Goal: Entertainment & Leisure: Browse casually

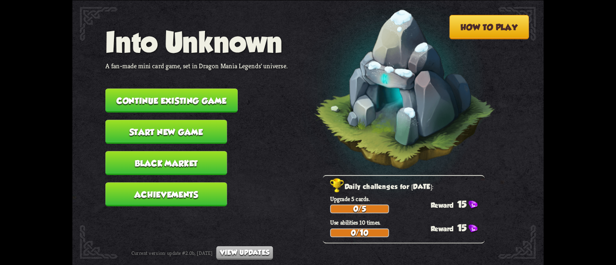
click at [147, 95] on button "Continue existing game" at bounding box center [171, 101] width 132 height 24
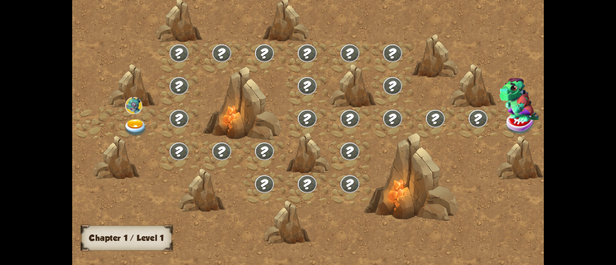
click at [130, 128] on img at bounding box center [136, 127] width 24 height 17
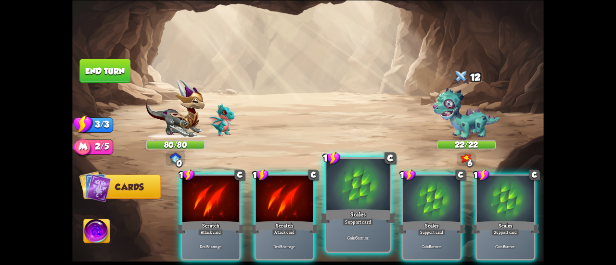
click at [340, 180] on div at bounding box center [357, 185] width 63 height 53
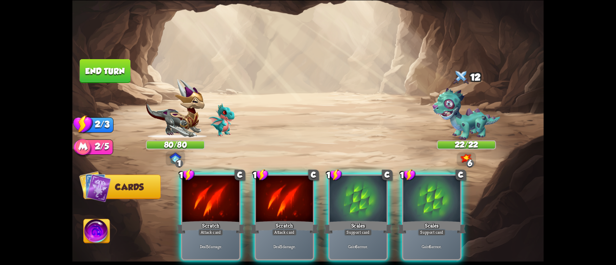
click at [340, 179] on div "1 C Scratch Attack card Deal 5 damage. 1 C Scratch Attack card Deal 5 damage. 1…" at bounding box center [354, 206] width 377 height 118
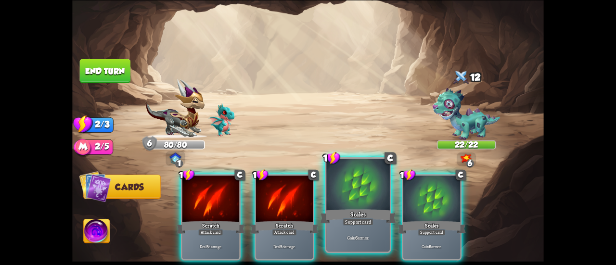
click at [358, 194] on div at bounding box center [357, 185] width 63 height 53
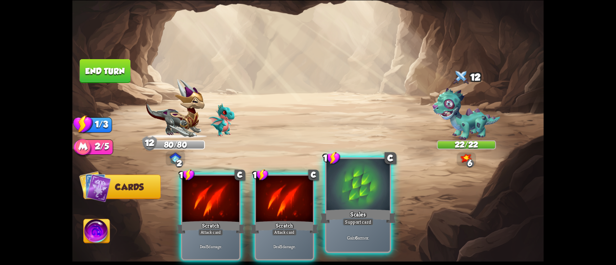
click at [361, 192] on div at bounding box center [357, 185] width 63 height 53
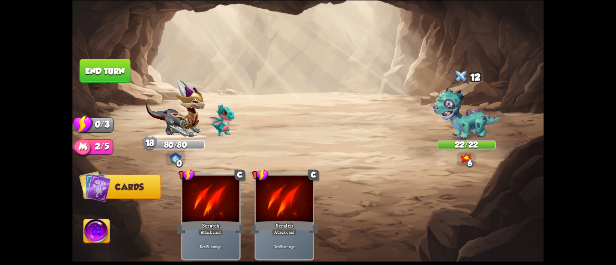
click at [81, 63] on button "End turn" at bounding box center [105, 71] width 51 height 24
click at [112, 85] on div "Select an enemy to attack... You don't have enough stamina to play that card...…" at bounding box center [307, 132] width 471 height 265
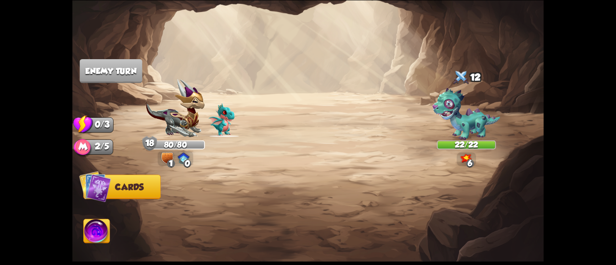
click at [105, 230] on img at bounding box center [97, 232] width 26 height 26
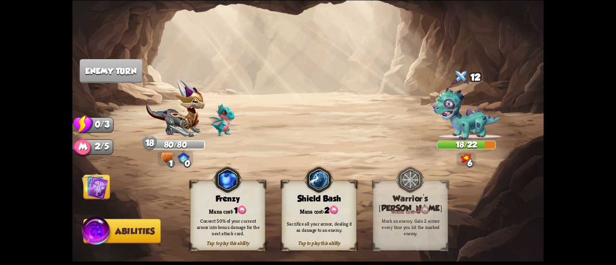
click at [92, 179] on img at bounding box center [95, 186] width 26 height 26
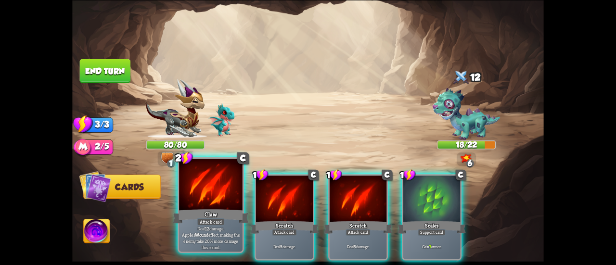
click at [214, 185] on div at bounding box center [210, 185] width 63 height 53
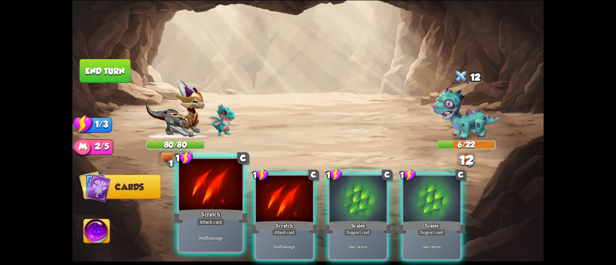
click at [195, 184] on div at bounding box center [210, 185] width 63 height 53
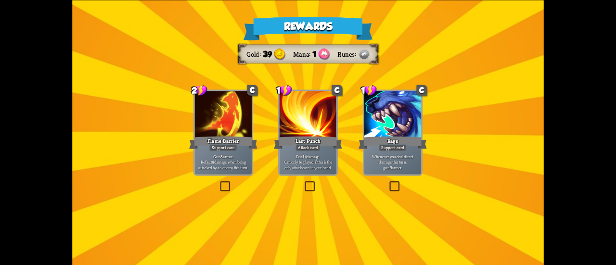
click at [231, 124] on div at bounding box center [223, 115] width 57 height 48
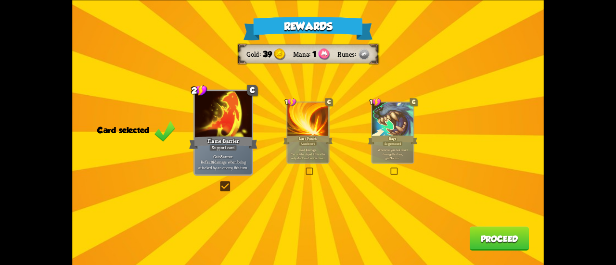
click at [504, 236] on button "Proceed" at bounding box center [499, 239] width 60 height 24
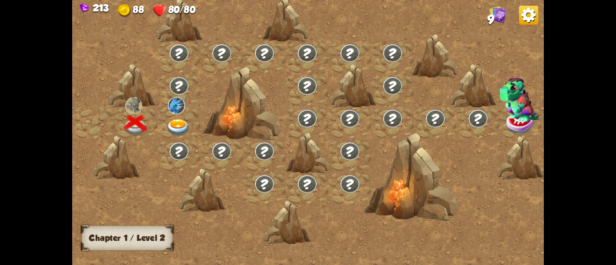
click at [174, 123] on img at bounding box center [178, 127] width 24 height 17
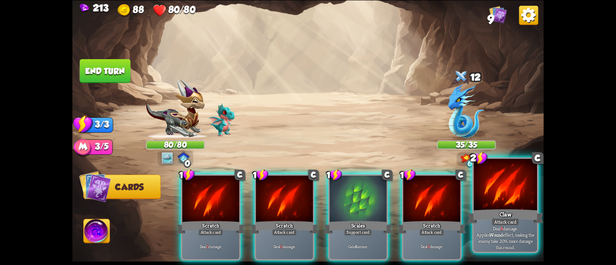
click at [489, 179] on div at bounding box center [504, 185] width 63 height 53
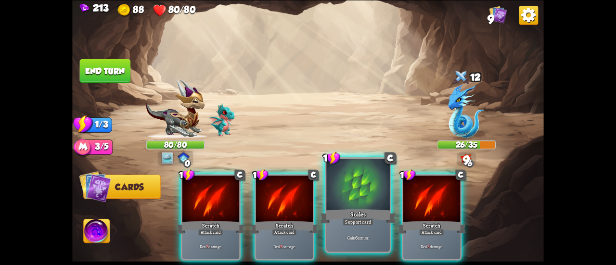
click at [349, 206] on div at bounding box center [357, 185] width 63 height 53
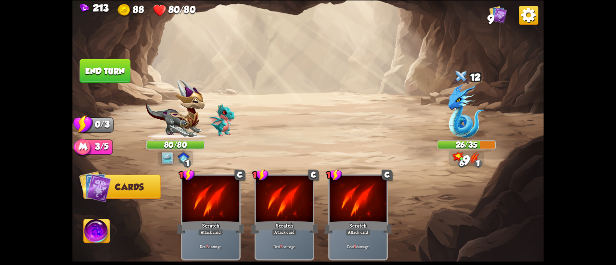
click at [100, 72] on button "End turn" at bounding box center [105, 71] width 51 height 24
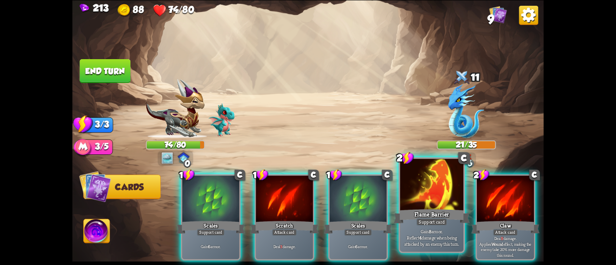
click at [404, 186] on div at bounding box center [431, 185] width 63 height 53
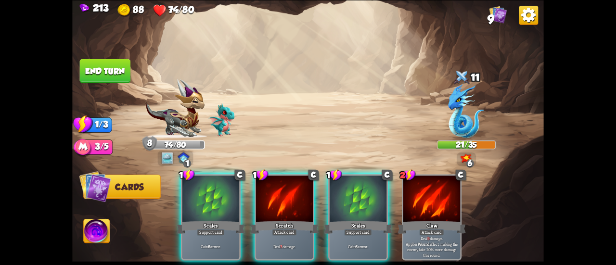
click at [357, 188] on div at bounding box center [357, 200] width 57 height 48
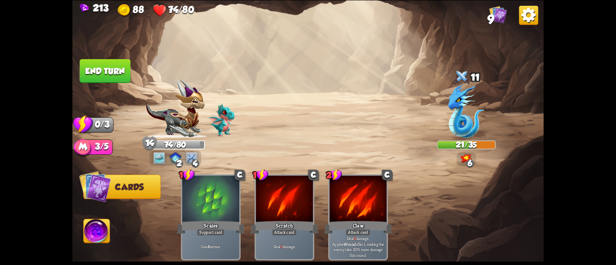
click at [98, 72] on button "End turn" at bounding box center [105, 71] width 51 height 24
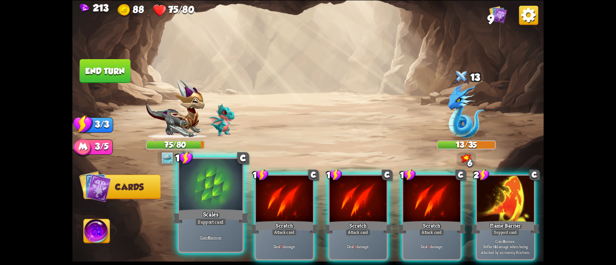
click at [217, 199] on div at bounding box center [210, 185] width 63 height 53
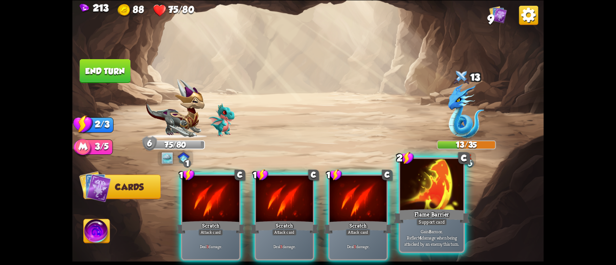
click at [406, 192] on div at bounding box center [431, 185] width 63 height 53
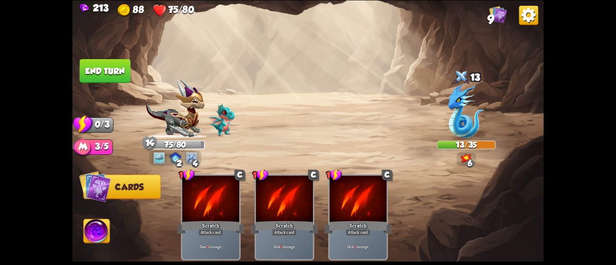
click at [99, 68] on button "End turn" at bounding box center [105, 71] width 51 height 24
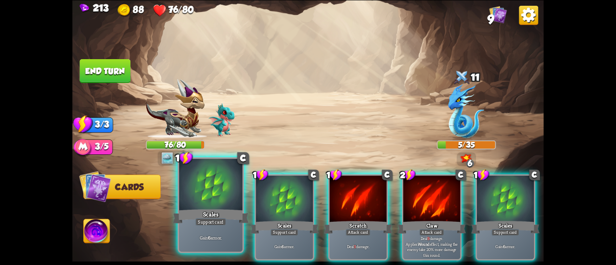
click at [207, 194] on div at bounding box center [210, 185] width 63 height 53
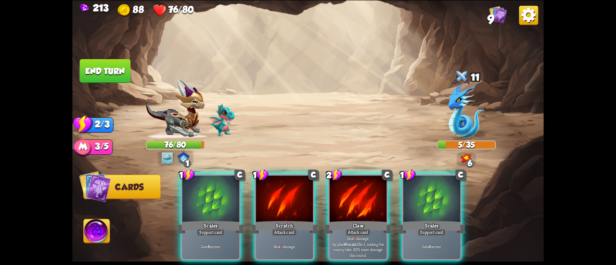
click at [207, 194] on div at bounding box center [210, 200] width 57 height 48
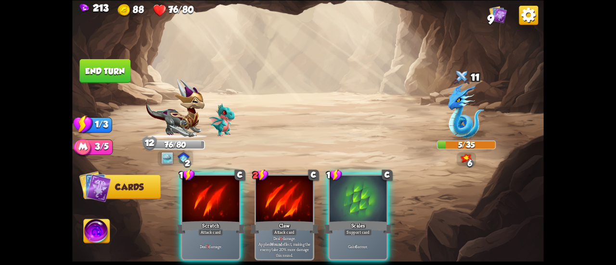
click at [103, 71] on button "End turn" at bounding box center [105, 71] width 51 height 24
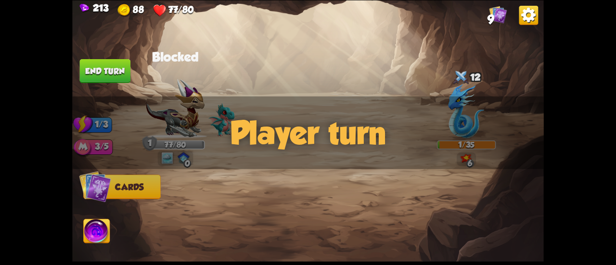
click at [103, 71] on button "End turn" at bounding box center [105, 71] width 51 height 24
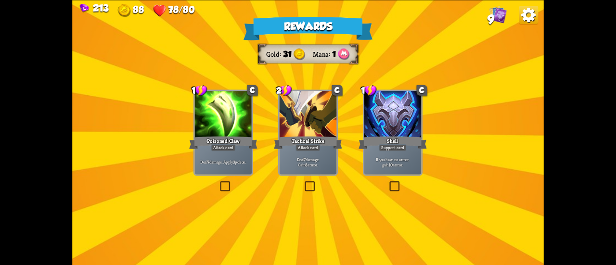
drag, startPoint x: 244, startPoint y: 121, endPoint x: 508, endPoint y: 204, distance: 276.9
click at [244, 122] on div at bounding box center [223, 115] width 57 height 48
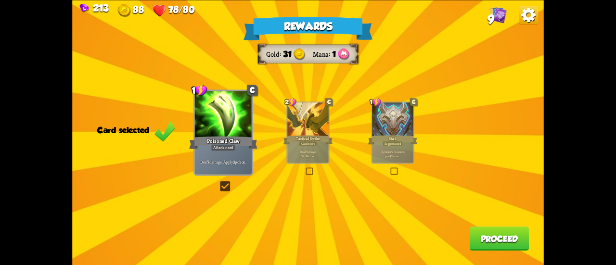
click at [310, 156] on p "Deal 7 damage. Gain 8 armor." at bounding box center [307, 154] width 39 height 8
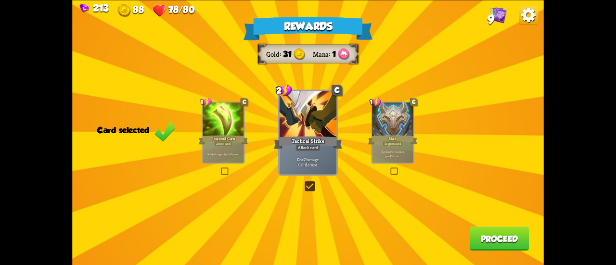
click at [483, 231] on button "Proceed" at bounding box center [499, 239] width 60 height 24
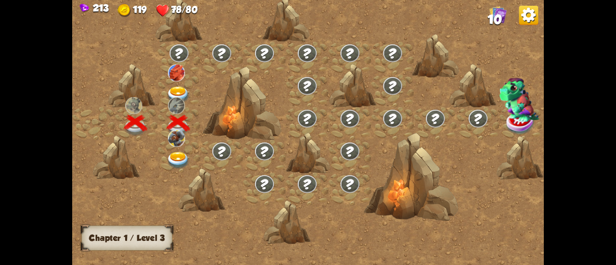
click at [180, 87] on img at bounding box center [178, 95] width 24 height 17
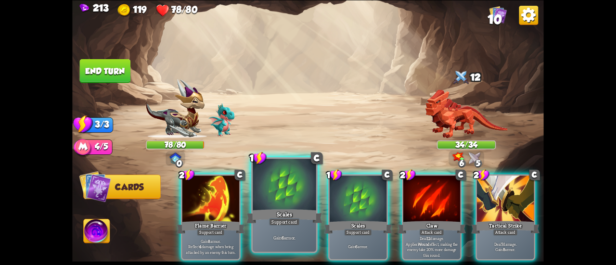
click at [263, 188] on div at bounding box center [284, 185] width 63 height 53
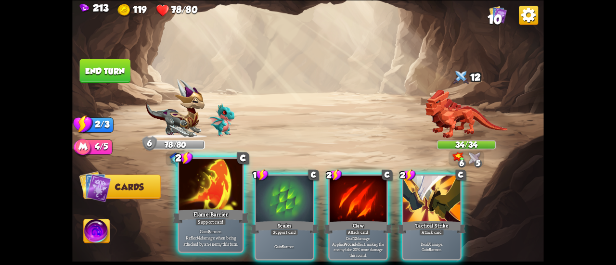
click at [220, 193] on div at bounding box center [210, 185] width 63 height 53
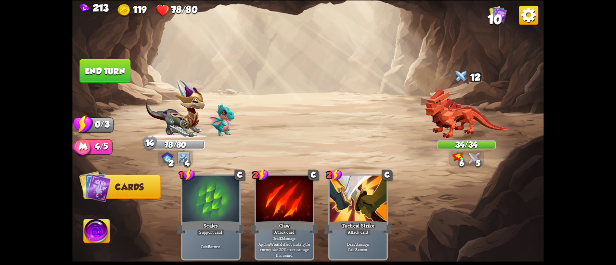
click at [106, 75] on button "End turn" at bounding box center [105, 71] width 51 height 24
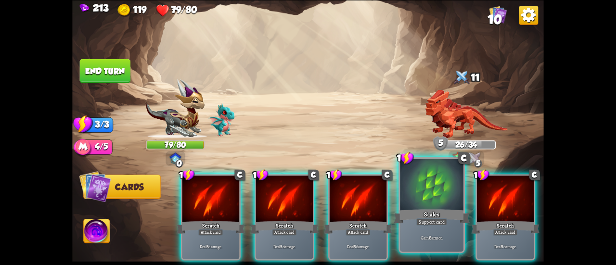
click at [405, 196] on div at bounding box center [431, 185] width 63 height 53
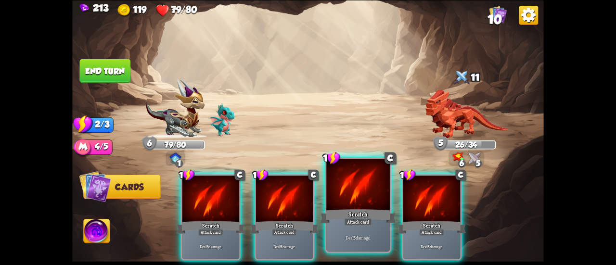
click at [348, 200] on div at bounding box center [357, 185] width 63 height 53
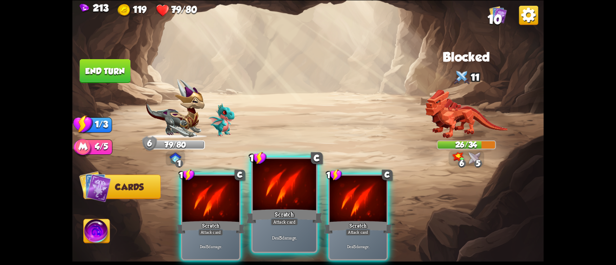
click at [294, 193] on div at bounding box center [284, 185] width 63 height 53
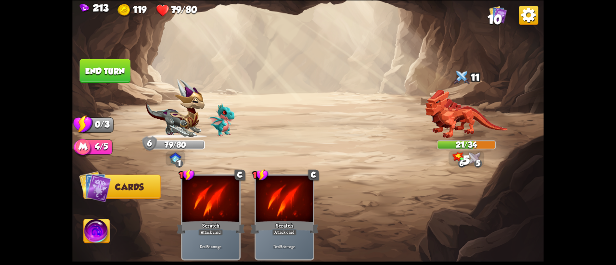
click at [106, 83] on img at bounding box center [307, 132] width 471 height 265
click at [101, 78] on button "End turn" at bounding box center [105, 71] width 51 height 24
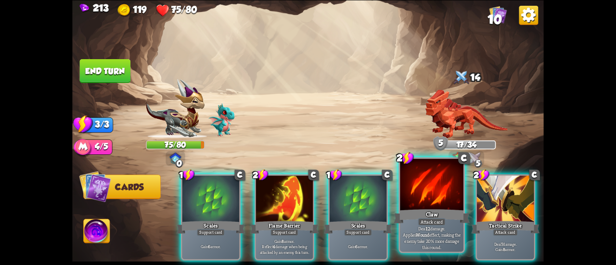
click at [413, 189] on div at bounding box center [431, 185] width 63 height 53
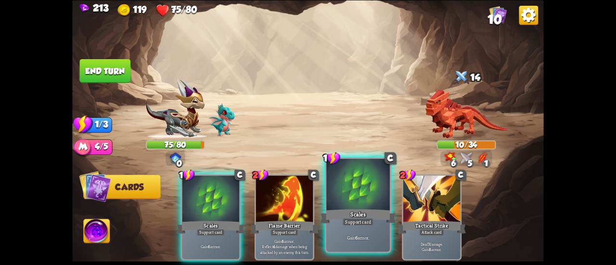
click at [346, 195] on div at bounding box center [357, 185] width 63 height 53
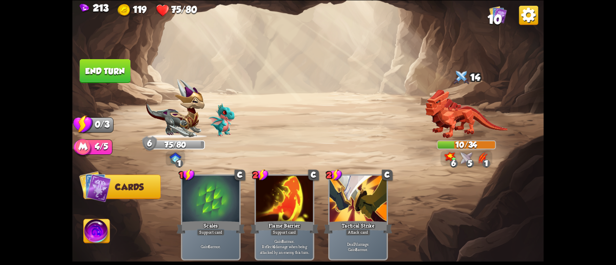
click at [104, 234] on img at bounding box center [97, 232] width 26 height 26
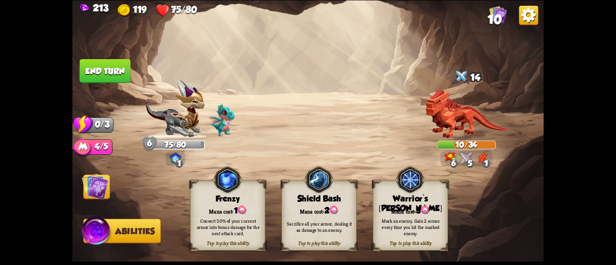
click at [290, 199] on div "Shield Bash" at bounding box center [319, 199] width 75 height 10
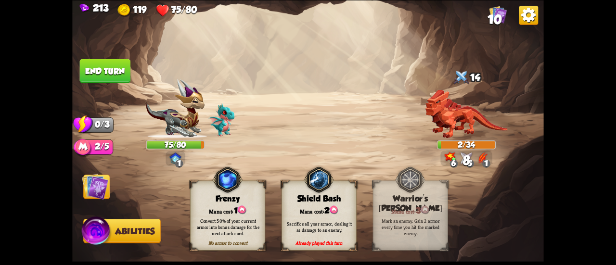
click at [105, 76] on button "End turn" at bounding box center [105, 71] width 51 height 24
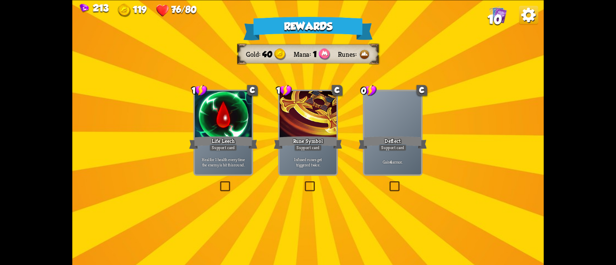
click at [426, 150] on div "Deflect" at bounding box center [392, 142] width 68 height 15
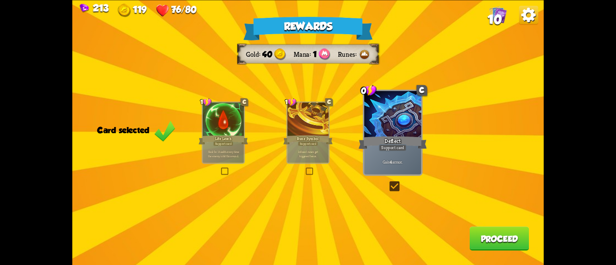
click at [504, 234] on button "Proceed" at bounding box center [499, 239] width 60 height 24
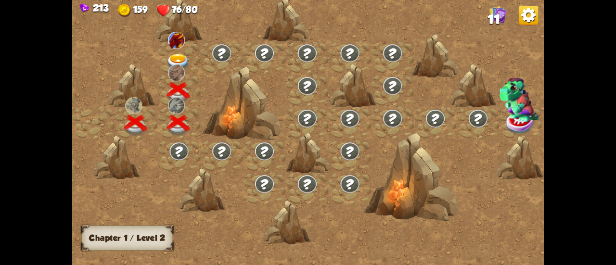
click at [184, 58] on img at bounding box center [178, 62] width 24 height 17
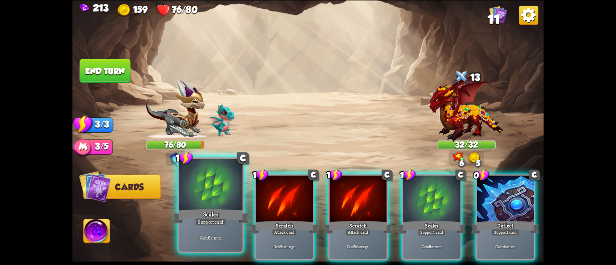
click at [222, 181] on div at bounding box center [210, 185] width 63 height 53
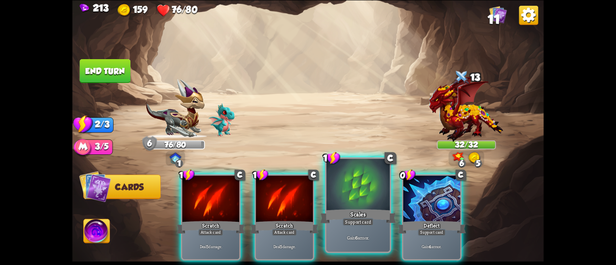
click at [365, 187] on div at bounding box center [357, 185] width 63 height 53
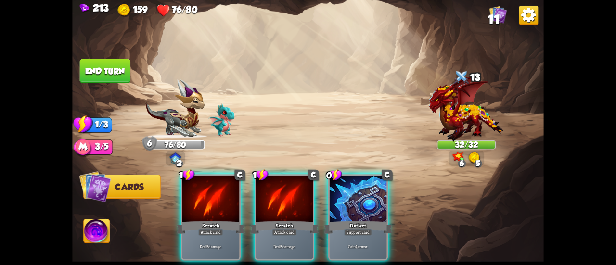
click at [365, 187] on div at bounding box center [357, 200] width 57 height 48
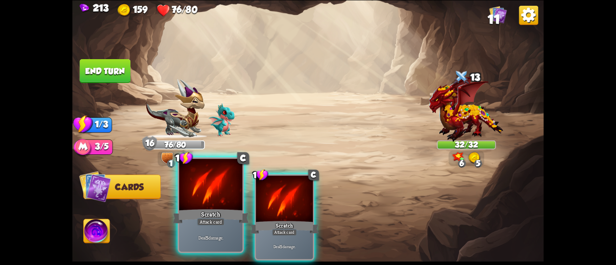
click at [212, 204] on div at bounding box center [210, 185] width 63 height 53
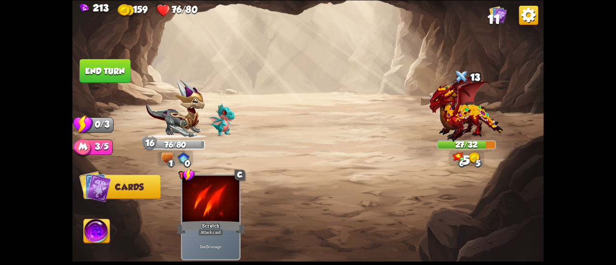
click at [101, 74] on button "End turn" at bounding box center [105, 71] width 51 height 24
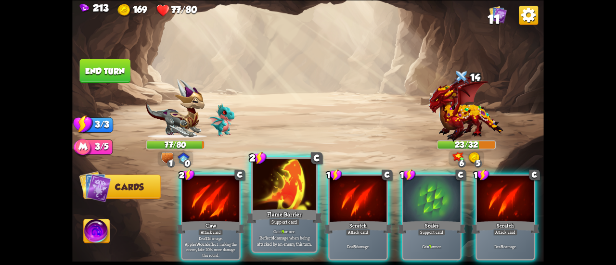
click at [268, 193] on div at bounding box center [284, 185] width 63 height 53
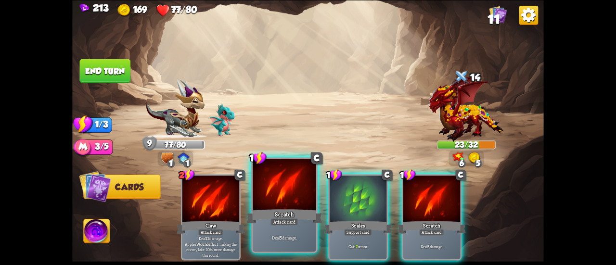
drag, startPoint x: 343, startPoint y: 198, endPoint x: 295, endPoint y: 180, distance: 51.6
click at [343, 198] on div at bounding box center [357, 200] width 57 height 48
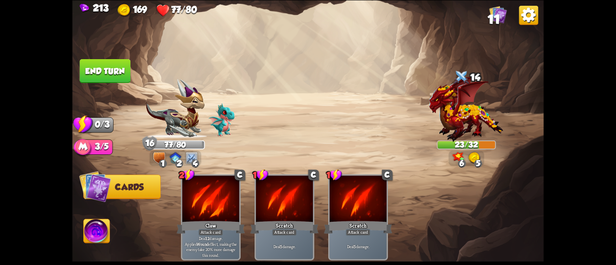
click at [94, 69] on button "End turn" at bounding box center [105, 71] width 51 height 24
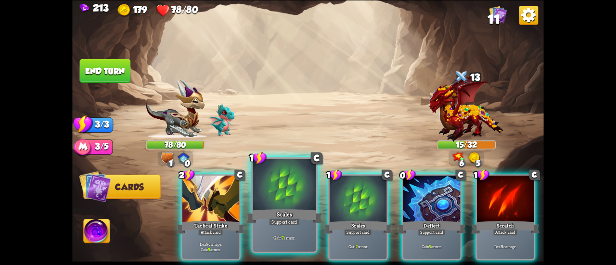
click at [268, 204] on div at bounding box center [284, 185] width 63 height 53
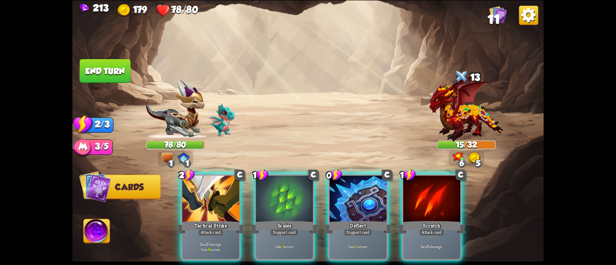
click at [268, 204] on div "2 C Tactical Strike Attack card Deal 7 damage. Gain 9 armor. 1 C Scales Support…" at bounding box center [354, 206] width 377 height 118
click at [268, 204] on div at bounding box center [284, 200] width 57 height 48
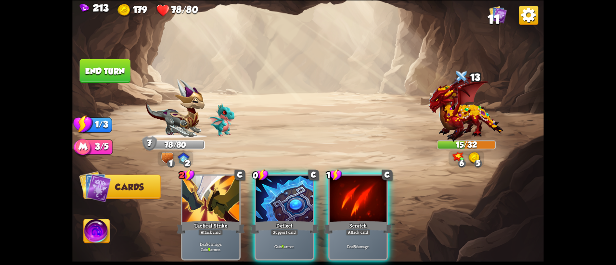
click at [268, 204] on div at bounding box center [284, 200] width 57 height 48
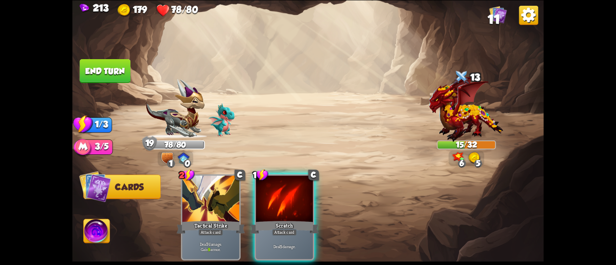
click at [89, 67] on button "End turn" at bounding box center [105, 71] width 51 height 24
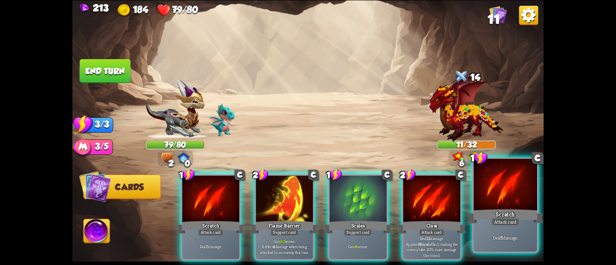
click at [494, 209] on div "Scratch" at bounding box center [505, 216] width 76 height 17
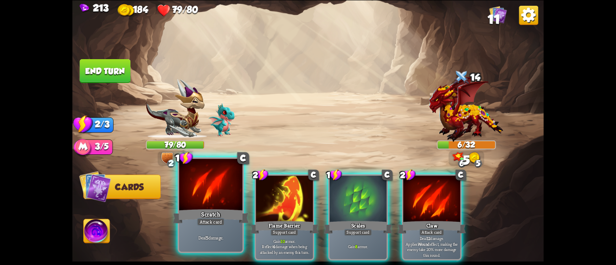
click at [207, 193] on div at bounding box center [210, 185] width 63 height 53
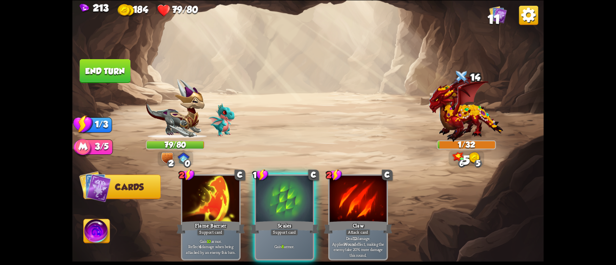
click at [114, 65] on button "End turn" at bounding box center [105, 71] width 51 height 24
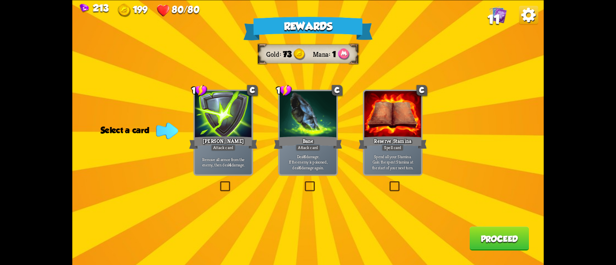
drag, startPoint x: 227, startPoint y: 141, endPoint x: 250, endPoint y: 141, distance: 23.1
click at [227, 141] on div "[PERSON_NAME]" at bounding box center [223, 142] width 68 height 15
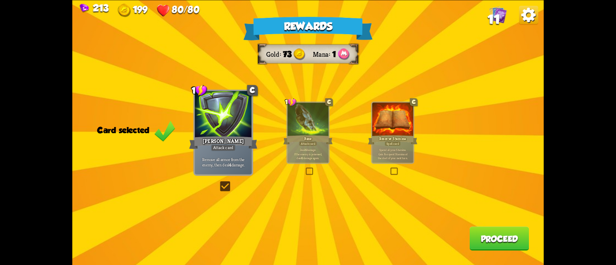
click at [491, 237] on button "Proceed" at bounding box center [499, 239] width 60 height 24
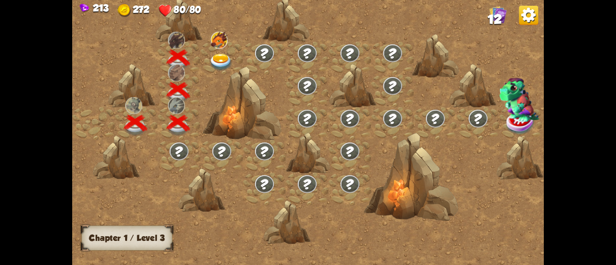
click at [219, 61] on img at bounding box center [221, 62] width 24 height 17
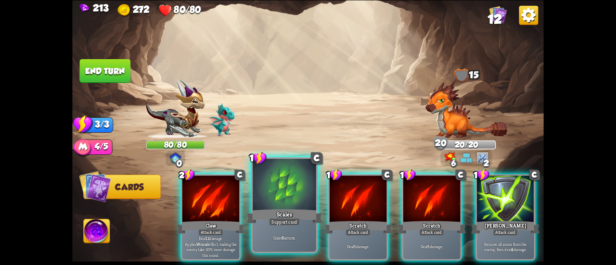
click at [278, 178] on div at bounding box center [284, 185] width 63 height 53
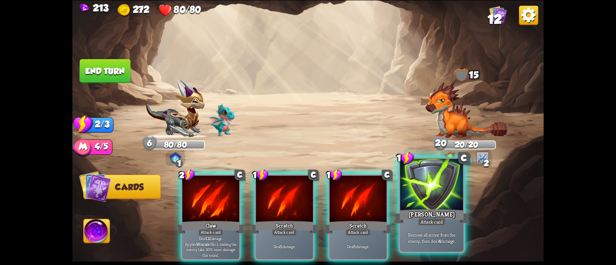
click at [418, 205] on div at bounding box center [431, 185] width 63 height 53
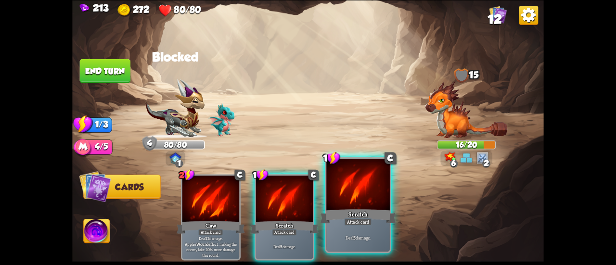
click at [359, 195] on div at bounding box center [357, 185] width 63 height 53
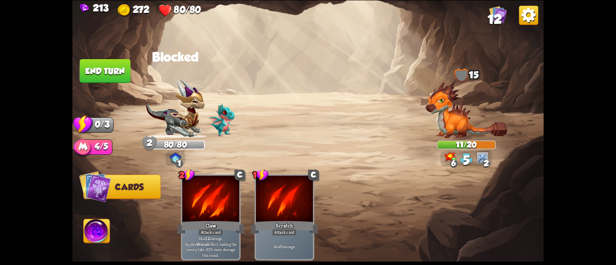
click at [118, 72] on button "End turn" at bounding box center [105, 71] width 51 height 24
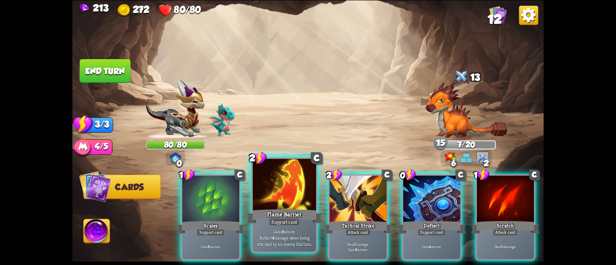
click at [255, 198] on div at bounding box center [284, 185] width 63 height 53
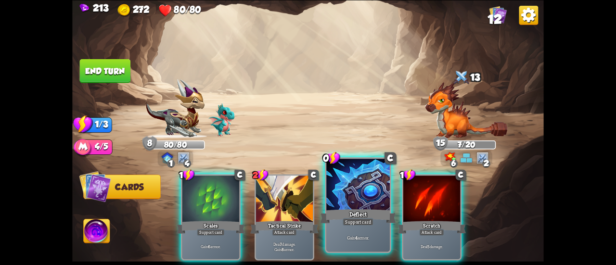
click at [342, 196] on div at bounding box center [357, 185] width 63 height 53
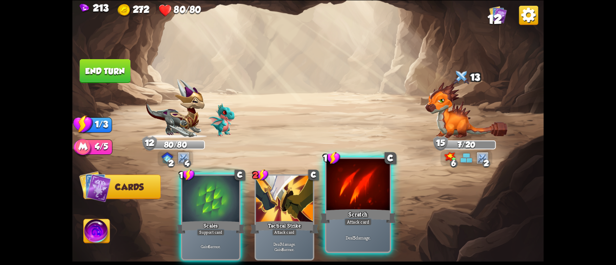
click at [345, 191] on div at bounding box center [357, 185] width 63 height 53
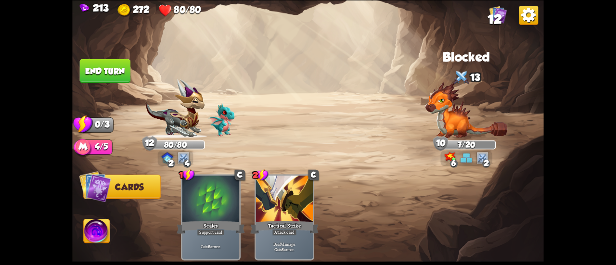
click at [115, 74] on button "End turn" at bounding box center [105, 71] width 51 height 24
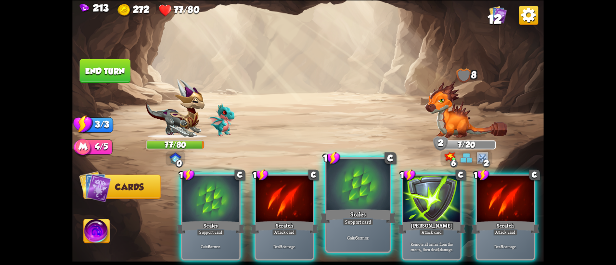
click at [346, 194] on div at bounding box center [357, 185] width 63 height 53
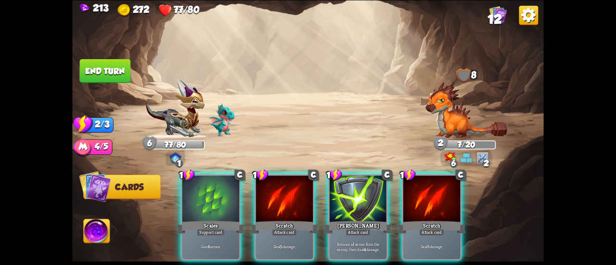
click at [346, 194] on div at bounding box center [357, 200] width 57 height 48
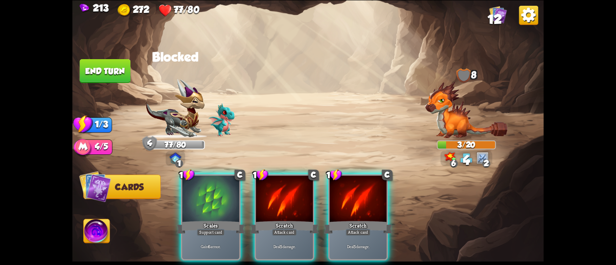
click at [98, 72] on button "End turn" at bounding box center [105, 71] width 51 height 24
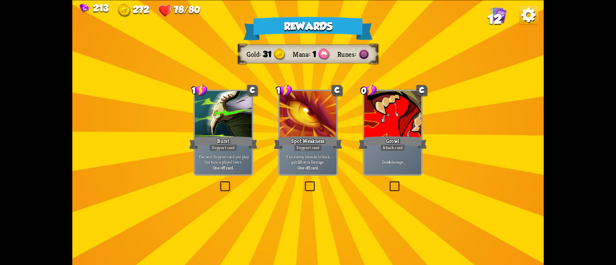
click at [242, 138] on div "Burst" at bounding box center [223, 142] width 68 height 15
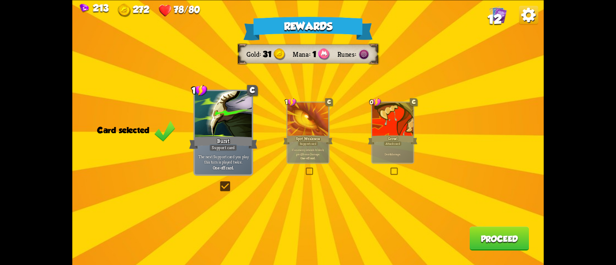
click at [491, 235] on button "Proceed" at bounding box center [499, 239] width 60 height 24
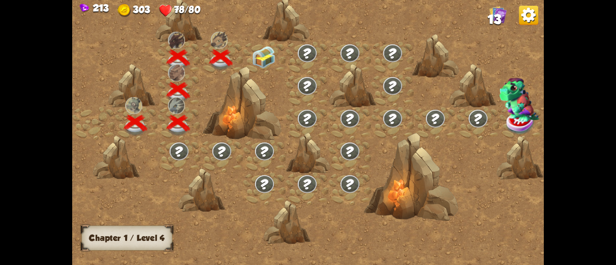
click at [268, 61] on img at bounding box center [264, 57] width 24 height 22
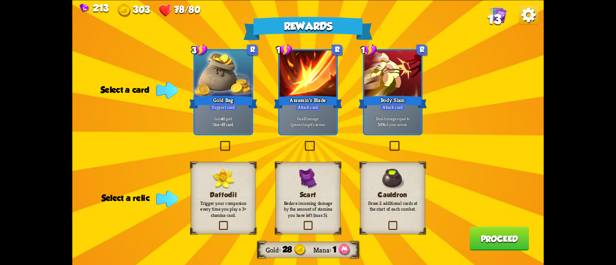
click at [378, 209] on p "Draw 2 additional cards at the start of each combat." at bounding box center [393, 206] width 52 height 13
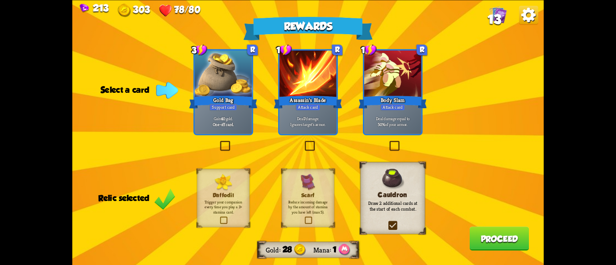
click at [382, 89] on div at bounding box center [392, 75] width 57 height 48
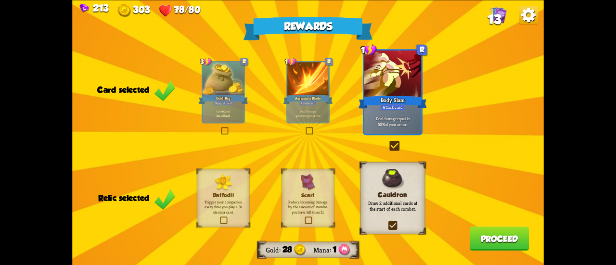
click at [480, 235] on button "Proceed" at bounding box center [499, 239] width 60 height 24
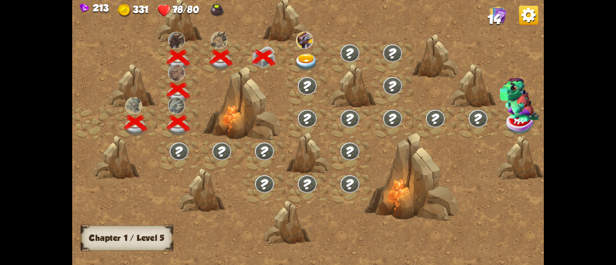
click at [304, 63] on img at bounding box center [306, 62] width 24 height 17
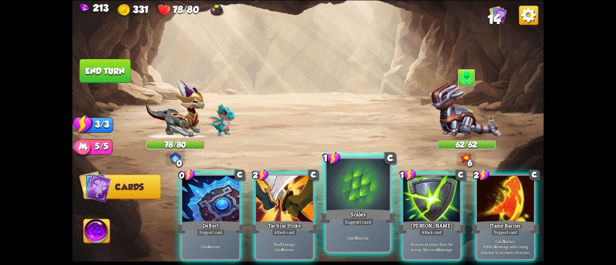
click at [359, 190] on div at bounding box center [357, 185] width 63 height 53
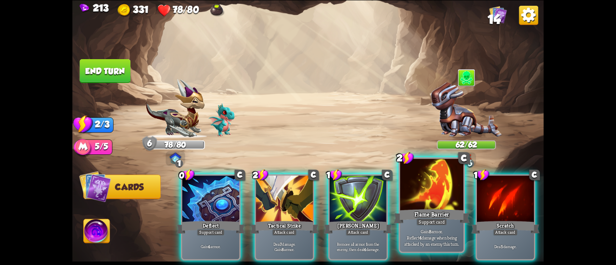
click at [419, 229] on p "Gain 8 armor. Reflect 4 damage when being attacked by an enemy this turn." at bounding box center [432, 237] width 60 height 19
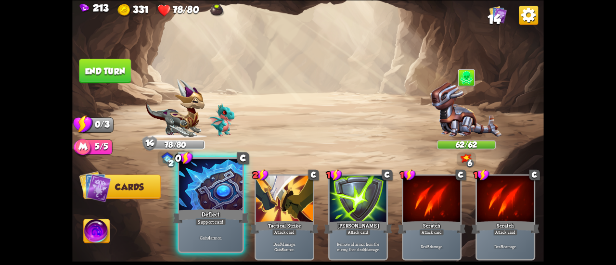
click at [214, 227] on div "Gain 4 armor." at bounding box center [210, 237] width 63 height 27
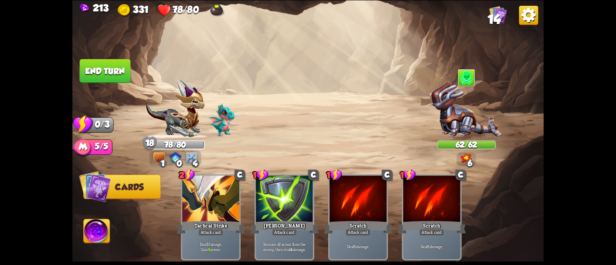
click at [92, 68] on button "End turn" at bounding box center [105, 71] width 51 height 24
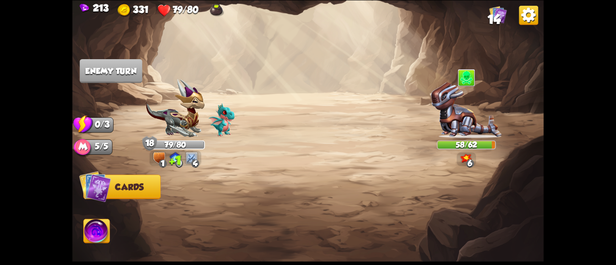
click at [214, 6] on img at bounding box center [216, 9] width 14 height 13
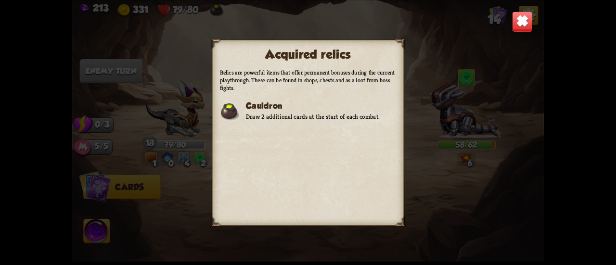
click at [518, 15] on img at bounding box center [522, 21] width 21 height 21
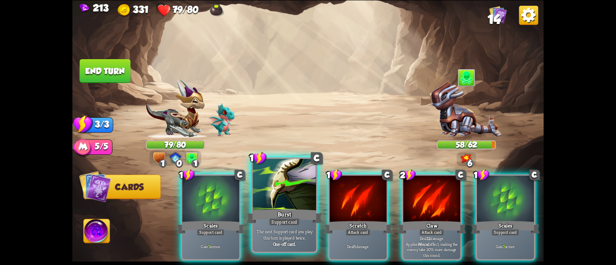
click at [294, 190] on div at bounding box center [284, 185] width 63 height 53
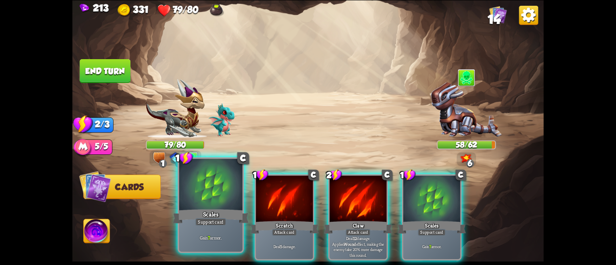
click at [216, 198] on div at bounding box center [210, 185] width 63 height 53
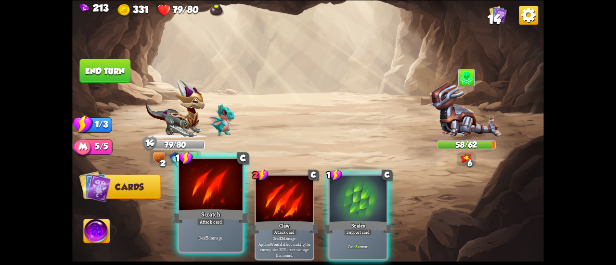
click at [197, 199] on div at bounding box center [210, 185] width 63 height 53
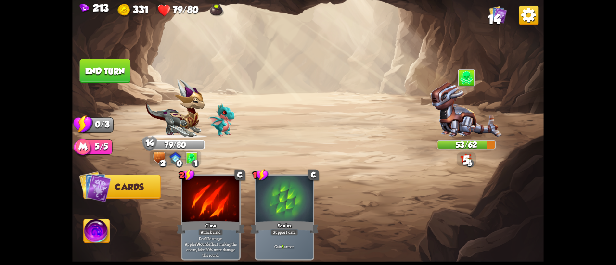
click at [101, 68] on button "End turn" at bounding box center [105, 71] width 51 height 24
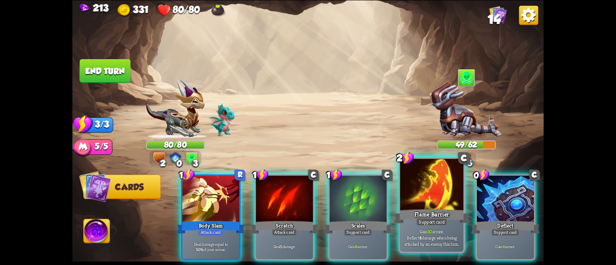
click at [404, 226] on div "Gain 10 armor. Reflect 4 damage when being attacked by an enemy this turn." at bounding box center [431, 237] width 63 height 27
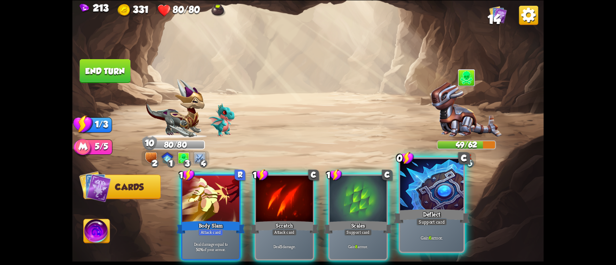
click at [418, 219] on div "Support card" at bounding box center [431, 222] width 31 height 8
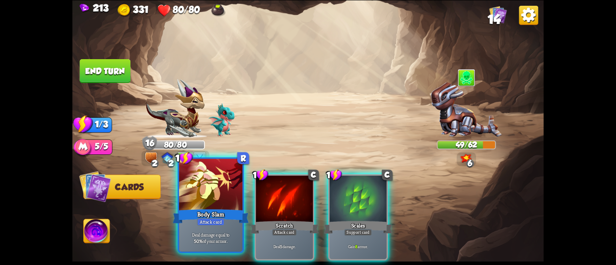
click at [211, 180] on div at bounding box center [210, 185] width 63 height 53
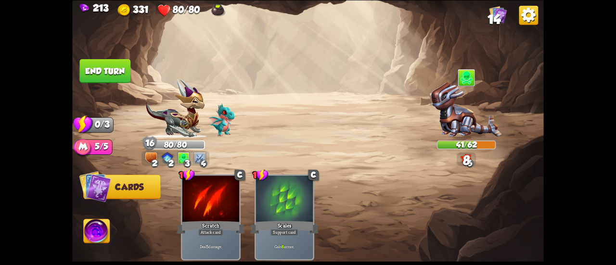
click at [115, 64] on button "End turn" at bounding box center [105, 71] width 51 height 24
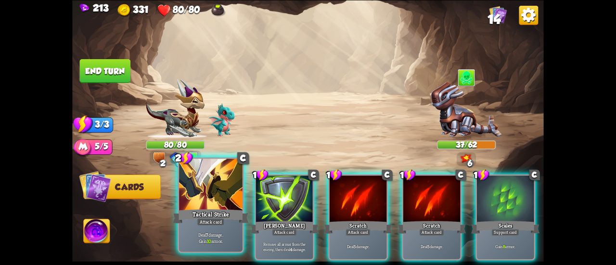
click at [213, 192] on div at bounding box center [210, 185] width 63 height 53
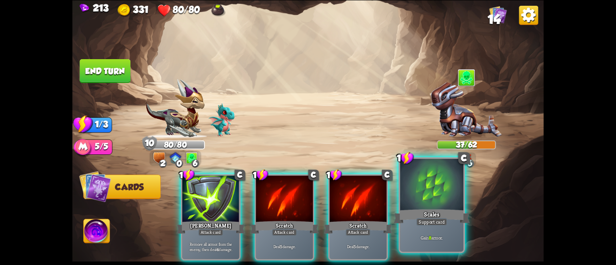
click at [421, 194] on div at bounding box center [431, 185] width 63 height 53
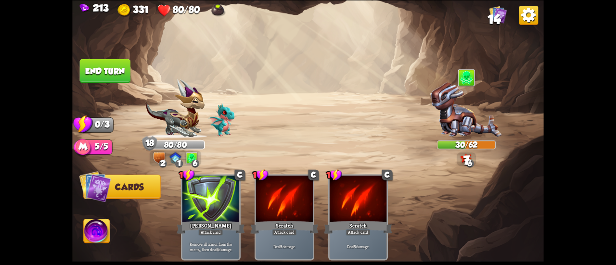
click at [100, 66] on button "End turn" at bounding box center [105, 71] width 51 height 24
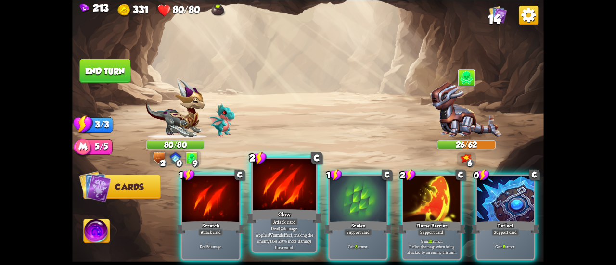
click at [275, 199] on div at bounding box center [284, 185] width 63 height 53
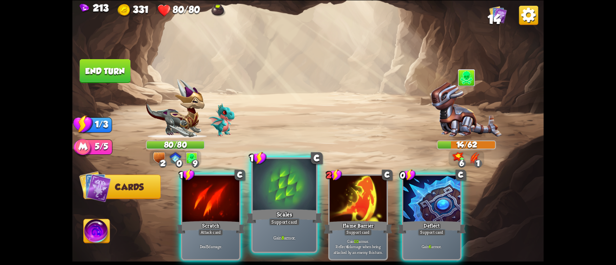
drag, startPoint x: 297, startPoint y: 216, endPoint x: 340, endPoint y: 204, distance: 43.9
click at [297, 216] on div "Scales" at bounding box center [284, 216] width 76 height 17
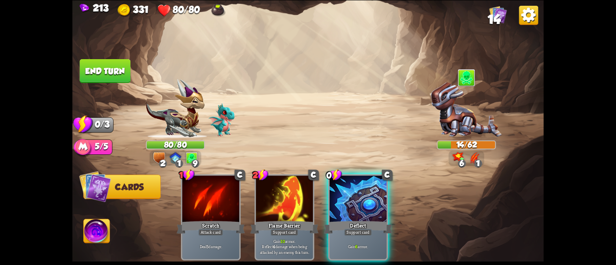
click at [380, 207] on div at bounding box center [357, 200] width 57 height 48
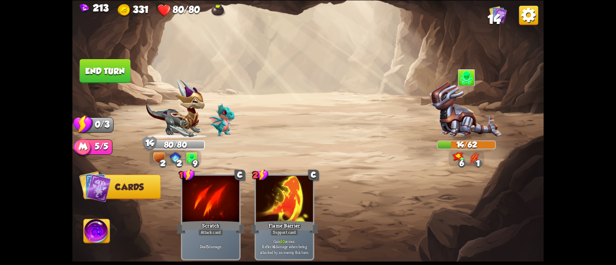
click at [99, 74] on button "End turn" at bounding box center [105, 71] width 51 height 24
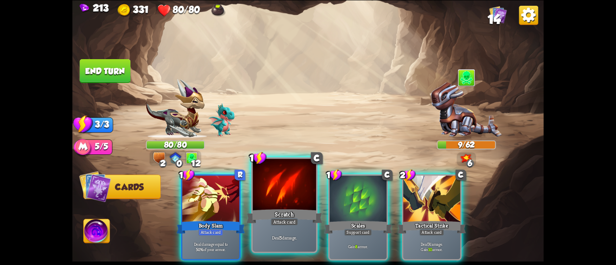
click at [272, 190] on div at bounding box center [284, 185] width 63 height 53
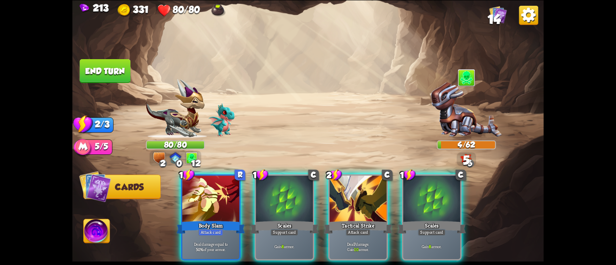
click at [108, 64] on button "End turn" at bounding box center [105, 71] width 51 height 24
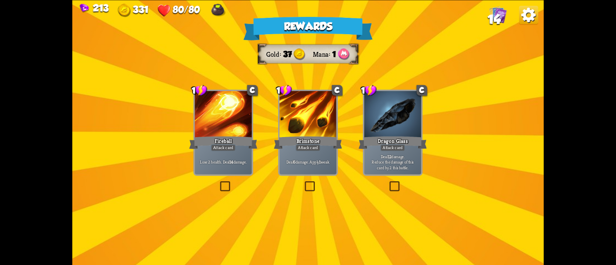
click at [313, 150] on div "Attack card" at bounding box center [307, 147] width 25 height 7
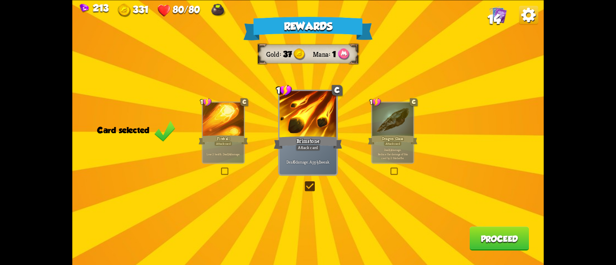
click at [496, 241] on button "Proceed" at bounding box center [499, 239] width 60 height 24
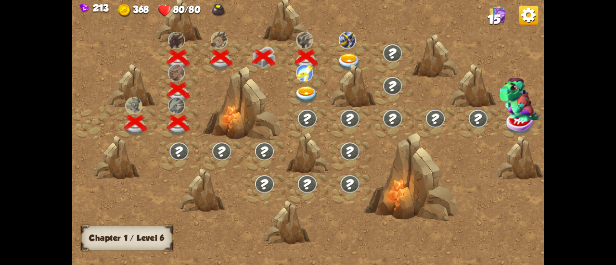
click at [308, 89] on img at bounding box center [306, 95] width 24 height 17
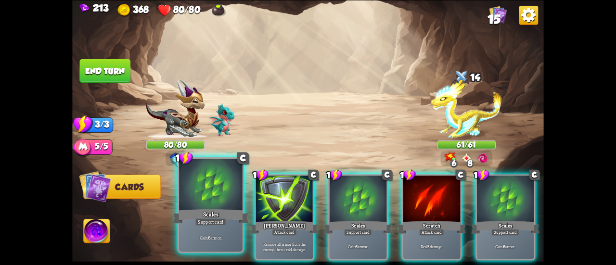
click at [203, 185] on div at bounding box center [210, 185] width 63 height 53
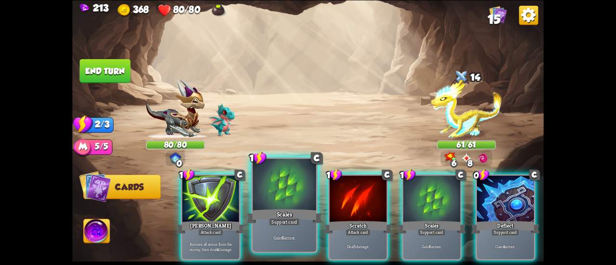
click at [288, 197] on div at bounding box center [284, 185] width 63 height 53
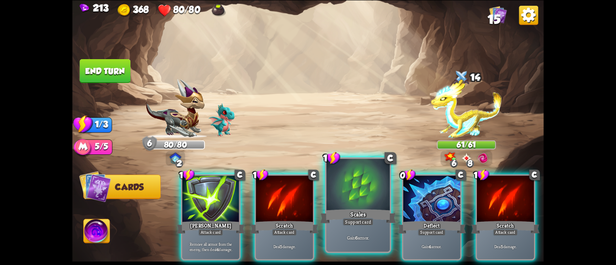
click at [369, 196] on div at bounding box center [357, 185] width 63 height 53
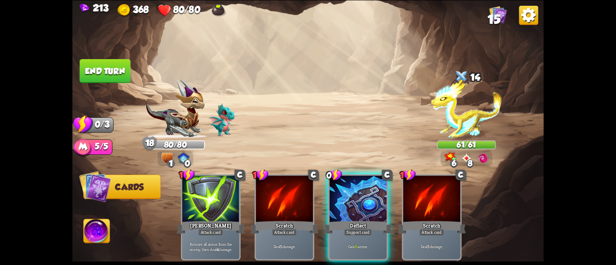
drag, startPoint x: 358, startPoint y: 181, endPoint x: 344, endPoint y: 177, distance: 14.6
click at [358, 181] on div at bounding box center [357, 200] width 57 height 48
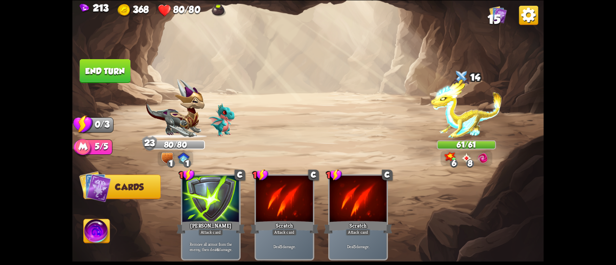
click at [105, 62] on button "End turn" at bounding box center [105, 71] width 51 height 24
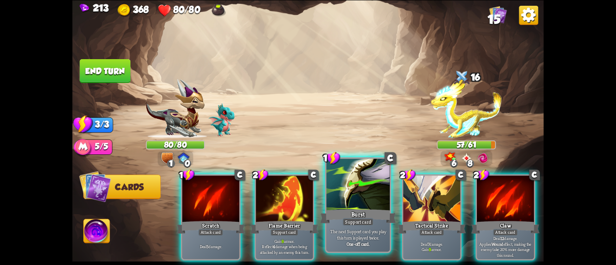
click at [333, 212] on div "Burst" at bounding box center [358, 216] width 76 height 17
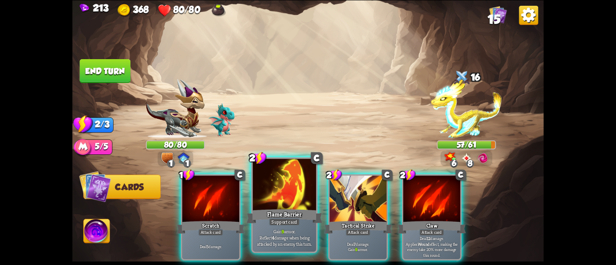
click at [270, 201] on div at bounding box center [284, 185] width 63 height 53
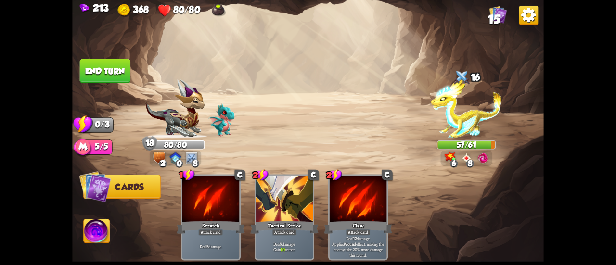
click at [105, 63] on button "End turn" at bounding box center [105, 71] width 51 height 24
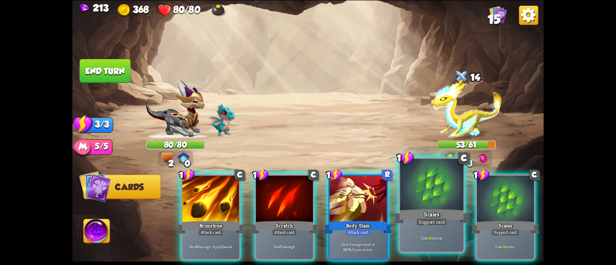
click at [420, 187] on div at bounding box center [431, 185] width 63 height 53
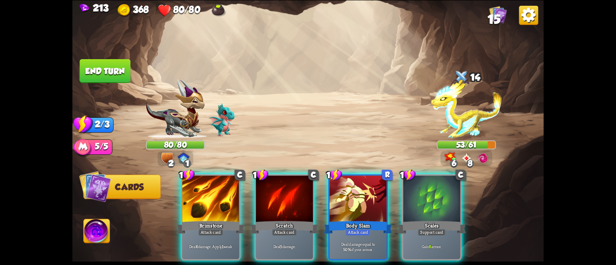
click at [420, 187] on div at bounding box center [431, 200] width 57 height 48
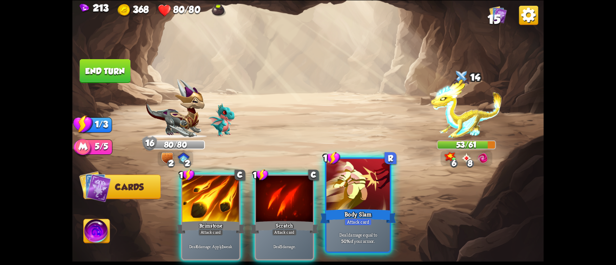
click at [362, 179] on div at bounding box center [357, 185] width 63 height 53
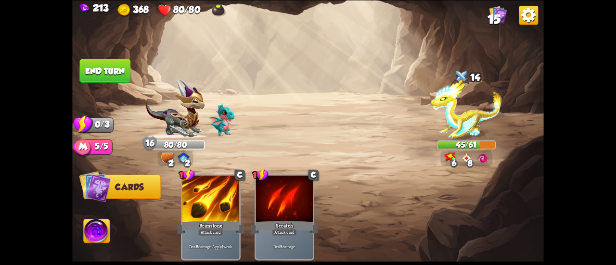
click at [88, 58] on img at bounding box center [307, 132] width 471 height 265
click at [90, 63] on button "End turn" at bounding box center [105, 71] width 51 height 24
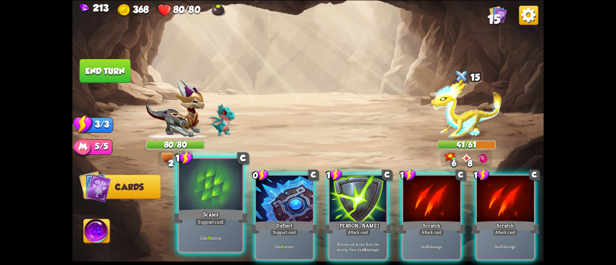
click at [217, 190] on div at bounding box center [210, 185] width 63 height 53
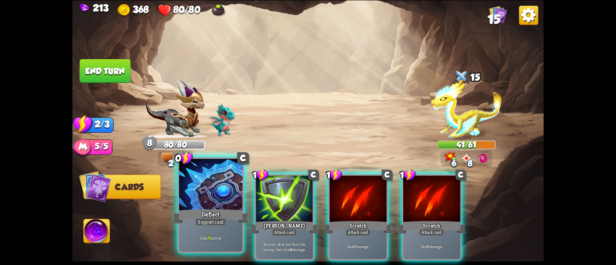
click at [212, 187] on div at bounding box center [210, 185] width 63 height 53
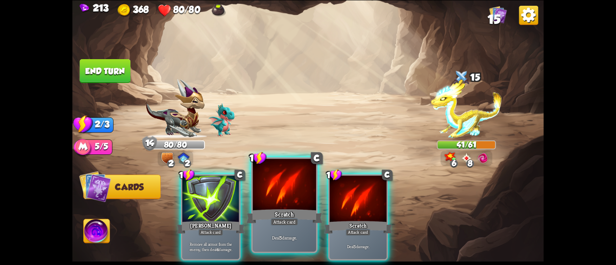
click at [260, 194] on div at bounding box center [284, 185] width 63 height 53
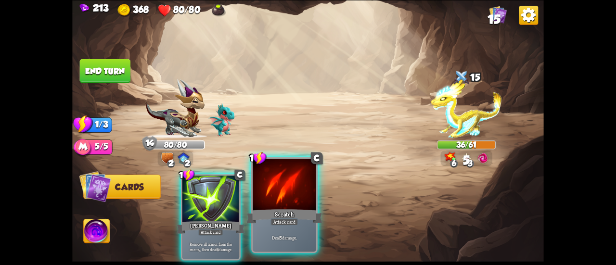
click at [259, 194] on div at bounding box center [284, 185] width 63 height 53
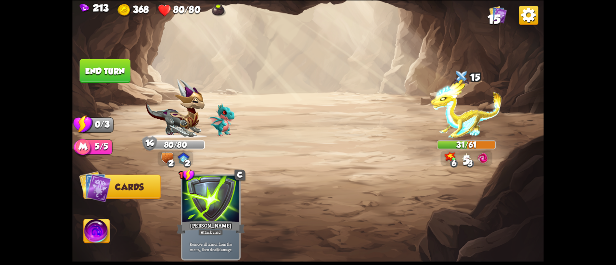
click at [104, 63] on button "End turn" at bounding box center [105, 71] width 51 height 24
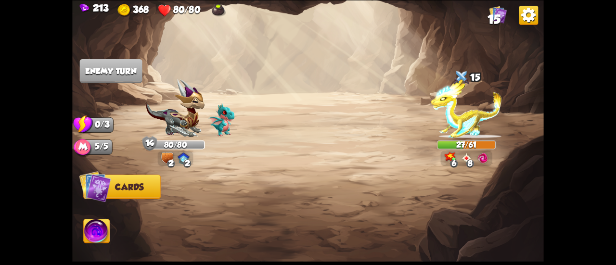
click at [467, 121] on img at bounding box center [466, 108] width 71 height 59
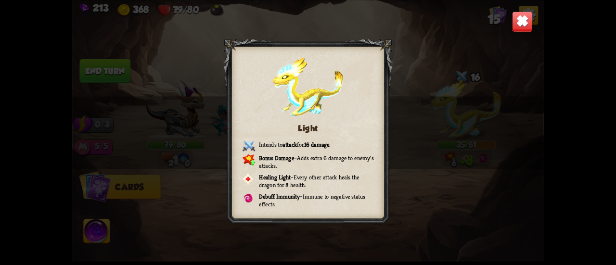
click at [522, 20] on img at bounding box center [522, 21] width 21 height 21
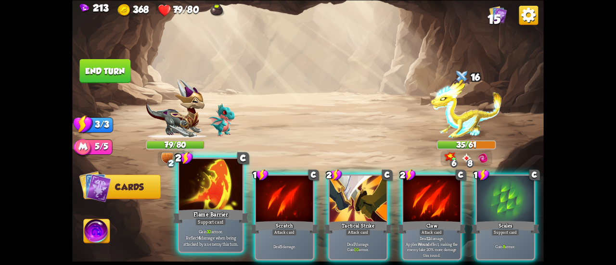
click at [213, 181] on div at bounding box center [210, 185] width 63 height 53
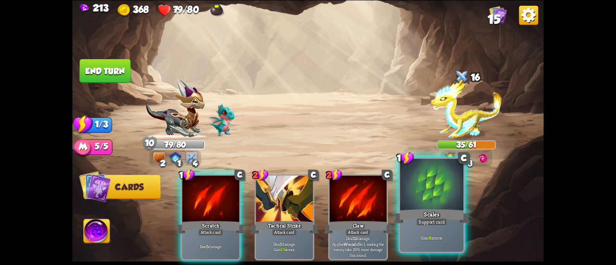
click at [427, 203] on div at bounding box center [431, 185] width 63 height 53
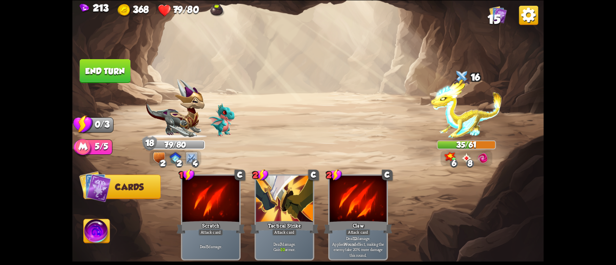
click at [102, 78] on button "End turn" at bounding box center [105, 71] width 51 height 24
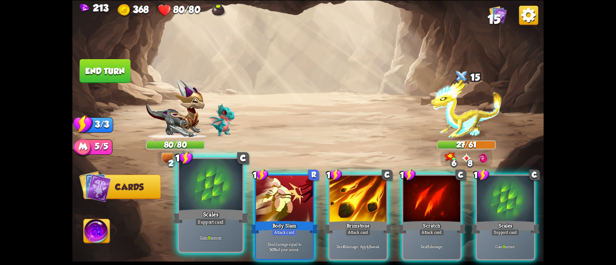
click at [201, 178] on div at bounding box center [210, 185] width 63 height 53
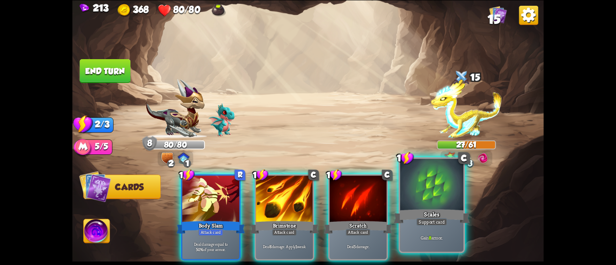
click at [420, 213] on div "Scales" at bounding box center [431, 216] width 76 height 17
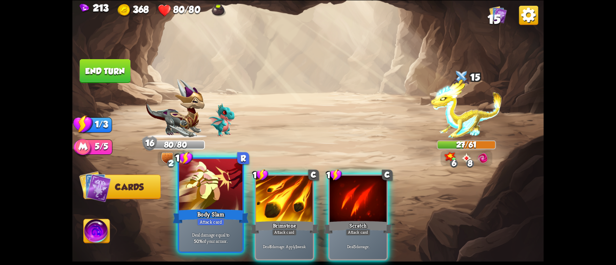
click at [189, 190] on div at bounding box center [210, 185] width 63 height 53
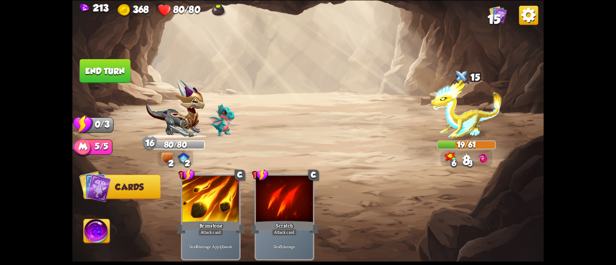
click at [117, 63] on button "End turn" at bounding box center [105, 71] width 51 height 24
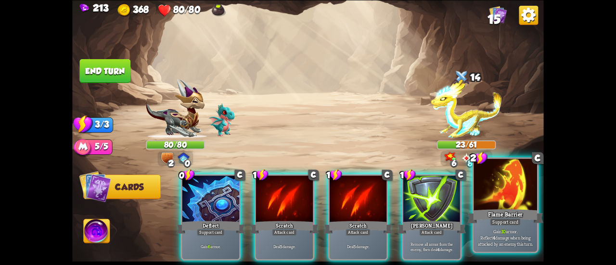
click at [523, 200] on div at bounding box center [504, 185] width 63 height 53
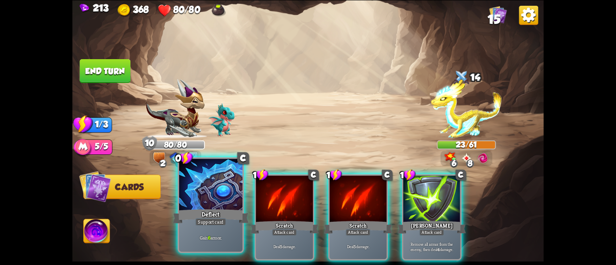
click at [212, 192] on div at bounding box center [210, 185] width 63 height 53
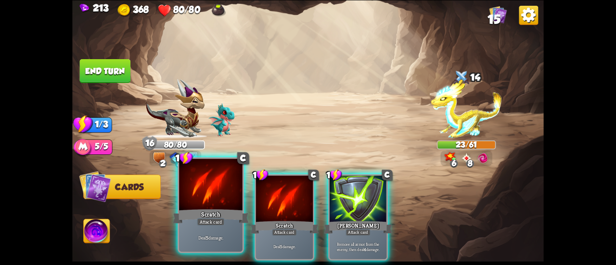
click at [200, 193] on div at bounding box center [210, 185] width 63 height 53
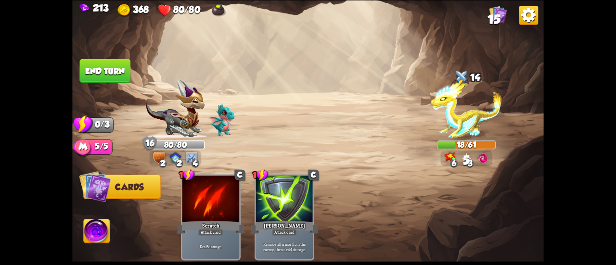
click at [119, 63] on button "End turn" at bounding box center [105, 71] width 51 height 24
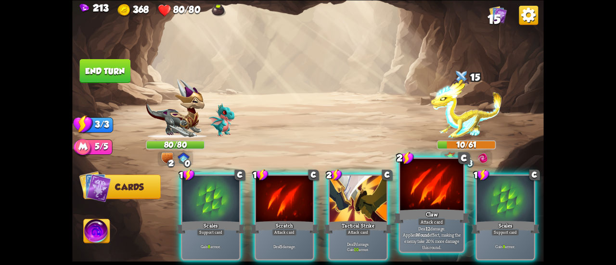
click at [420, 201] on div at bounding box center [431, 185] width 63 height 53
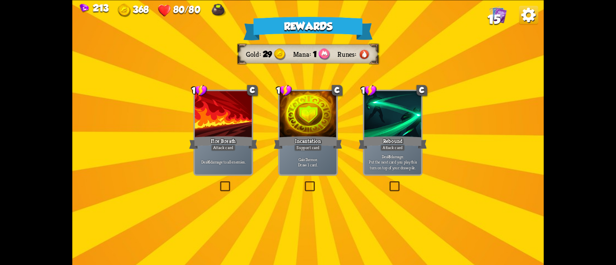
click at [307, 161] on p "Gain 7 armor. Draw 1 card." at bounding box center [308, 161] width 54 height 11
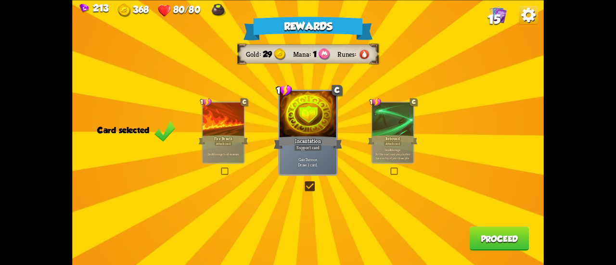
click at [514, 242] on button "Proceed" at bounding box center [499, 239] width 60 height 24
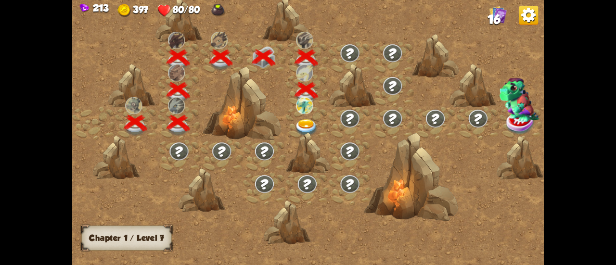
click at [305, 125] on img at bounding box center [306, 127] width 24 height 17
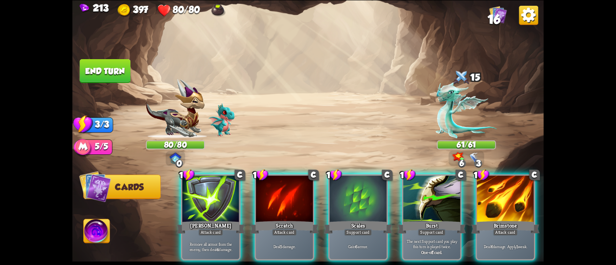
scroll to position [0, 187]
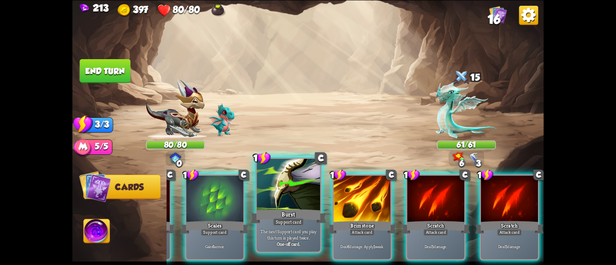
click at [290, 225] on div "Support card" at bounding box center [288, 222] width 31 height 8
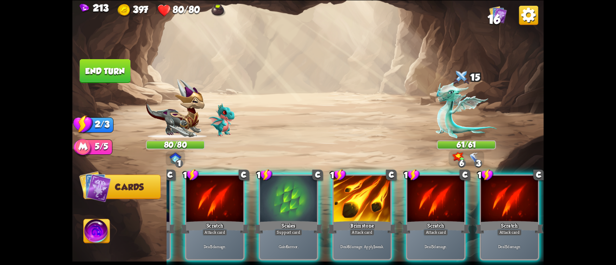
click at [247, 205] on div "1 C [PERSON_NAME] Attack card Remove all armor from the enemy, then deal 4 dama…" at bounding box center [354, 206] width 377 height 118
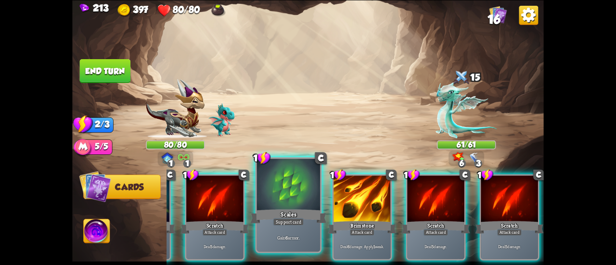
click at [277, 205] on div at bounding box center [288, 185] width 63 height 53
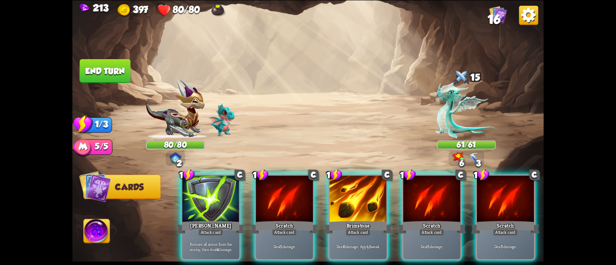
scroll to position [0, 0]
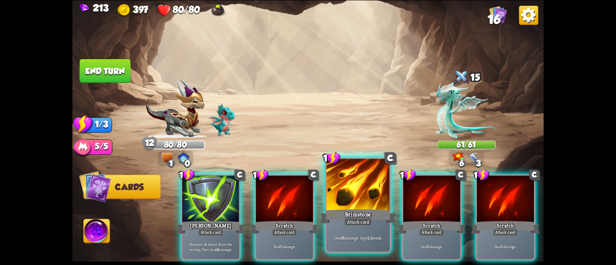
click at [368, 197] on div at bounding box center [357, 185] width 63 height 53
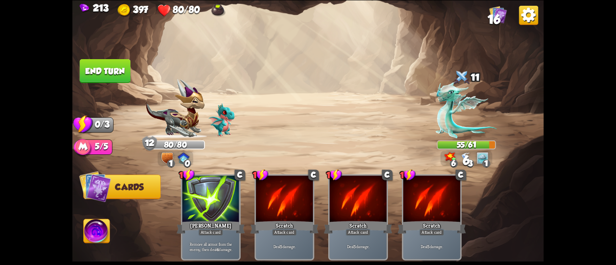
click at [110, 77] on button "End turn" at bounding box center [105, 71] width 51 height 24
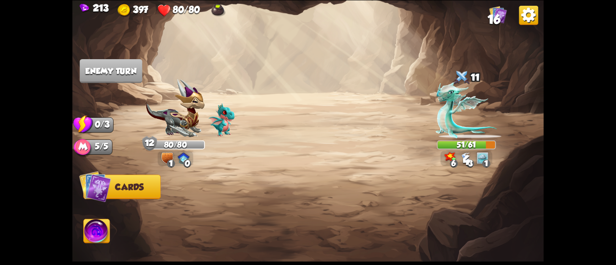
click at [424, 98] on img at bounding box center [307, 132] width 471 height 265
click at [436, 103] on img at bounding box center [465, 109] width 61 height 57
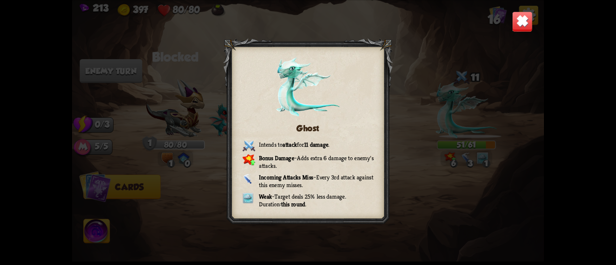
click at [519, 17] on img at bounding box center [522, 21] width 21 height 21
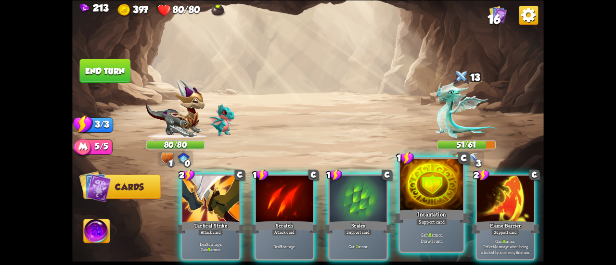
click at [415, 181] on div at bounding box center [431, 185] width 63 height 53
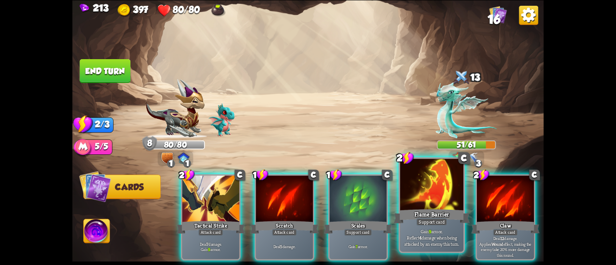
click at [416, 178] on div at bounding box center [431, 185] width 63 height 53
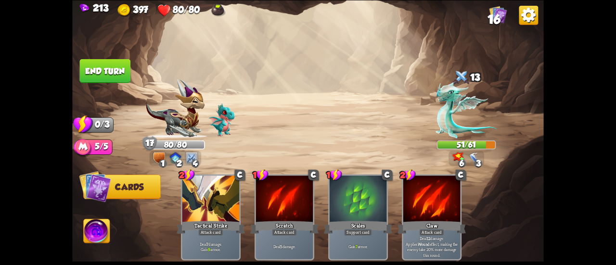
click at [106, 73] on button "End turn" at bounding box center [105, 71] width 51 height 24
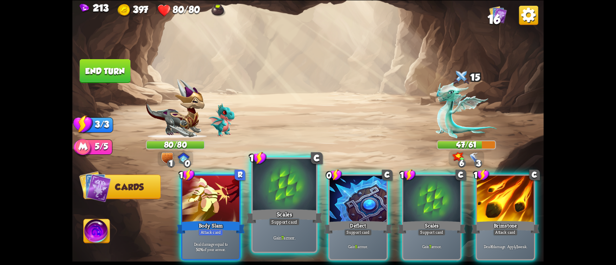
click at [274, 184] on div at bounding box center [284, 185] width 63 height 53
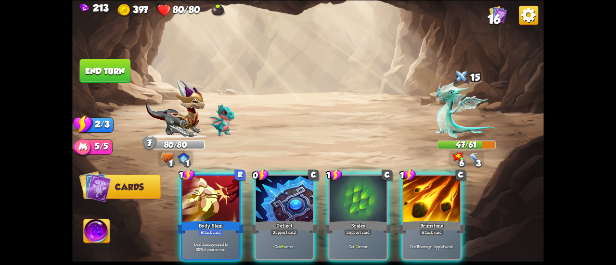
click at [274, 184] on div at bounding box center [284, 200] width 57 height 48
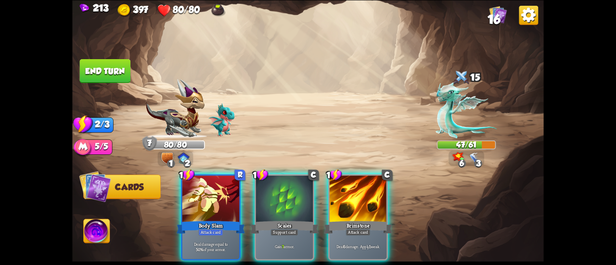
click at [274, 184] on div at bounding box center [284, 200] width 57 height 48
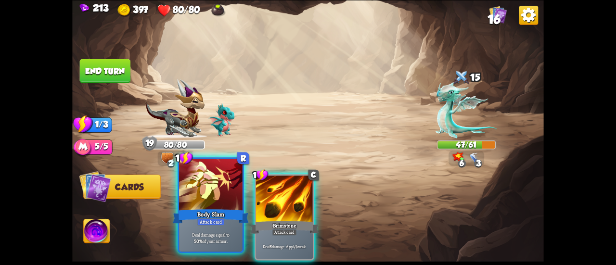
click at [203, 176] on div at bounding box center [210, 185] width 63 height 53
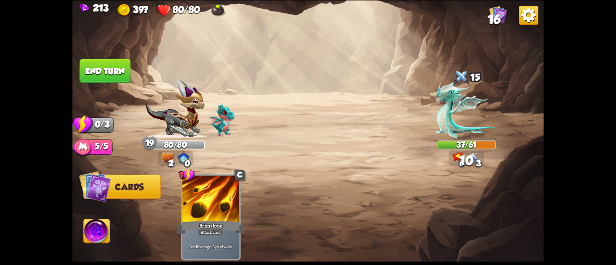
click at [115, 72] on button "End turn" at bounding box center [105, 71] width 51 height 24
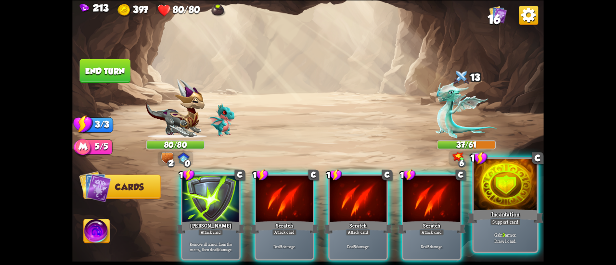
click at [484, 213] on div "Incantation" at bounding box center [505, 216] width 76 height 17
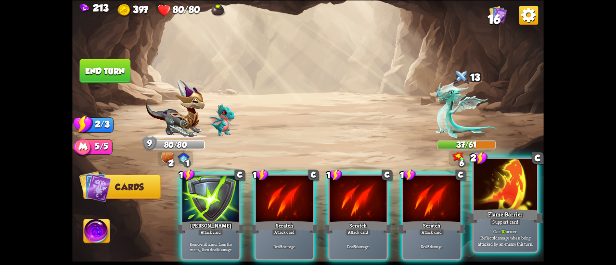
click at [482, 181] on div at bounding box center [504, 185] width 63 height 53
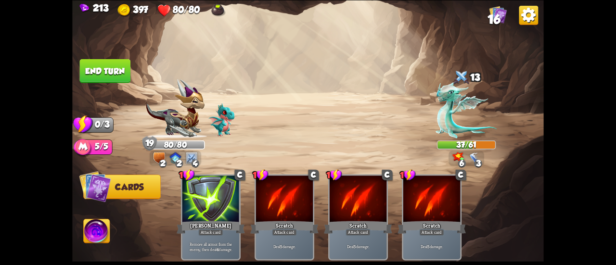
click at [108, 66] on button "End turn" at bounding box center [105, 71] width 51 height 24
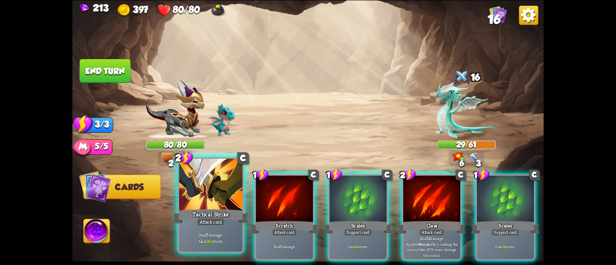
click at [180, 185] on div at bounding box center [210, 185] width 63 height 53
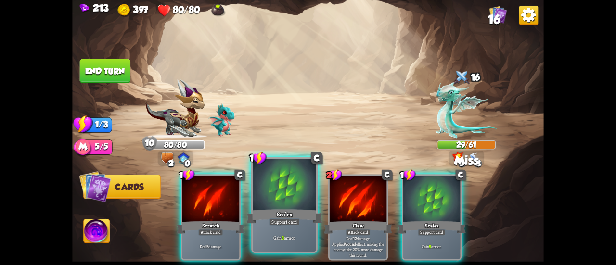
click at [266, 190] on div at bounding box center [284, 185] width 63 height 53
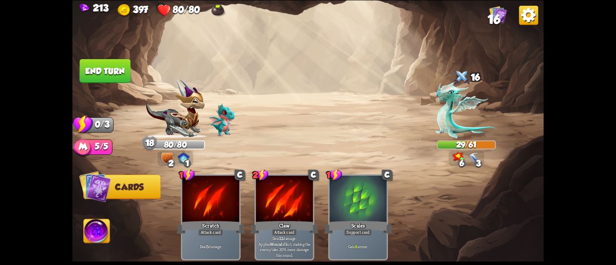
click at [114, 69] on button "End turn" at bounding box center [105, 71] width 51 height 24
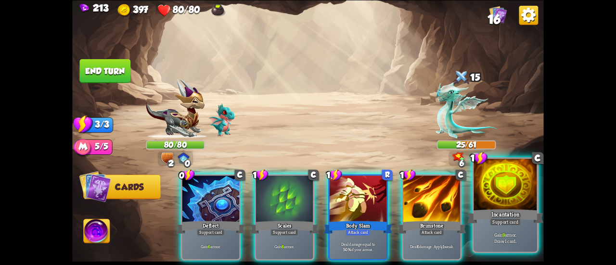
click at [481, 188] on div at bounding box center [504, 185] width 63 height 53
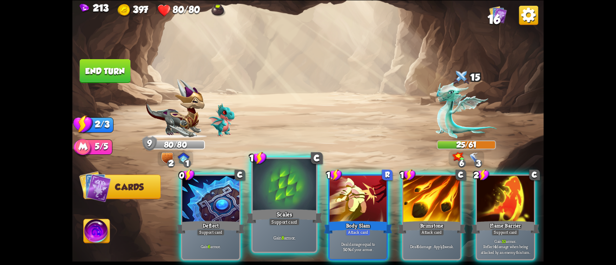
click at [260, 187] on div at bounding box center [284, 185] width 63 height 53
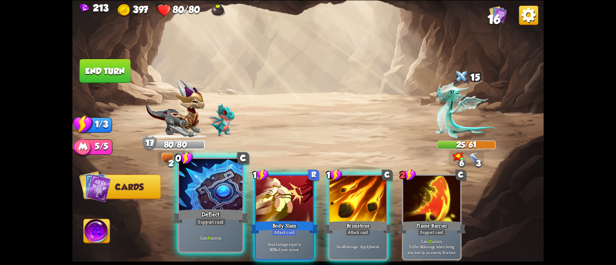
click at [203, 178] on div at bounding box center [210, 185] width 63 height 53
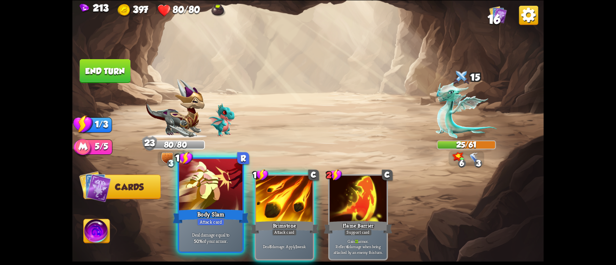
click at [200, 177] on div at bounding box center [210, 185] width 63 height 53
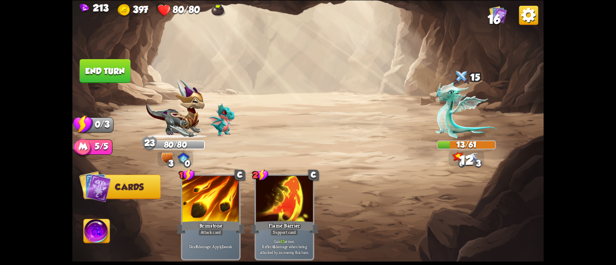
click at [116, 68] on button "End turn" at bounding box center [105, 71] width 51 height 24
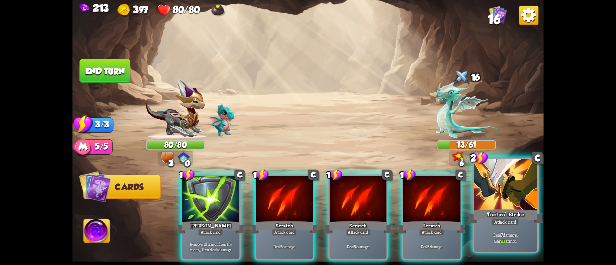
click at [493, 187] on div at bounding box center [504, 185] width 63 height 53
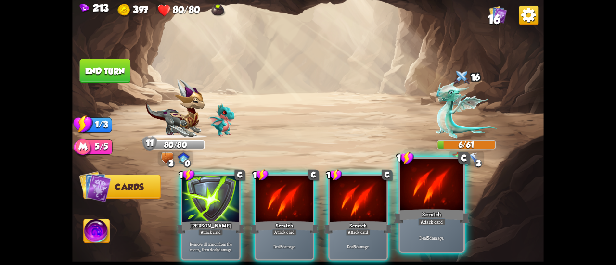
click at [440, 198] on div at bounding box center [431, 185] width 63 height 53
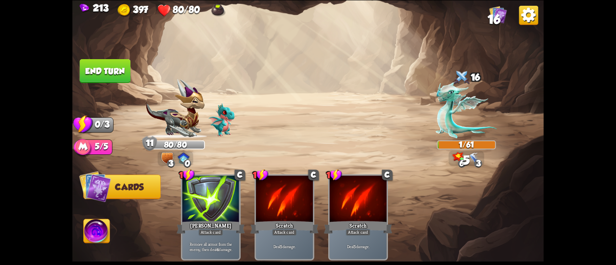
click at [93, 68] on button "End turn" at bounding box center [105, 71] width 51 height 24
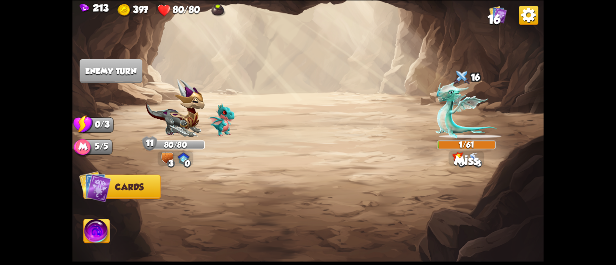
click at [96, 231] on img at bounding box center [97, 232] width 26 height 26
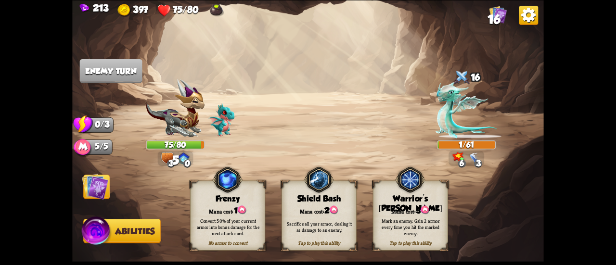
click at [91, 190] on img at bounding box center [95, 186] width 26 height 26
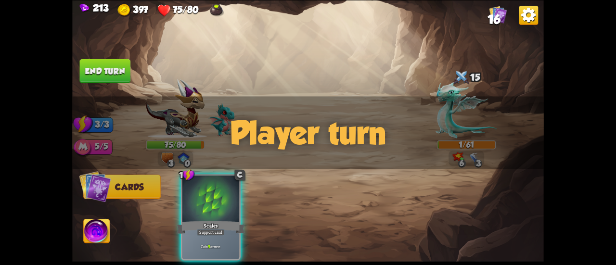
click at [105, 74] on button "End turn" at bounding box center [105, 71] width 51 height 24
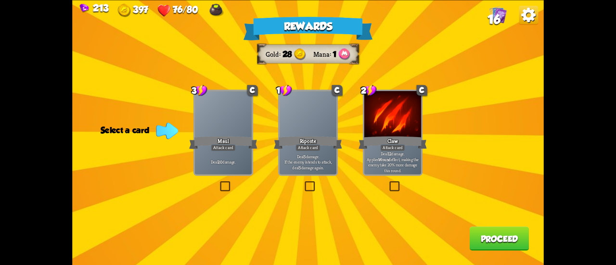
click at [322, 142] on div "Riposte" at bounding box center [308, 142] width 68 height 15
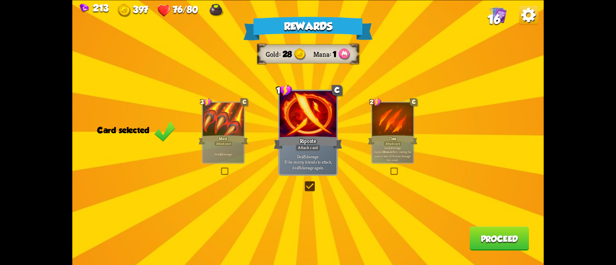
click at [404, 139] on div "Claw" at bounding box center [393, 139] width 50 height 11
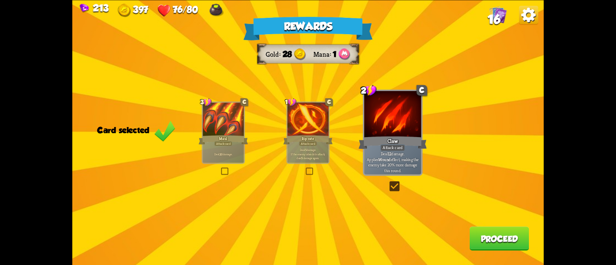
click at [342, 155] on div "Rewards Gold 28 Mana 1 Card selected 3 C Maul Attack card Deal 20 damage. 1 C R…" at bounding box center [307, 132] width 471 height 265
click at [323, 144] on div "Riposte" at bounding box center [308, 139] width 50 height 11
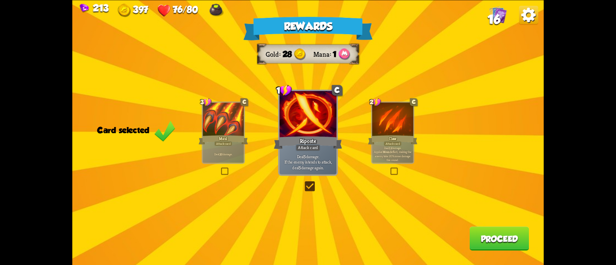
click at [494, 243] on button "Proceed" at bounding box center [499, 239] width 60 height 24
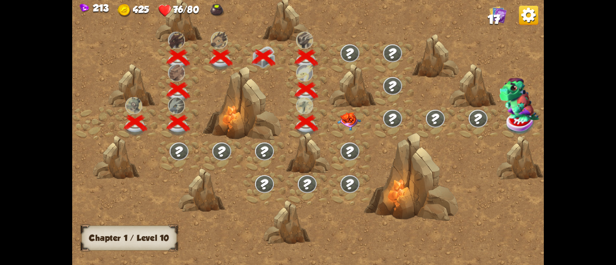
click at [350, 121] on img at bounding box center [349, 121] width 24 height 18
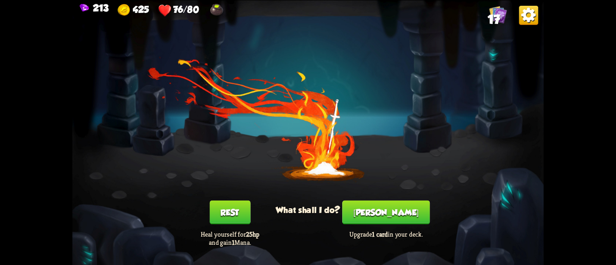
click at [377, 223] on button "[PERSON_NAME]" at bounding box center [386, 212] width 88 height 24
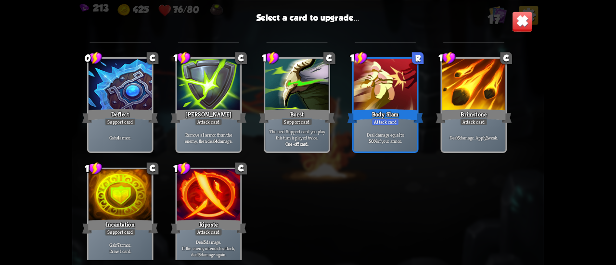
scroll to position [303, 0]
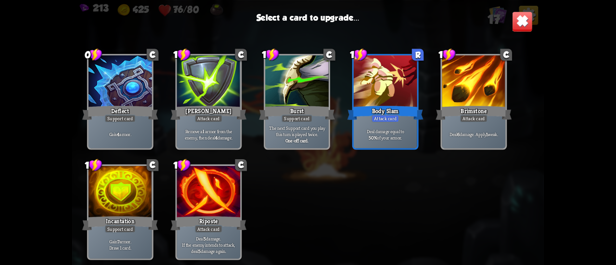
click at [327, 134] on div "The next Support card you play this turn is played twice. One-off card." at bounding box center [296, 133] width 63 height 27
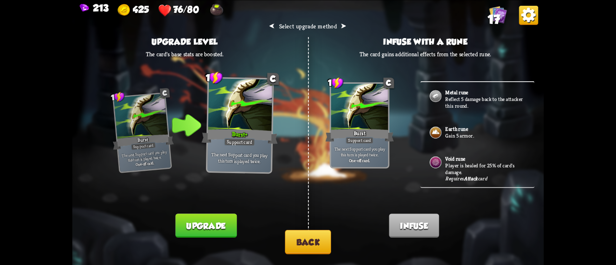
click at [219, 219] on button "Upgrade" at bounding box center [205, 226] width 61 height 24
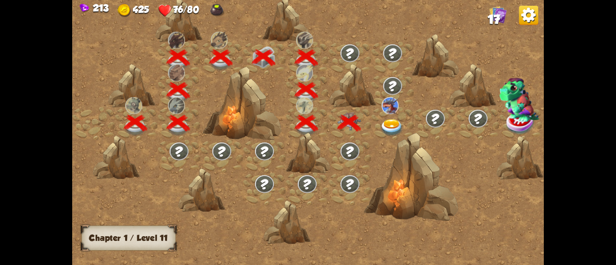
scroll to position [0, 146]
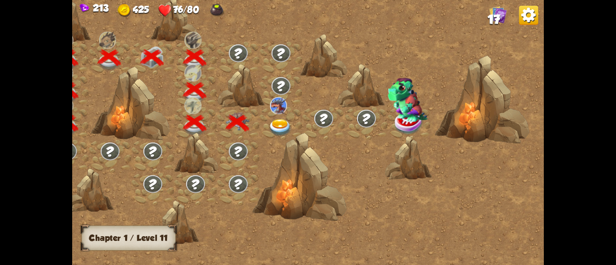
click at [277, 127] on img at bounding box center [280, 127] width 24 height 17
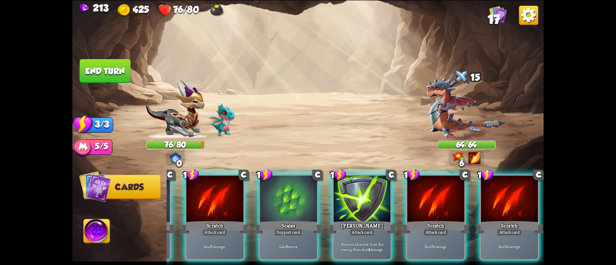
scroll to position [0, 0]
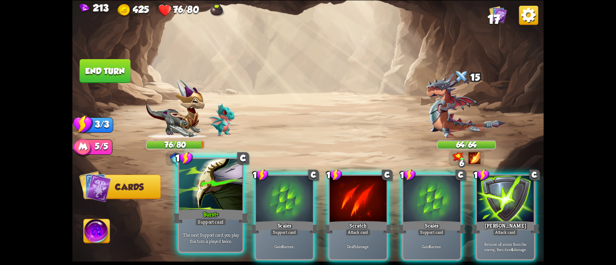
click at [204, 226] on div "The next Support card you play this turn is played twice." at bounding box center [210, 237] width 63 height 27
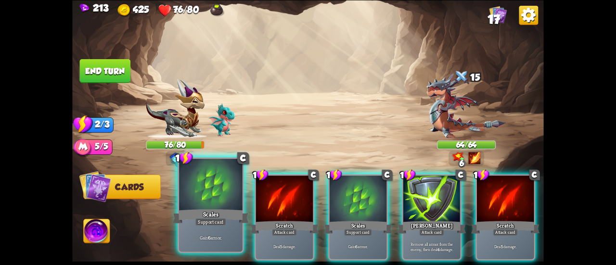
click at [227, 215] on div "Scales" at bounding box center [211, 216] width 76 height 17
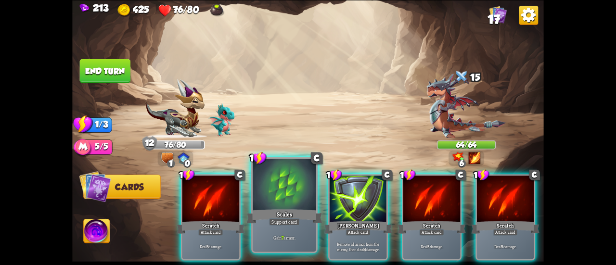
click at [294, 197] on div at bounding box center [284, 185] width 63 height 53
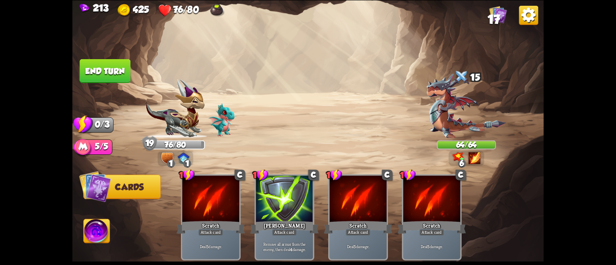
click at [118, 80] on button "End turn" at bounding box center [105, 71] width 51 height 24
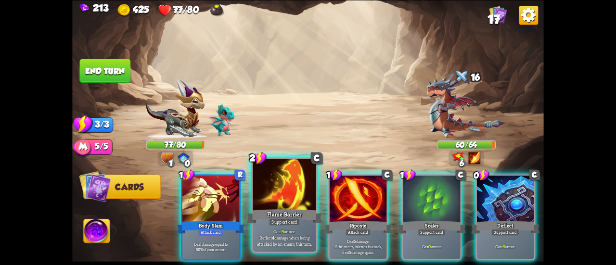
click at [280, 180] on div at bounding box center [284, 185] width 63 height 53
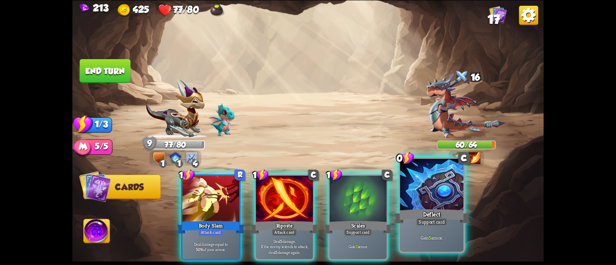
click at [420, 187] on div at bounding box center [431, 185] width 63 height 53
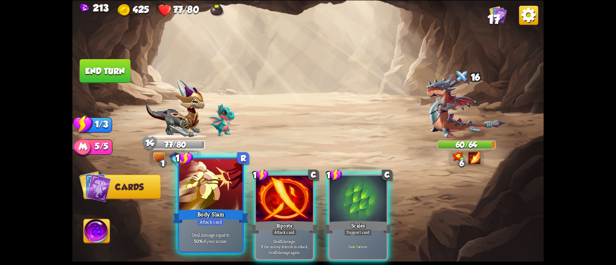
click at [226, 203] on div at bounding box center [210, 185] width 63 height 53
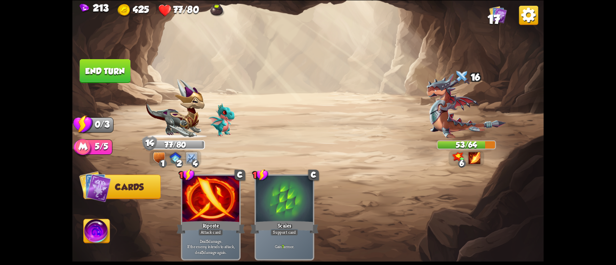
click at [93, 67] on button "End turn" at bounding box center [105, 71] width 51 height 24
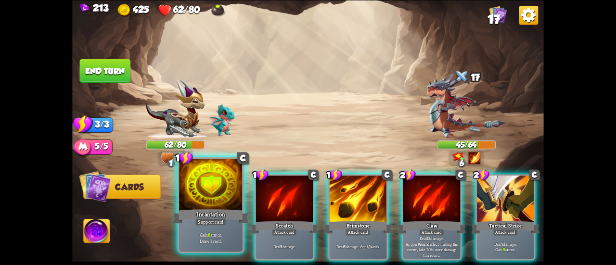
click at [209, 183] on div at bounding box center [210, 185] width 63 height 53
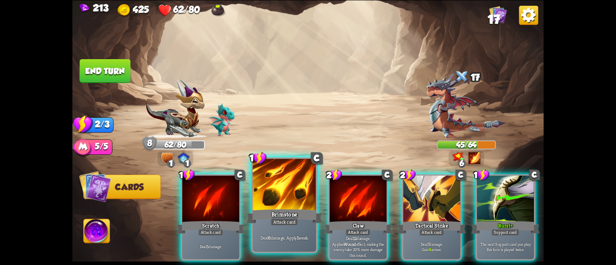
click at [297, 192] on div at bounding box center [284, 185] width 63 height 53
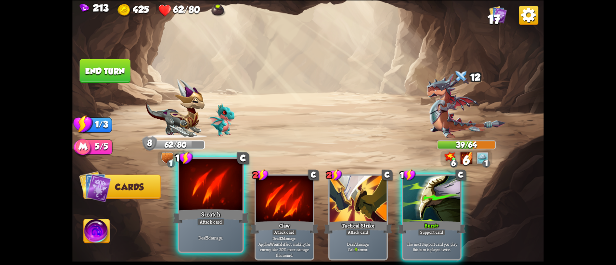
click at [193, 184] on div at bounding box center [210, 185] width 63 height 53
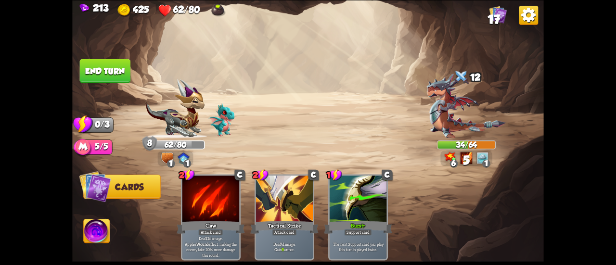
click at [106, 75] on button "End turn" at bounding box center [105, 71] width 51 height 24
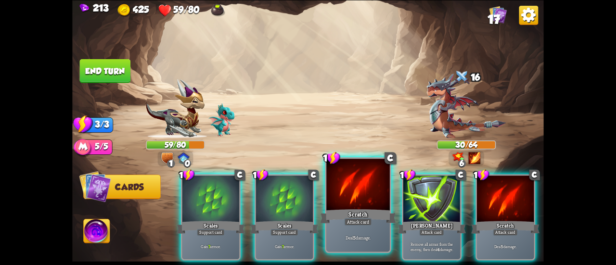
click at [332, 189] on div at bounding box center [357, 185] width 63 height 53
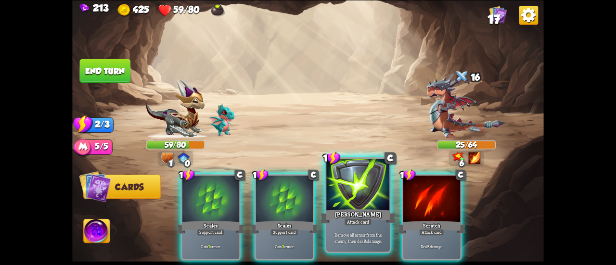
click at [364, 192] on div at bounding box center [357, 185] width 63 height 53
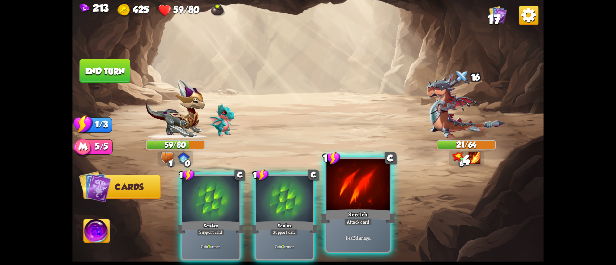
click at [359, 194] on div at bounding box center [357, 185] width 63 height 53
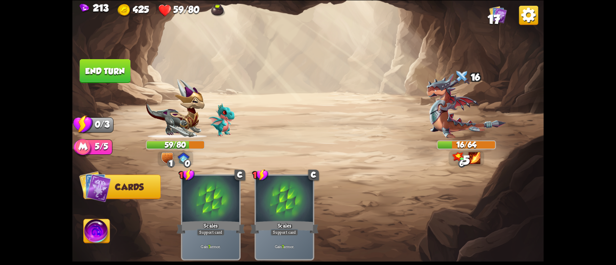
click at [121, 67] on button "End turn" at bounding box center [105, 71] width 51 height 24
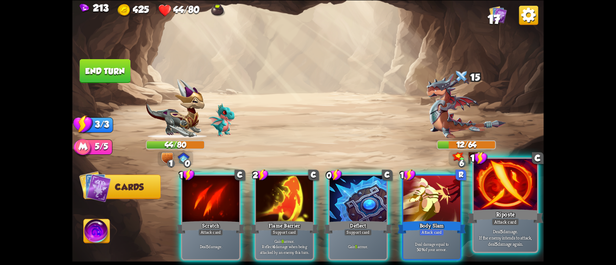
click at [488, 211] on div "Riposte" at bounding box center [505, 216] width 76 height 17
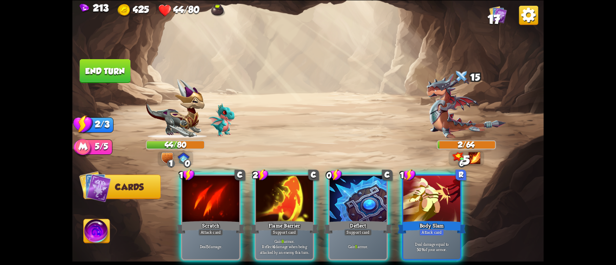
click at [106, 66] on button "End turn" at bounding box center [105, 71] width 51 height 24
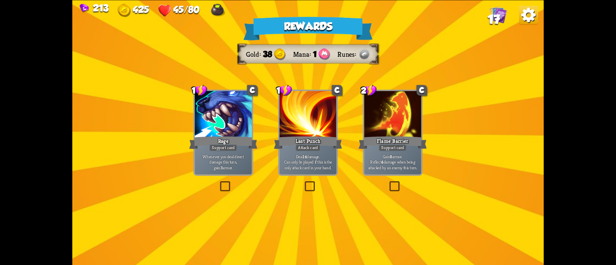
click at [386, 149] on div "Support card" at bounding box center [393, 147] width 28 height 7
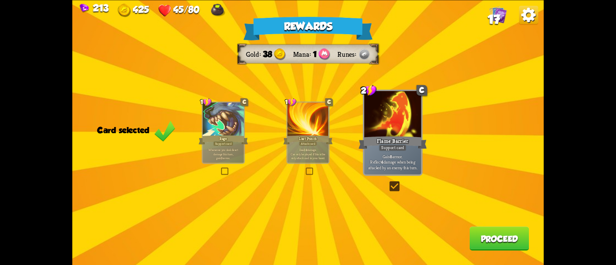
click at [492, 237] on button "Proceed" at bounding box center [499, 239] width 60 height 24
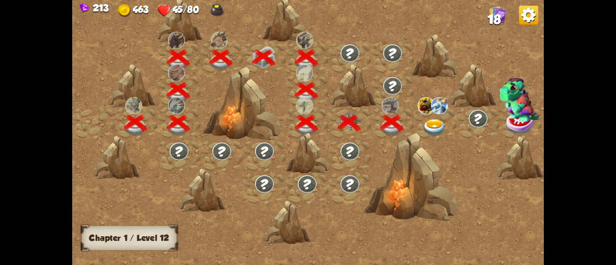
scroll to position [0, 146]
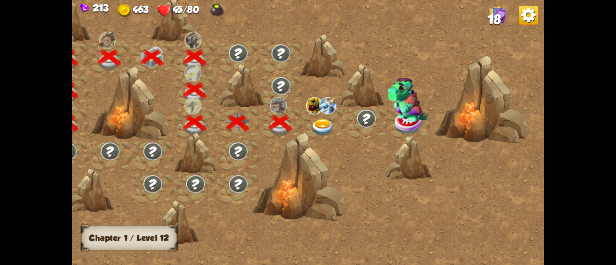
click at [323, 119] on img at bounding box center [323, 127] width 24 height 17
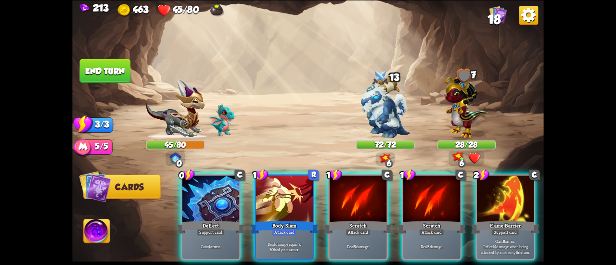
scroll to position [0, 187]
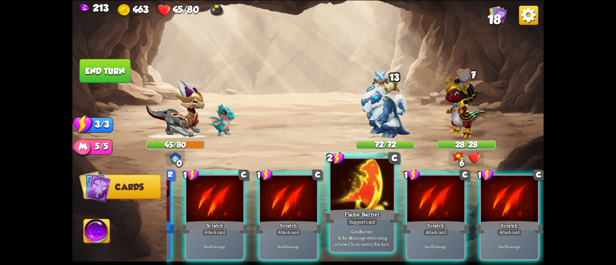
click at [364, 227] on div "Gain 8 armor. Reflect 4 damage when being attacked by an enemy this turn." at bounding box center [361, 237] width 63 height 27
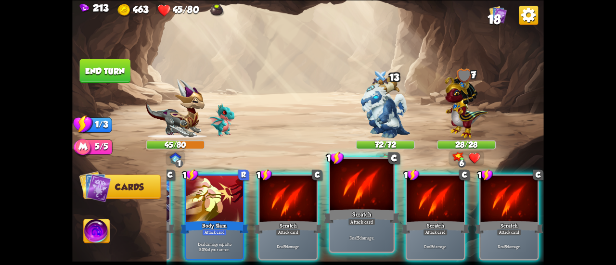
scroll to position [0, 91]
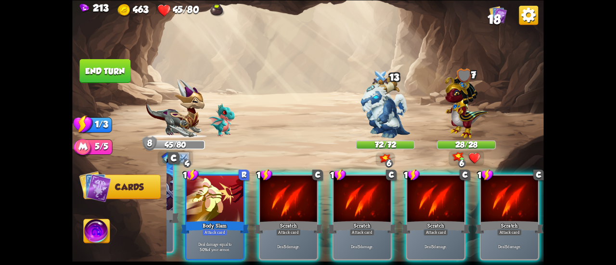
click at [170, 203] on div at bounding box center [141, 185] width 63 height 53
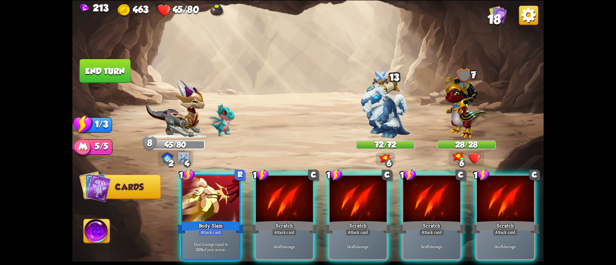
scroll to position [0, 0]
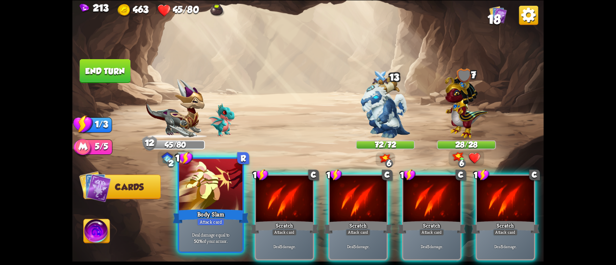
click at [203, 226] on div "Deal damage equal to 50% of your armor." at bounding box center [210, 237] width 63 height 27
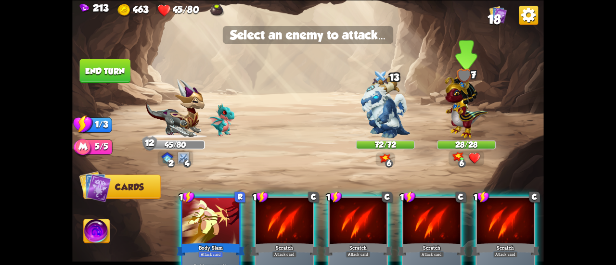
click at [470, 123] on img at bounding box center [465, 104] width 43 height 67
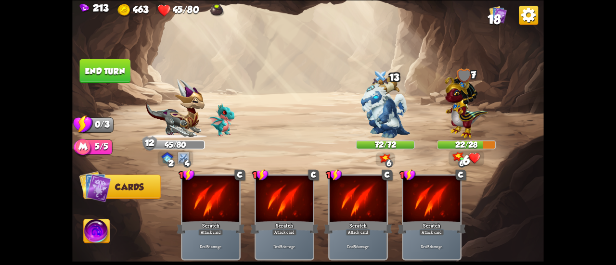
click at [125, 76] on button "End turn" at bounding box center [105, 71] width 51 height 24
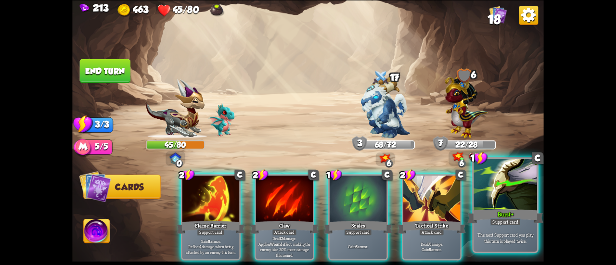
click at [503, 188] on div at bounding box center [504, 185] width 63 height 53
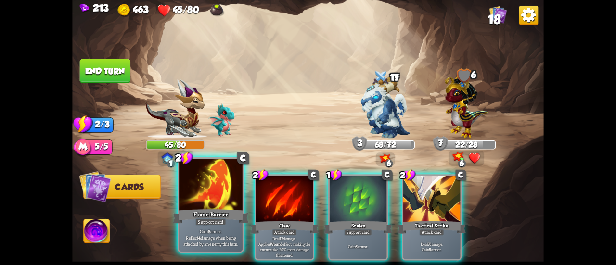
click at [190, 190] on div at bounding box center [210, 185] width 63 height 53
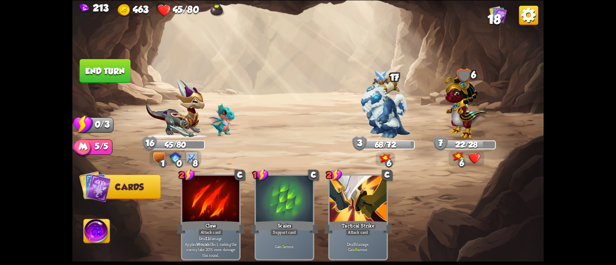
click at [95, 66] on button "End turn" at bounding box center [105, 71] width 51 height 24
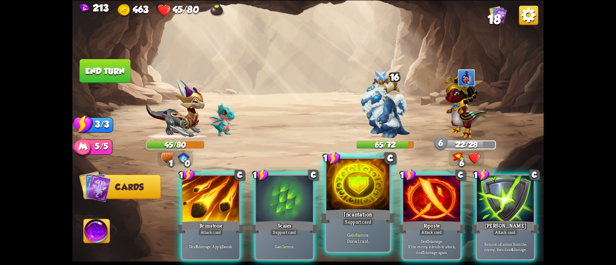
click at [342, 206] on div at bounding box center [357, 185] width 63 height 53
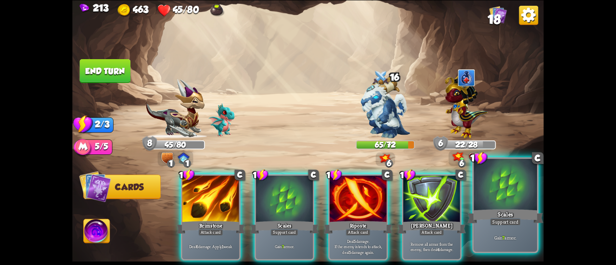
click at [491, 203] on div at bounding box center [504, 185] width 63 height 53
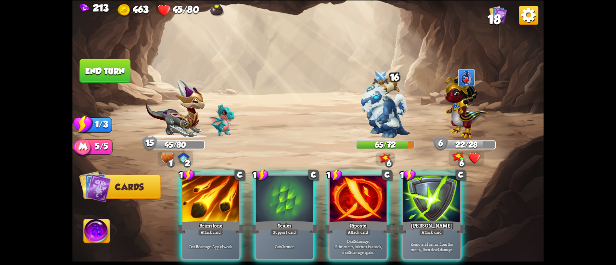
click at [287, 203] on div at bounding box center [284, 200] width 57 height 48
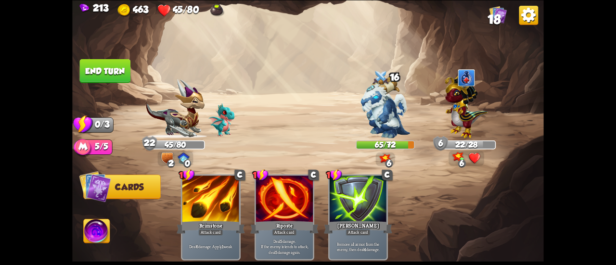
click at [100, 62] on button "End turn" at bounding box center [105, 71] width 51 height 24
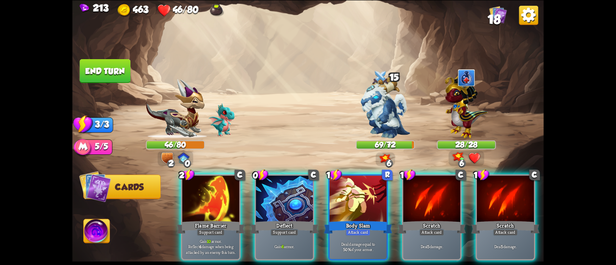
click at [209, 188] on div at bounding box center [210, 200] width 57 height 48
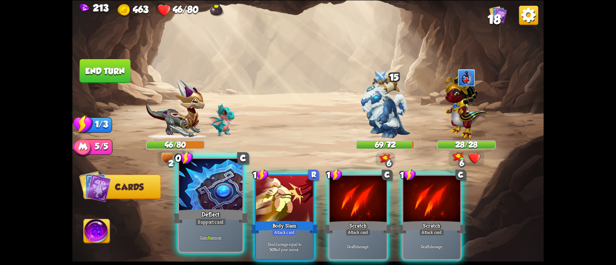
click at [207, 189] on div at bounding box center [210, 185] width 63 height 53
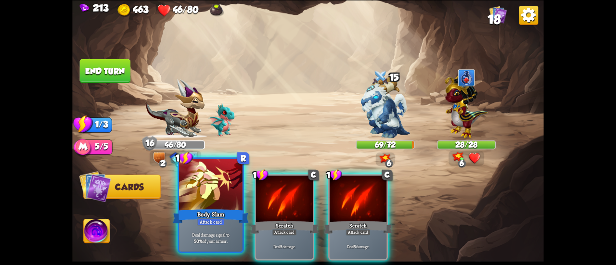
click at [193, 191] on div at bounding box center [210, 185] width 63 height 53
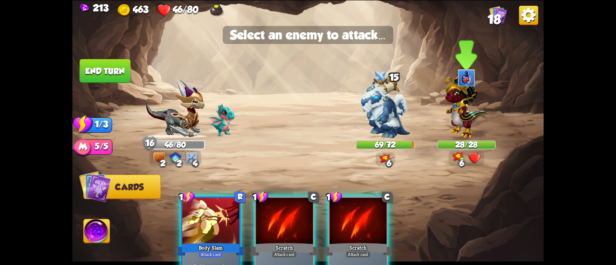
click at [460, 113] on img at bounding box center [465, 104] width 43 height 67
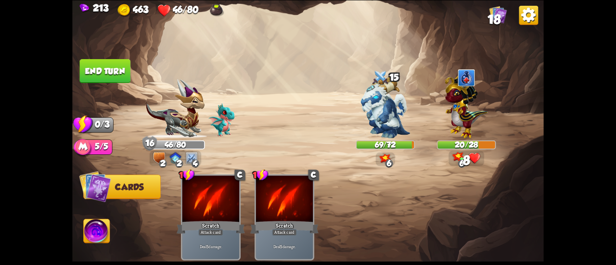
click at [98, 69] on button "End turn" at bounding box center [105, 71] width 51 height 24
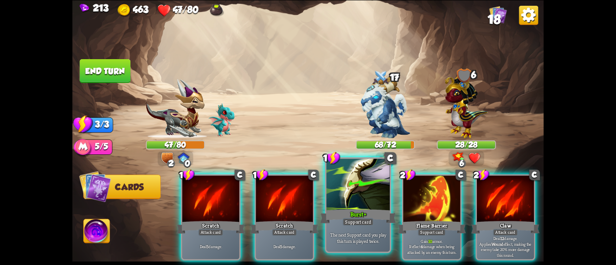
click at [350, 190] on div at bounding box center [357, 185] width 63 height 53
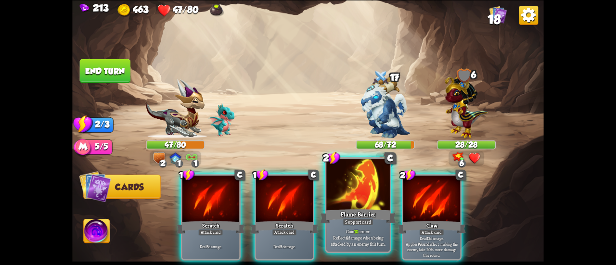
click at [347, 188] on div at bounding box center [357, 185] width 63 height 53
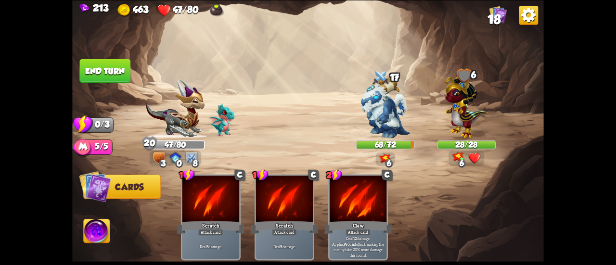
click at [105, 69] on button "End turn" at bounding box center [105, 71] width 51 height 24
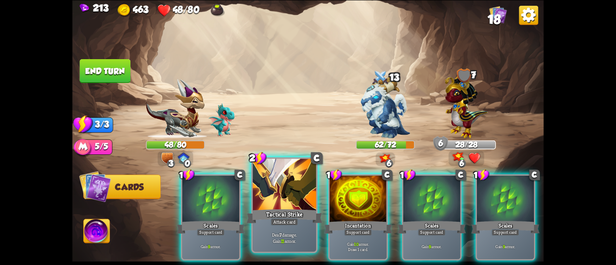
click at [300, 178] on div at bounding box center [284, 185] width 63 height 53
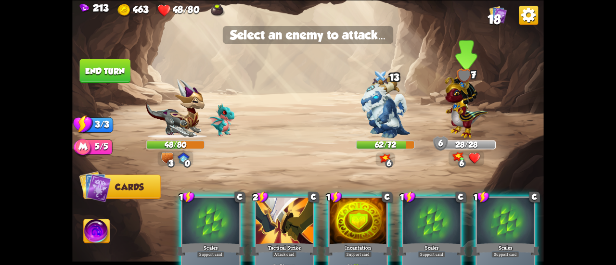
click at [452, 118] on img at bounding box center [465, 104] width 43 height 67
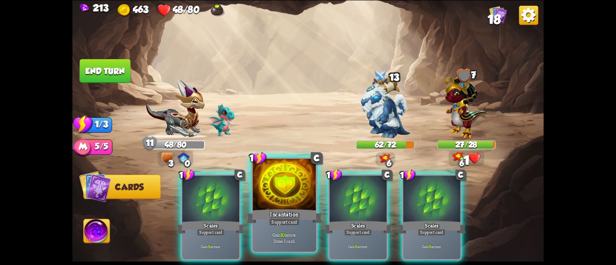
click at [278, 199] on div at bounding box center [284, 185] width 63 height 53
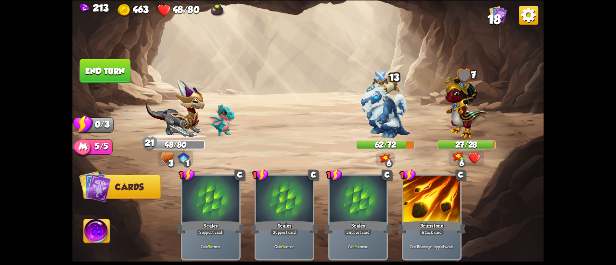
click at [118, 65] on button "End turn" at bounding box center [105, 71] width 51 height 24
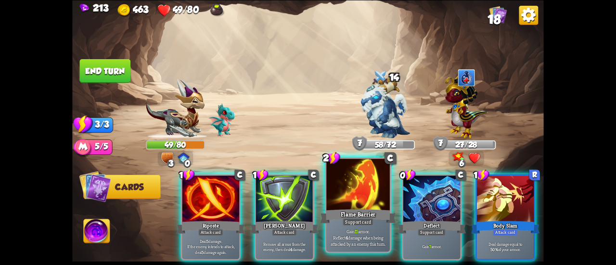
click at [358, 189] on div at bounding box center [357, 185] width 63 height 53
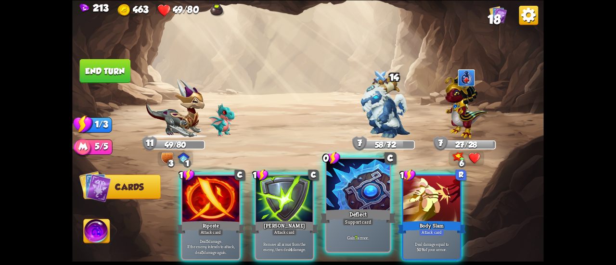
click at [342, 190] on div at bounding box center [357, 185] width 63 height 53
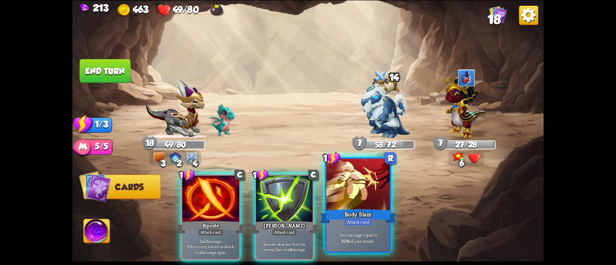
click at [358, 186] on div at bounding box center [357, 185] width 63 height 53
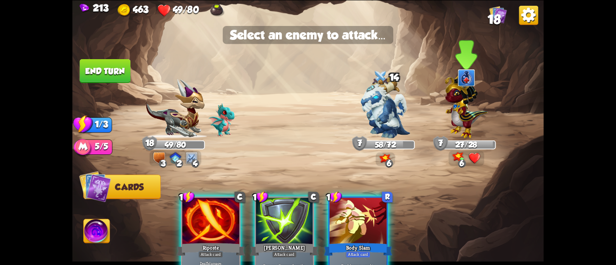
click at [460, 129] on img at bounding box center [465, 104] width 43 height 67
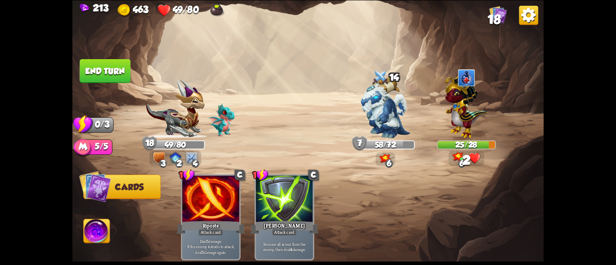
click at [91, 63] on button "End turn" at bounding box center [105, 71] width 51 height 24
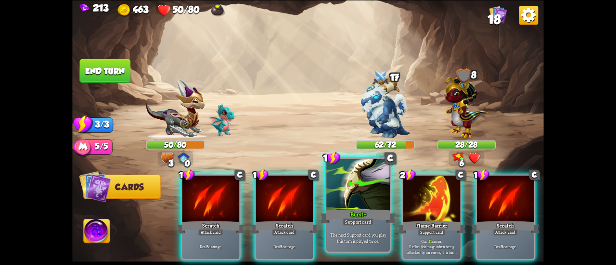
click at [378, 196] on div at bounding box center [357, 185] width 63 height 53
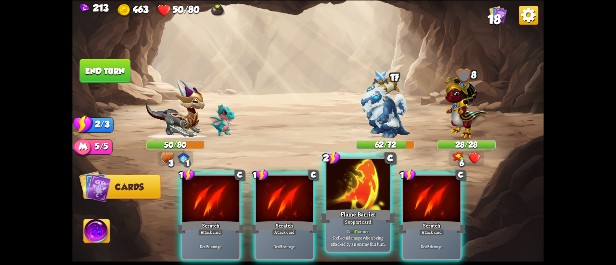
click at [374, 191] on div at bounding box center [357, 185] width 63 height 53
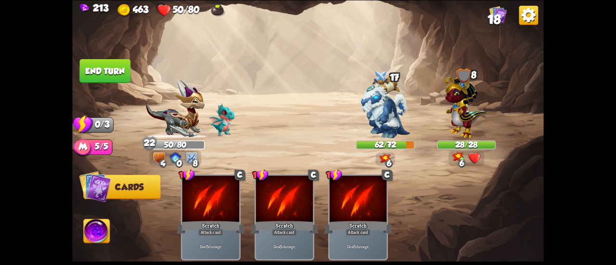
click at [113, 71] on button "End turn" at bounding box center [105, 71] width 51 height 24
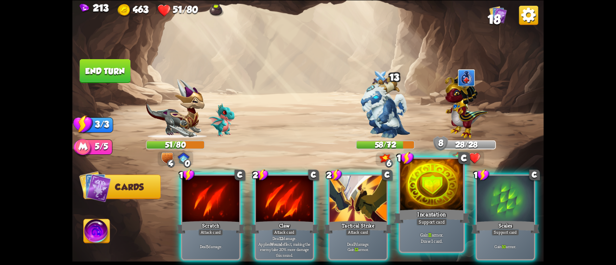
click at [422, 206] on div at bounding box center [431, 185] width 63 height 53
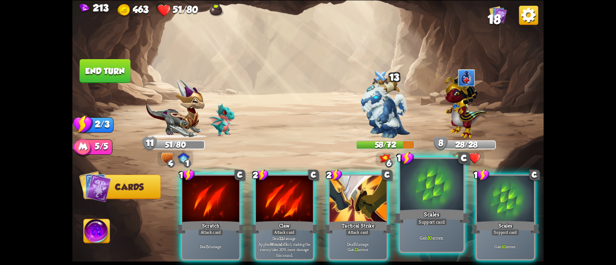
click at [428, 181] on div at bounding box center [431, 185] width 63 height 53
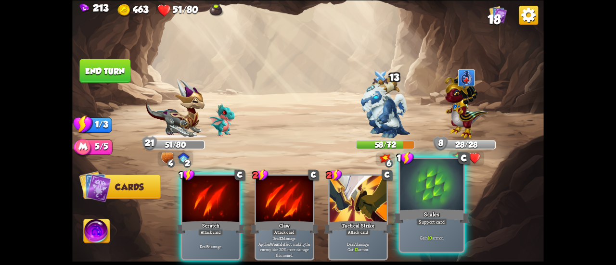
click at [427, 180] on div at bounding box center [431, 185] width 63 height 53
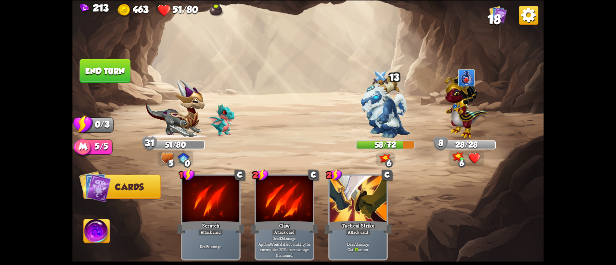
click at [88, 77] on button "End turn" at bounding box center [105, 71] width 51 height 24
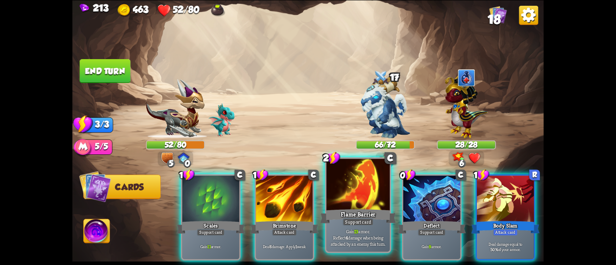
click at [347, 208] on div "Flame Barrier" at bounding box center [358, 216] width 76 height 17
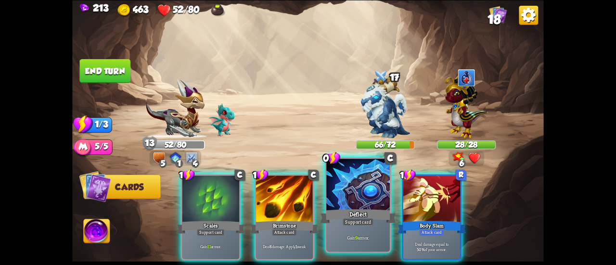
click at [331, 200] on div at bounding box center [357, 185] width 63 height 53
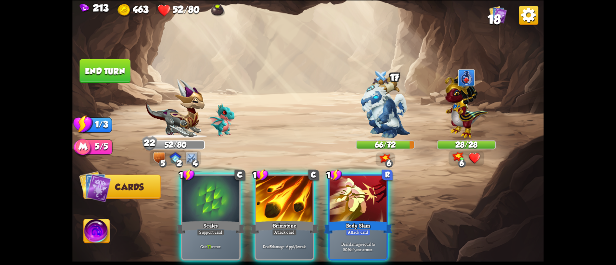
click at [192, 189] on div at bounding box center [210, 200] width 57 height 48
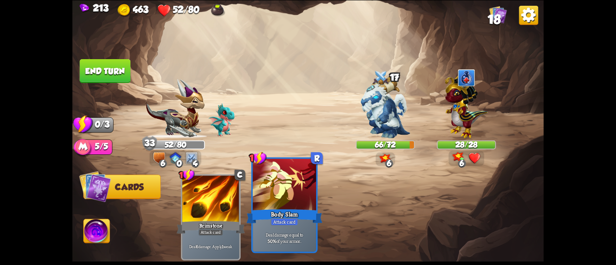
click at [291, 191] on div at bounding box center [284, 185] width 63 height 53
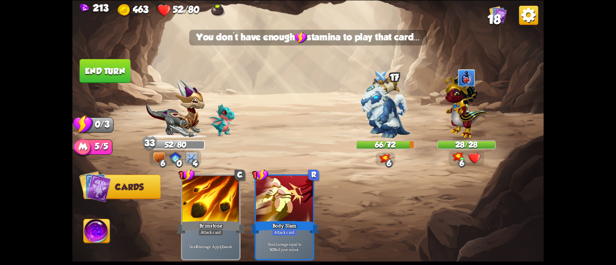
click at [113, 67] on button "End turn" at bounding box center [105, 71] width 51 height 24
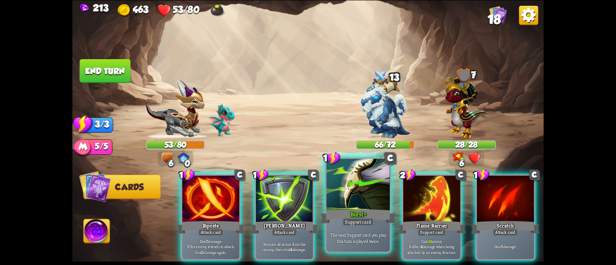
click at [366, 192] on div at bounding box center [357, 185] width 63 height 53
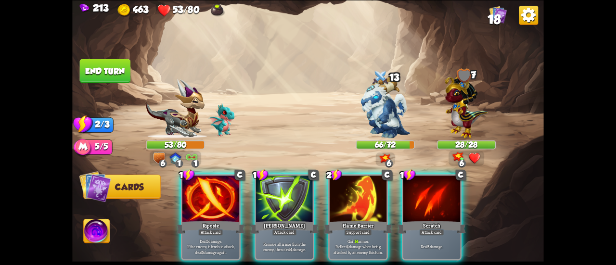
click at [366, 192] on div at bounding box center [357, 200] width 57 height 48
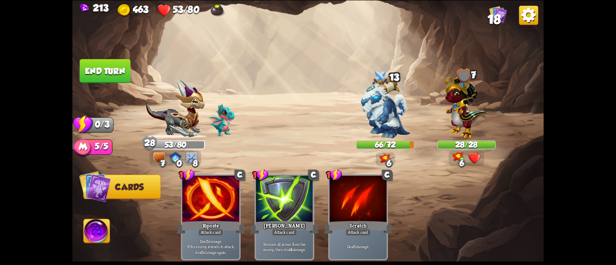
click at [98, 72] on button "End turn" at bounding box center [105, 71] width 51 height 24
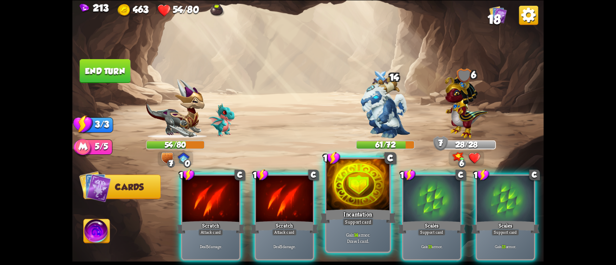
click at [375, 189] on div at bounding box center [357, 185] width 63 height 53
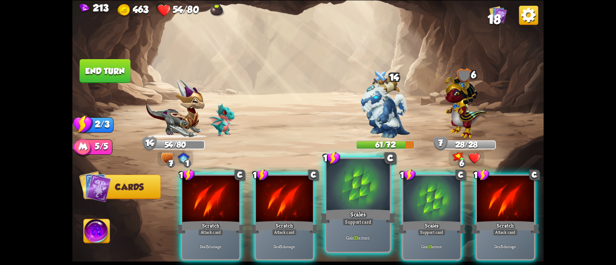
click at [358, 192] on div at bounding box center [357, 185] width 63 height 53
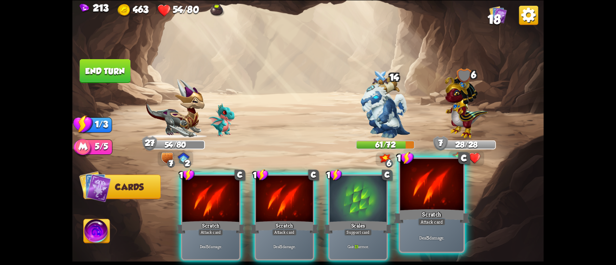
click at [418, 188] on div at bounding box center [431, 185] width 63 height 53
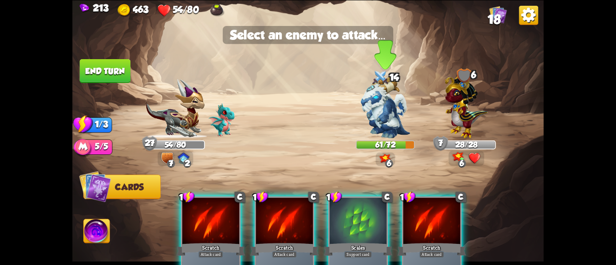
click at [381, 122] on img at bounding box center [385, 107] width 50 height 62
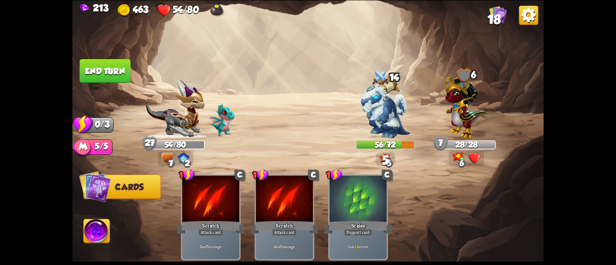
click at [95, 75] on button "End turn" at bounding box center [105, 71] width 51 height 24
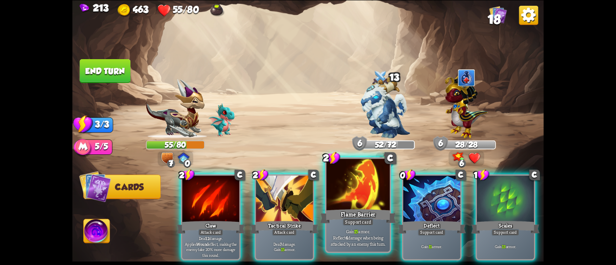
click at [329, 213] on div "Flame Barrier" at bounding box center [358, 216] width 76 height 17
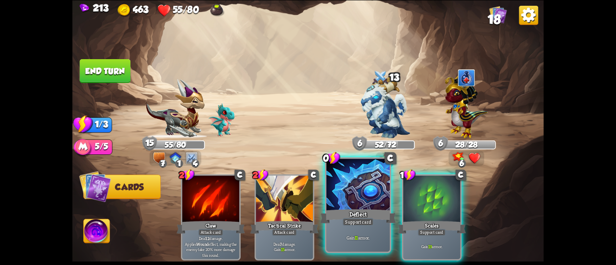
click at [341, 200] on div at bounding box center [357, 185] width 63 height 53
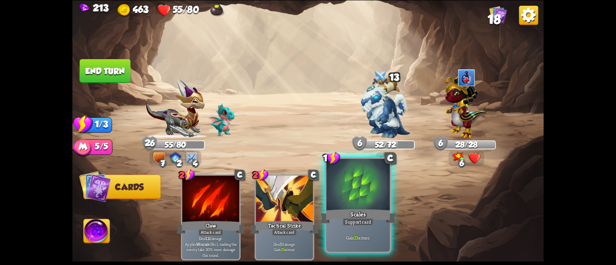
click at [361, 189] on div at bounding box center [357, 185] width 63 height 53
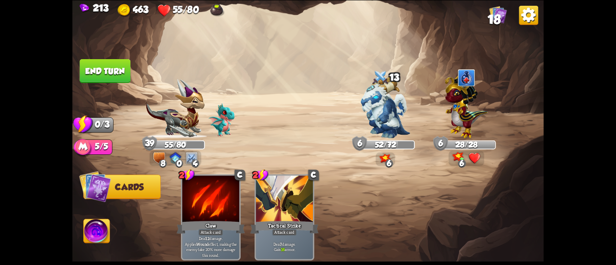
click at [96, 62] on button "End turn" at bounding box center [105, 71] width 51 height 24
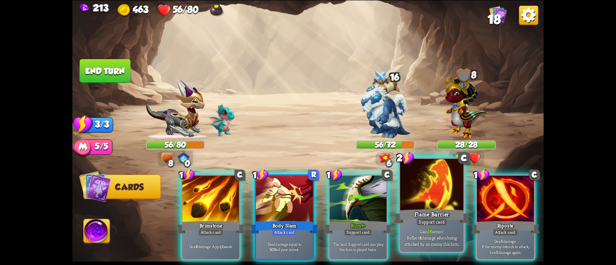
click at [416, 195] on div at bounding box center [431, 185] width 63 height 53
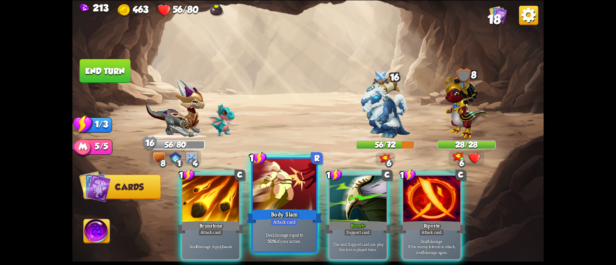
click at [297, 185] on div at bounding box center [284, 185] width 63 height 53
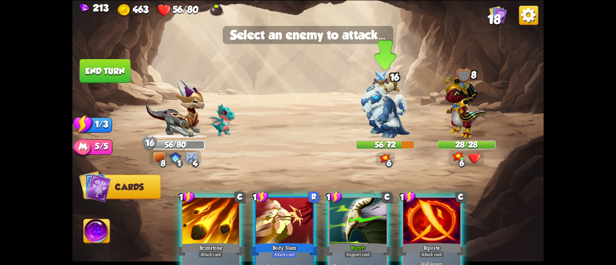
click at [391, 107] on img at bounding box center [385, 107] width 50 height 62
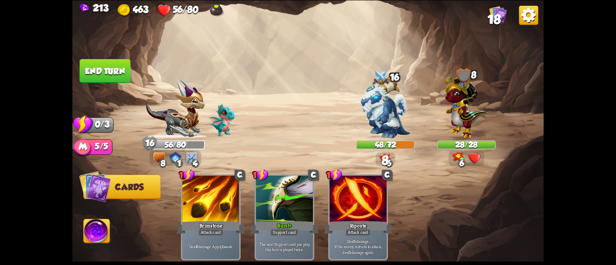
click at [104, 73] on button "End turn" at bounding box center [105, 71] width 51 height 24
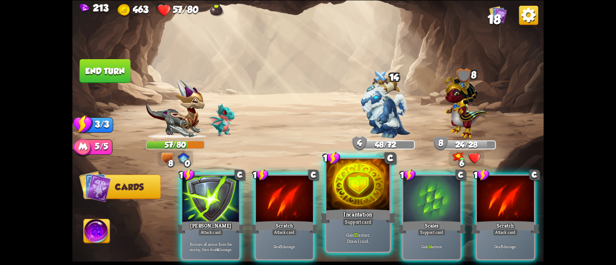
click at [335, 186] on div at bounding box center [357, 185] width 63 height 53
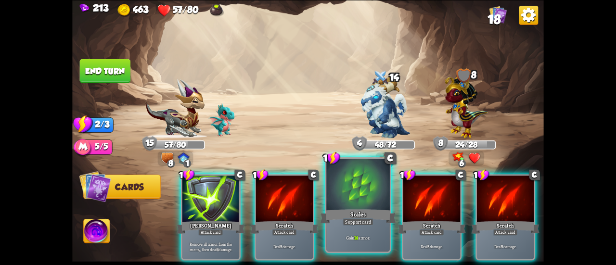
click at [332, 185] on div at bounding box center [357, 185] width 63 height 53
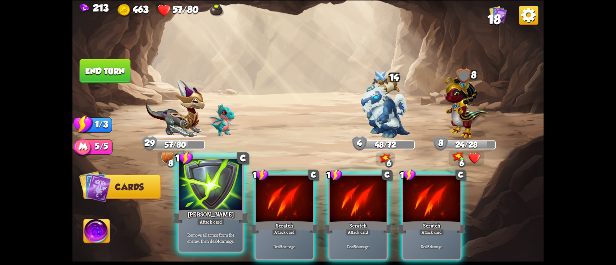
click at [197, 187] on div at bounding box center [210, 185] width 63 height 53
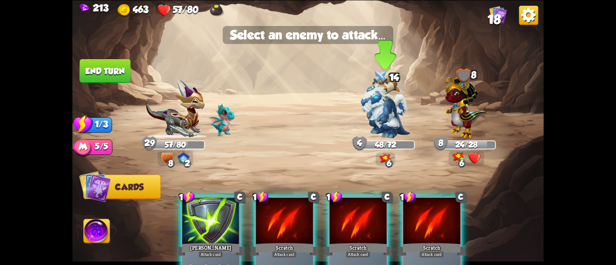
click at [376, 113] on img at bounding box center [385, 107] width 50 height 62
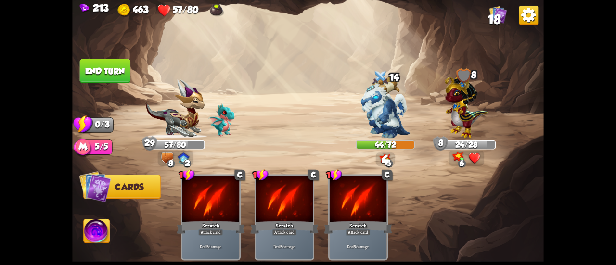
click at [112, 70] on button "End turn" at bounding box center [105, 71] width 51 height 24
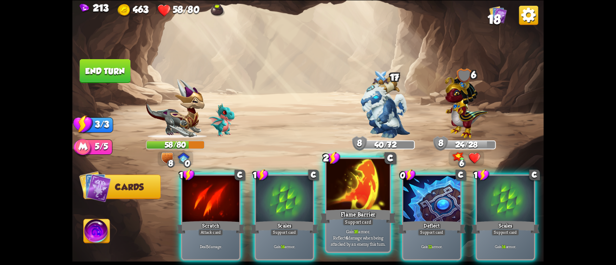
click at [337, 209] on div "Flame Barrier" at bounding box center [358, 216] width 76 height 17
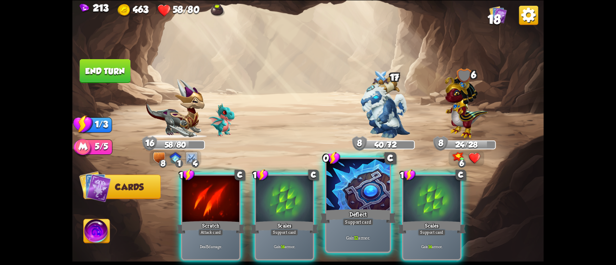
click at [348, 212] on div "Deflect" at bounding box center [358, 216] width 76 height 17
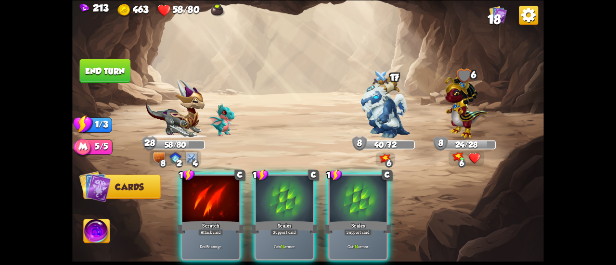
click at [348, 219] on div "Scales" at bounding box center [358, 226] width 68 height 15
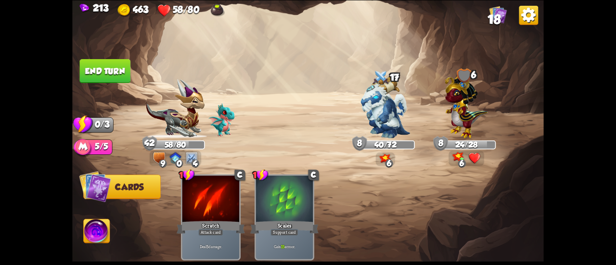
click at [113, 78] on button "End turn" at bounding box center [105, 71] width 51 height 24
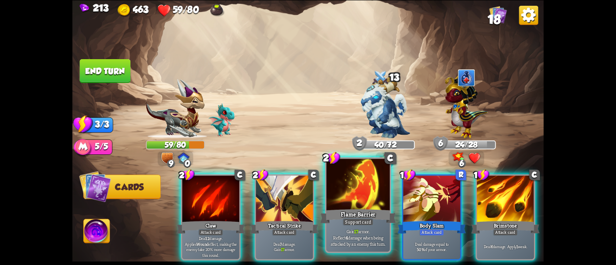
click at [340, 194] on div at bounding box center [357, 185] width 63 height 53
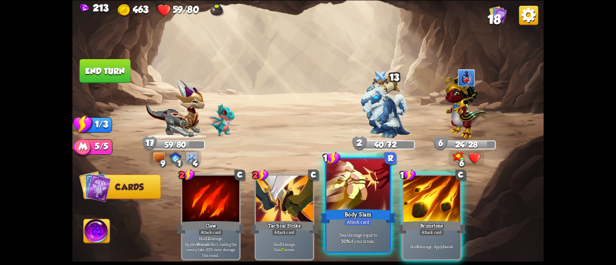
click at [345, 189] on div at bounding box center [357, 185] width 63 height 53
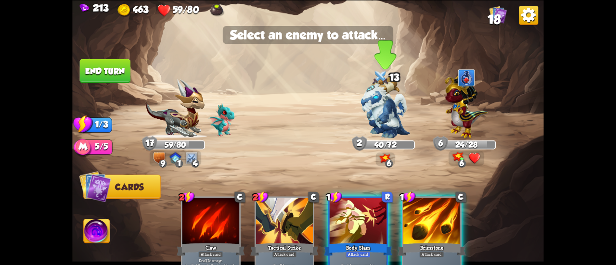
click at [383, 121] on img at bounding box center [385, 107] width 50 height 62
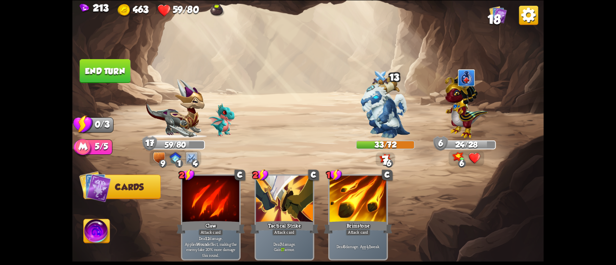
click at [104, 66] on button "End turn" at bounding box center [105, 71] width 51 height 24
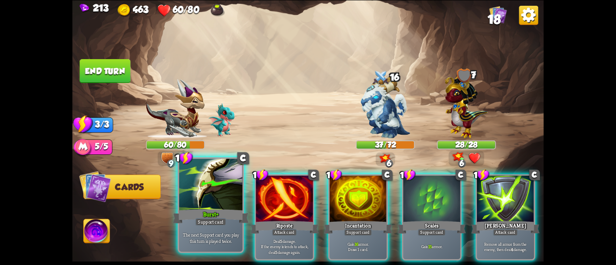
click at [182, 178] on div at bounding box center [210, 185] width 63 height 53
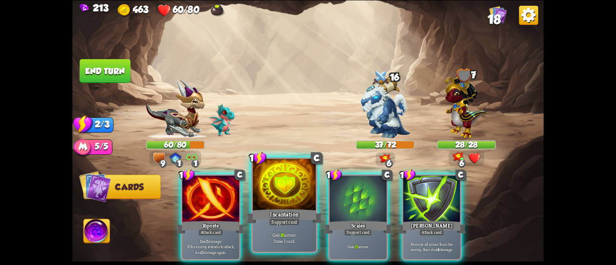
click at [258, 181] on div at bounding box center [284, 185] width 63 height 53
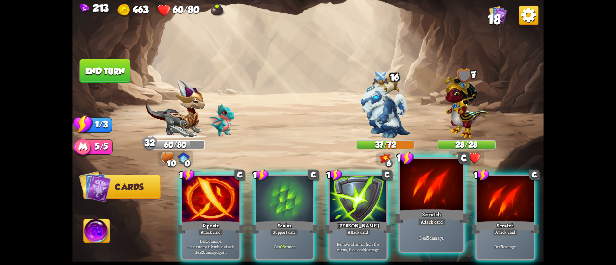
click at [410, 191] on div at bounding box center [431, 185] width 63 height 53
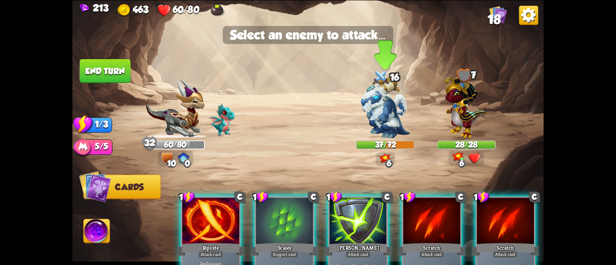
click at [387, 105] on img at bounding box center [385, 107] width 50 height 62
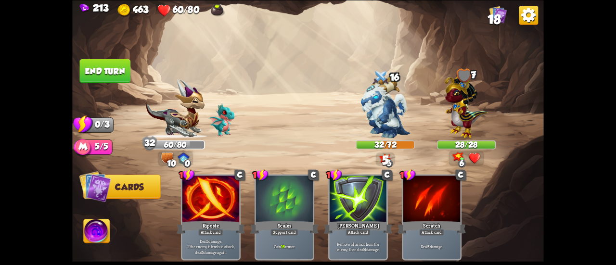
click at [94, 70] on button "End turn" at bounding box center [105, 71] width 51 height 24
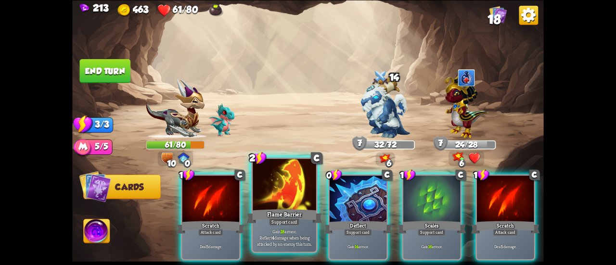
click at [283, 187] on div at bounding box center [284, 185] width 63 height 53
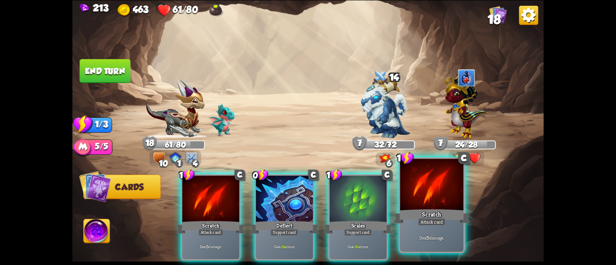
click at [424, 200] on div at bounding box center [431, 185] width 63 height 53
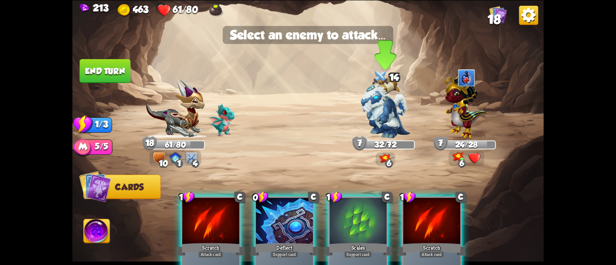
click at [383, 113] on img at bounding box center [385, 107] width 50 height 62
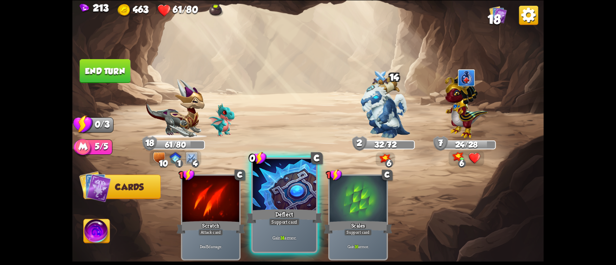
click at [283, 198] on div at bounding box center [284, 185] width 63 height 53
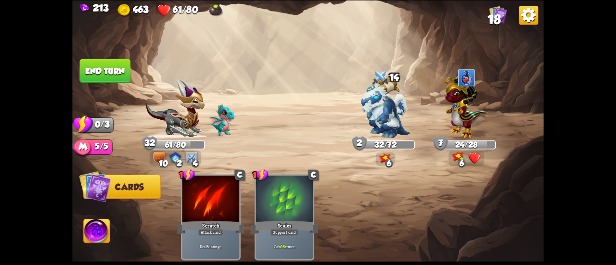
click at [78, 75] on img at bounding box center [307, 132] width 471 height 265
click at [87, 69] on button "End turn" at bounding box center [105, 71] width 51 height 24
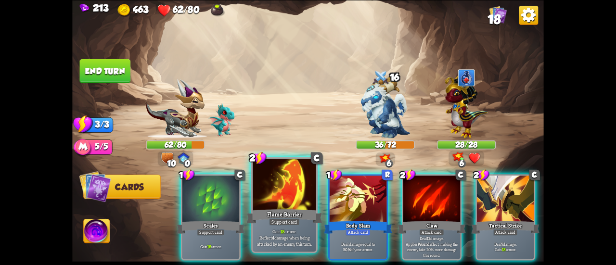
click at [286, 203] on div at bounding box center [284, 185] width 63 height 53
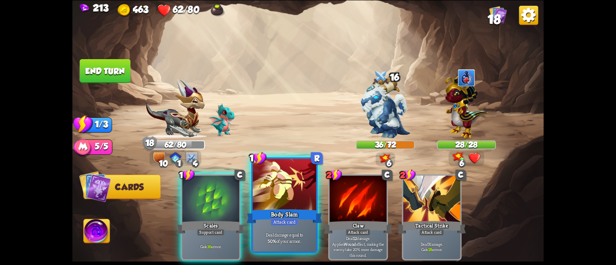
click at [279, 185] on div at bounding box center [284, 185] width 63 height 53
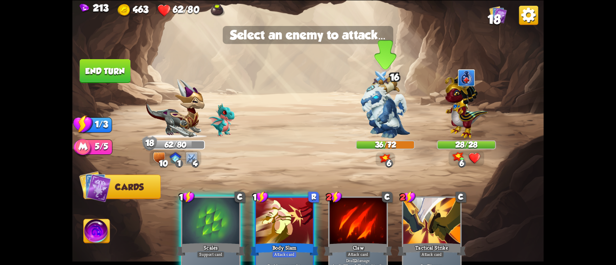
click at [386, 97] on img at bounding box center [385, 107] width 50 height 62
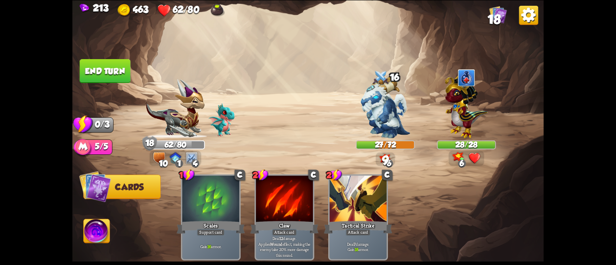
click at [109, 69] on button "End turn" at bounding box center [105, 71] width 51 height 24
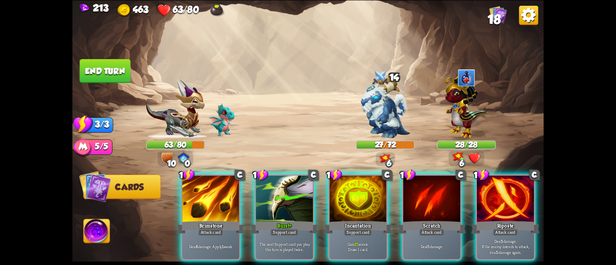
click at [272, 219] on div "Burst+" at bounding box center [284, 226] width 68 height 15
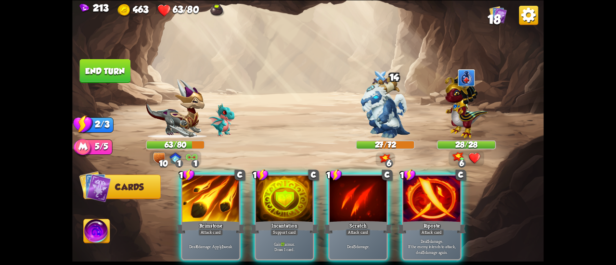
click at [271, 219] on div "Incantation" at bounding box center [284, 226] width 68 height 15
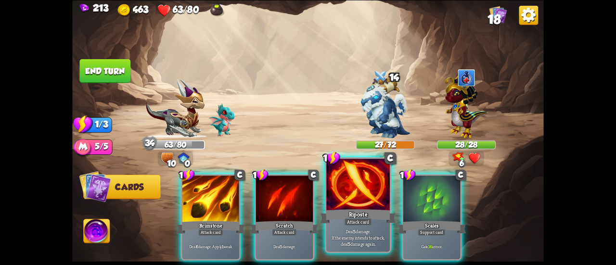
click at [359, 181] on div at bounding box center [357, 185] width 63 height 53
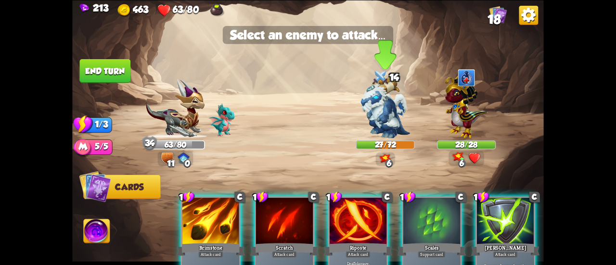
click at [378, 118] on img at bounding box center [385, 107] width 50 height 62
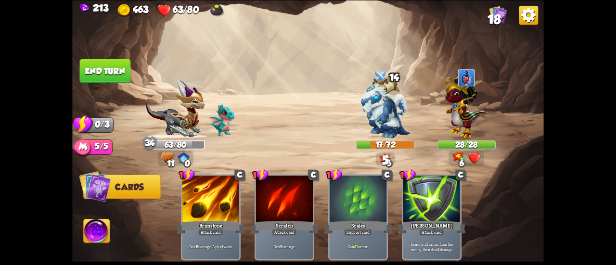
click at [93, 71] on button "End turn" at bounding box center [105, 71] width 51 height 24
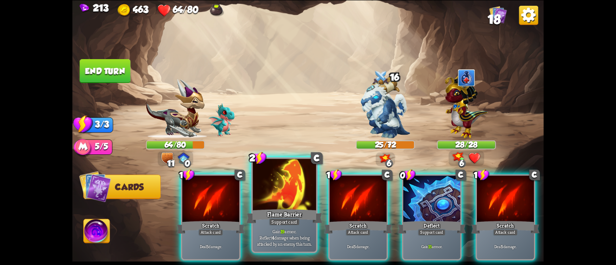
click at [288, 201] on div at bounding box center [284, 185] width 63 height 53
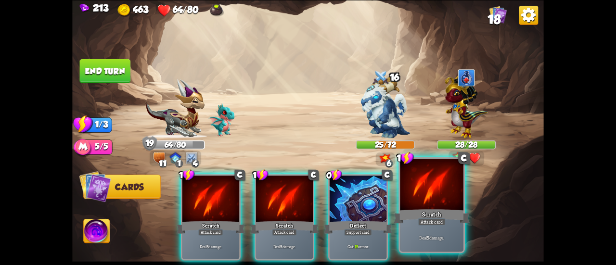
drag, startPoint x: 424, startPoint y: 198, endPoint x: 413, endPoint y: 184, distance: 17.4
click at [424, 197] on div at bounding box center [431, 185] width 63 height 53
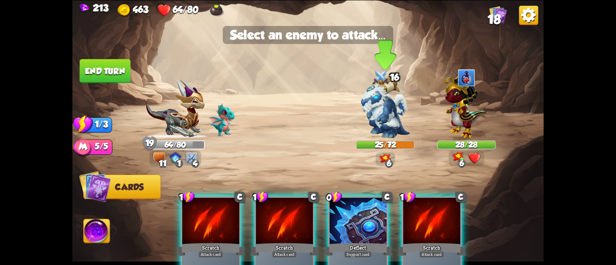
click at [375, 112] on img at bounding box center [385, 107] width 50 height 62
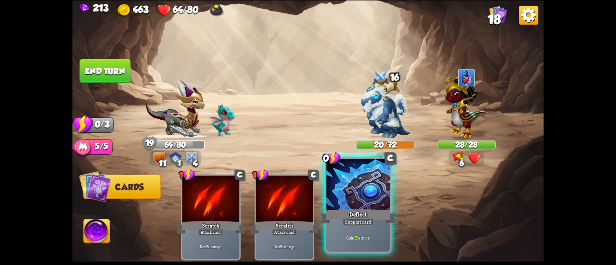
click at [342, 184] on div at bounding box center [357, 185] width 63 height 53
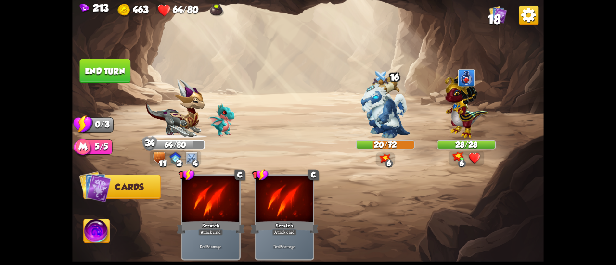
click at [102, 68] on button "End turn" at bounding box center [105, 71] width 51 height 24
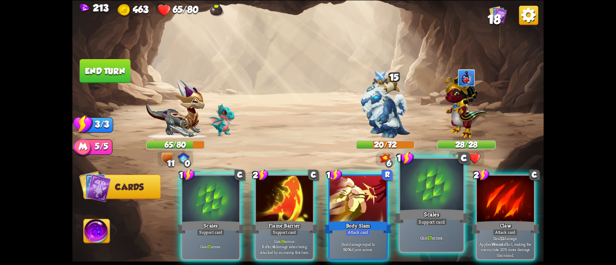
click at [418, 206] on div at bounding box center [431, 185] width 63 height 53
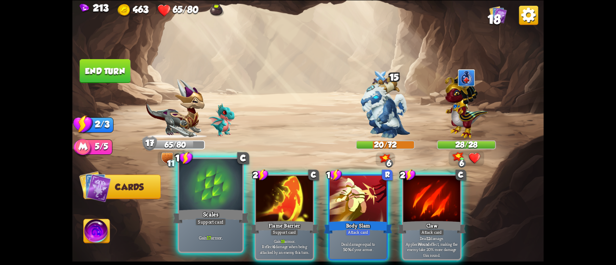
click at [215, 187] on div at bounding box center [210, 185] width 63 height 53
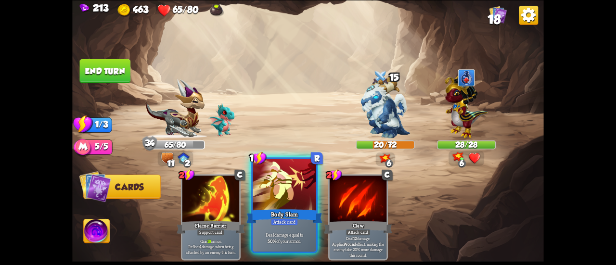
click at [266, 184] on div at bounding box center [284, 185] width 63 height 53
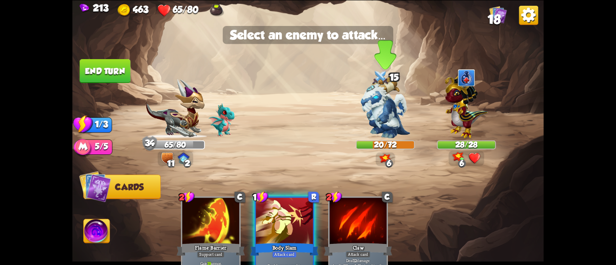
click at [376, 115] on img at bounding box center [385, 107] width 50 height 62
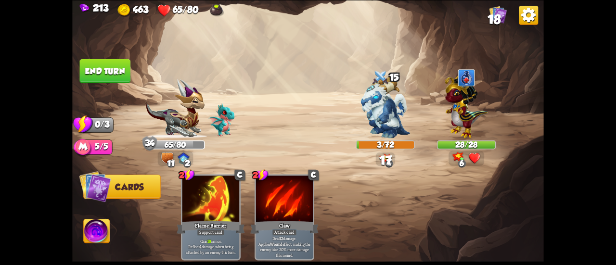
click at [117, 68] on button "End turn" at bounding box center [105, 71] width 51 height 24
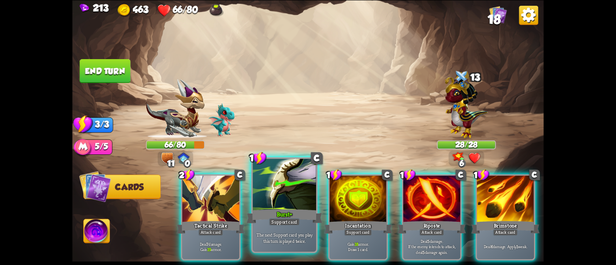
click at [282, 211] on div "Burst+" at bounding box center [284, 216] width 76 height 17
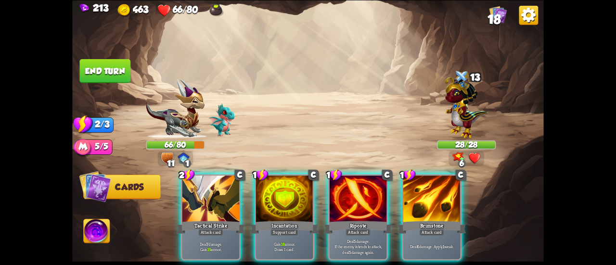
click at [282, 219] on div "Incantation" at bounding box center [284, 226] width 68 height 15
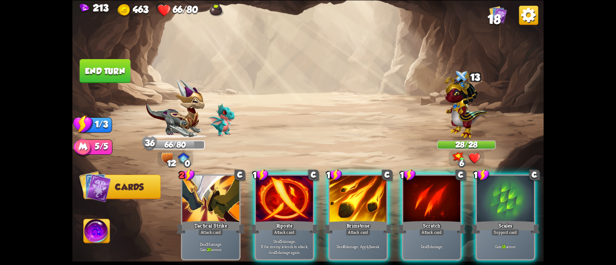
click at [119, 77] on button "End turn" at bounding box center [105, 71] width 51 height 24
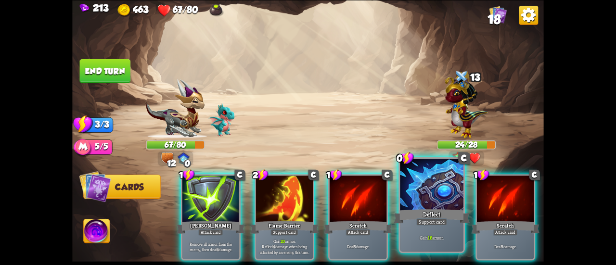
click at [419, 195] on div at bounding box center [431, 185] width 63 height 53
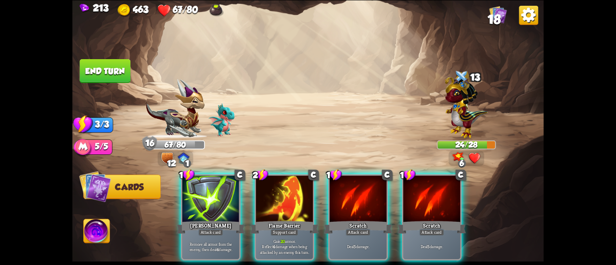
click at [106, 71] on button "End turn" at bounding box center [105, 71] width 51 height 24
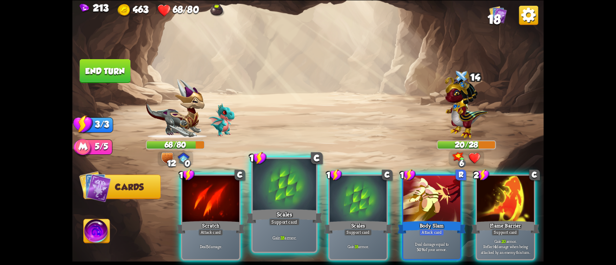
click at [278, 197] on div at bounding box center [284, 185] width 63 height 53
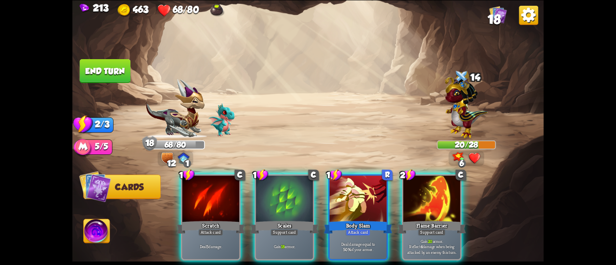
click at [278, 197] on div at bounding box center [284, 200] width 57 height 48
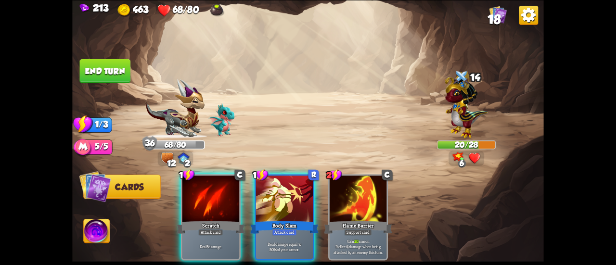
click at [99, 64] on button "End turn" at bounding box center [105, 71] width 51 height 24
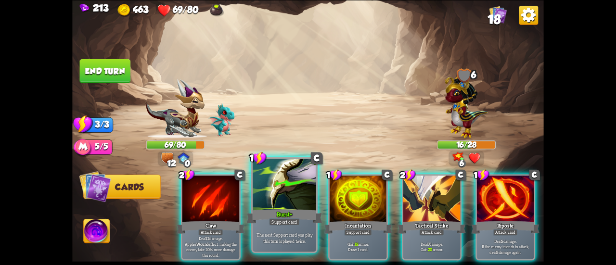
click at [263, 189] on div at bounding box center [284, 185] width 63 height 53
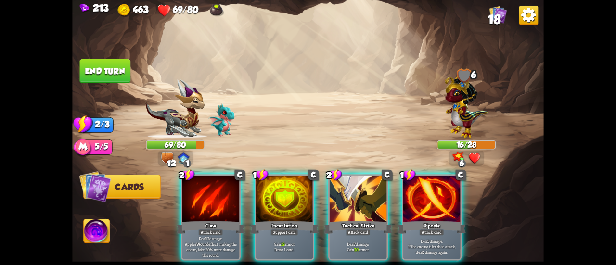
click at [263, 189] on div at bounding box center [284, 200] width 57 height 48
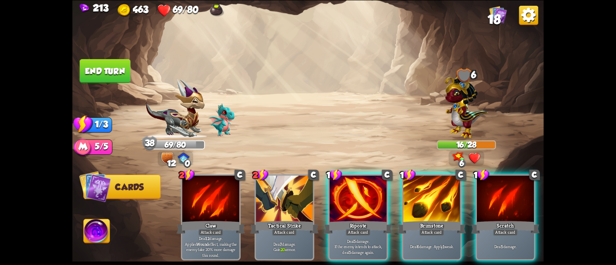
click at [110, 66] on button "End turn" at bounding box center [105, 71] width 51 height 24
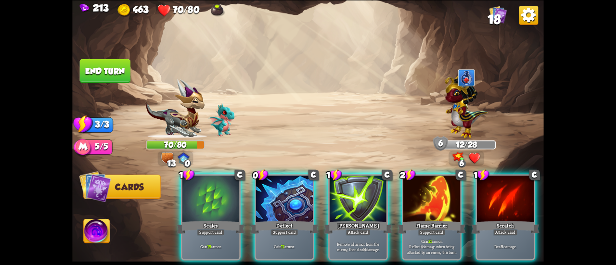
click at [103, 75] on button "End turn" at bounding box center [105, 71] width 51 height 24
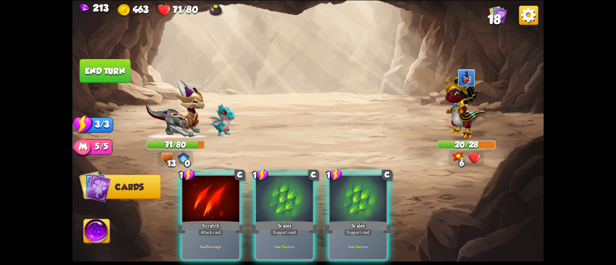
click at [109, 77] on button "End turn" at bounding box center [105, 71] width 51 height 24
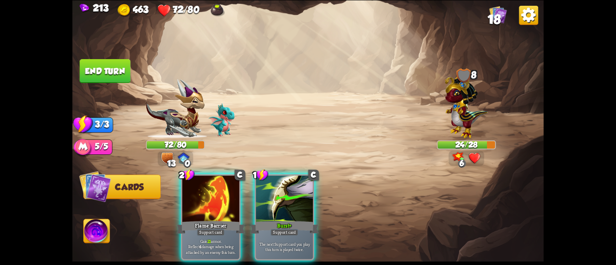
click at [111, 75] on button "End turn" at bounding box center [105, 71] width 51 height 24
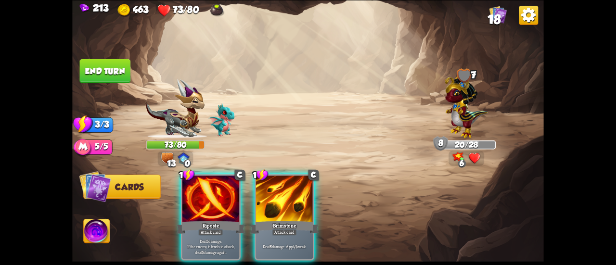
click at [121, 72] on button "End turn" at bounding box center [105, 71] width 51 height 24
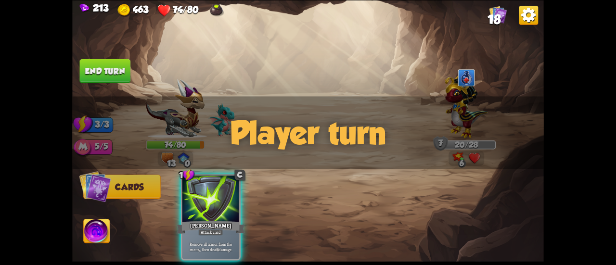
click at [115, 68] on button "End turn" at bounding box center [105, 71] width 51 height 24
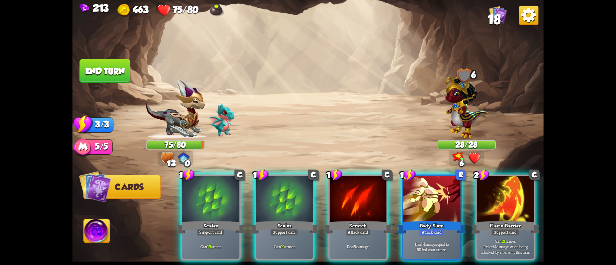
click at [116, 68] on button "End turn" at bounding box center [105, 71] width 51 height 24
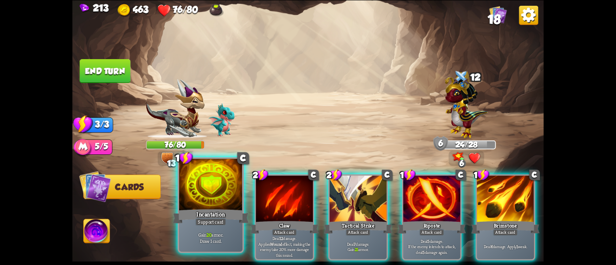
click at [221, 184] on div at bounding box center [210, 185] width 63 height 53
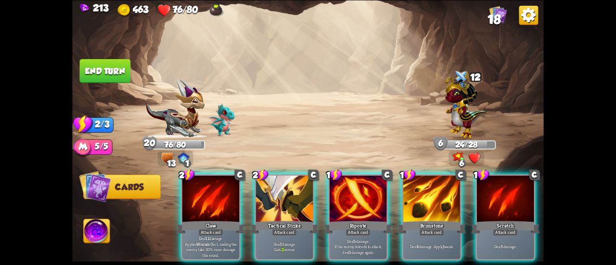
click at [115, 76] on button "End turn" at bounding box center [105, 71] width 51 height 24
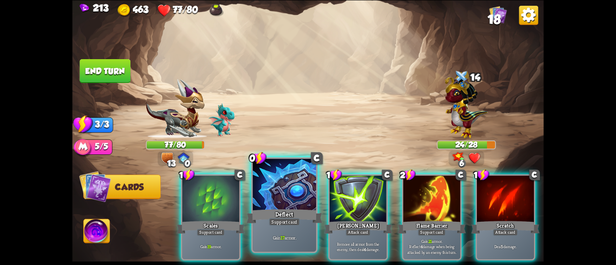
click at [302, 189] on div at bounding box center [284, 185] width 63 height 53
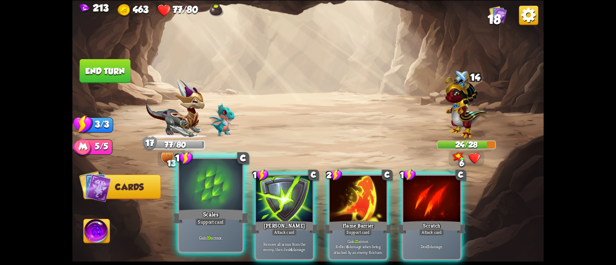
click at [227, 184] on div at bounding box center [210, 185] width 63 height 53
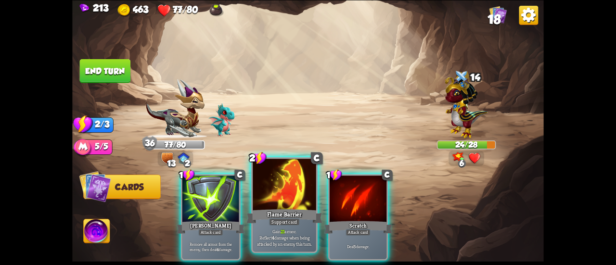
click at [265, 184] on div at bounding box center [284, 185] width 63 height 53
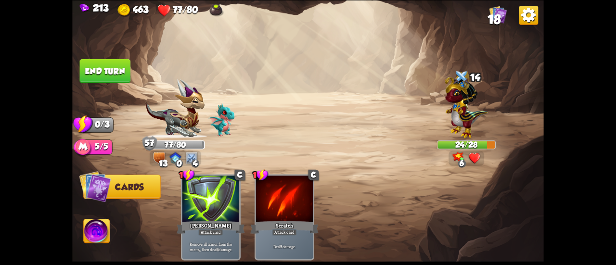
click at [91, 79] on button "End turn" at bounding box center [105, 71] width 51 height 24
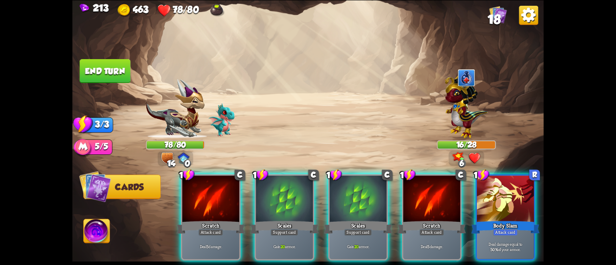
click at [111, 73] on button "End turn" at bounding box center [105, 71] width 51 height 24
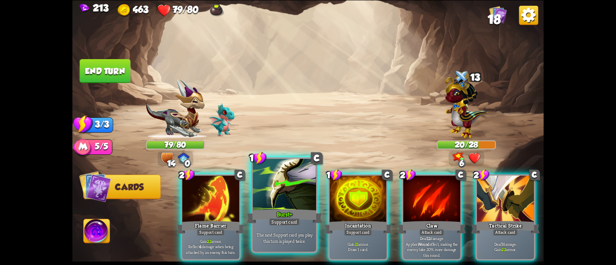
click at [261, 194] on div at bounding box center [284, 185] width 63 height 53
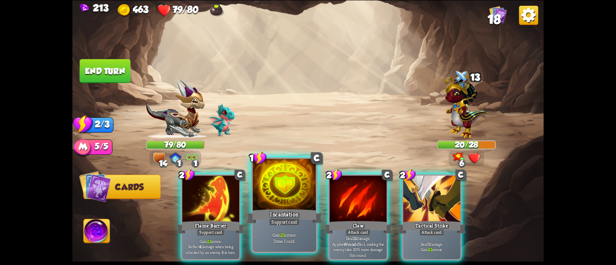
click at [261, 194] on div at bounding box center [284, 185] width 63 height 53
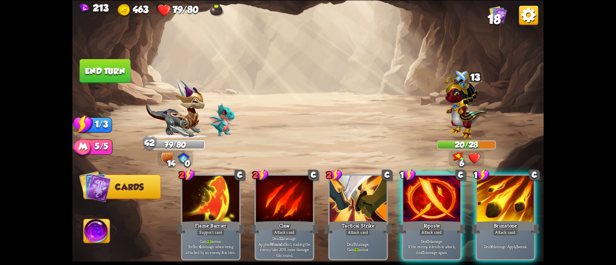
click at [97, 71] on button "End turn" at bounding box center [105, 71] width 51 height 24
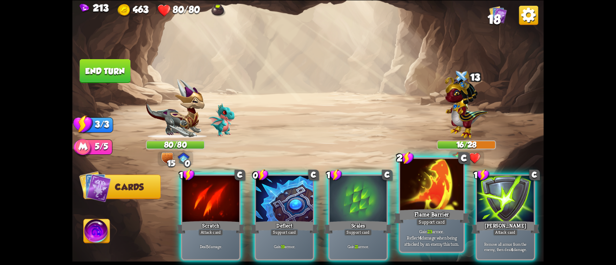
click at [413, 187] on div at bounding box center [431, 185] width 63 height 53
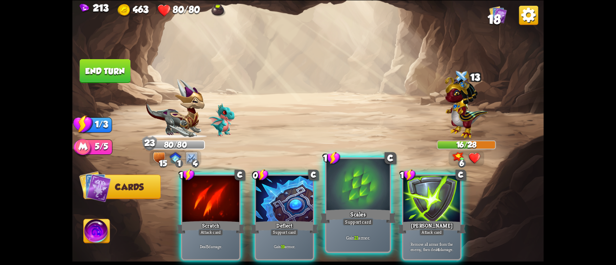
click at [363, 179] on div at bounding box center [357, 185] width 63 height 53
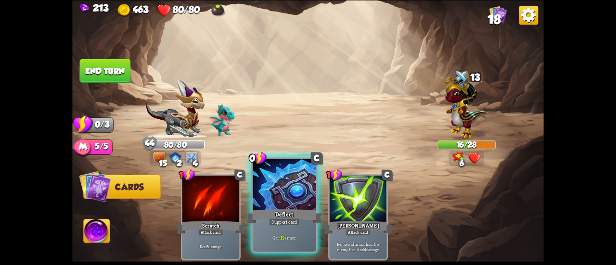
click at [294, 189] on div at bounding box center [284, 185] width 63 height 53
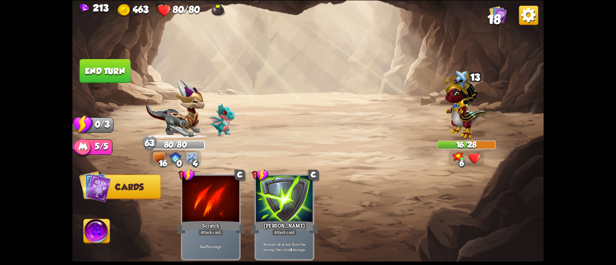
click at [116, 75] on button "End turn" at bounding box center [105, 71] width 51 height 24
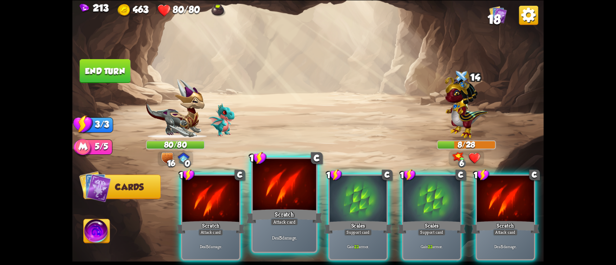
click at [290, 194] on div at bounding box center [284, 185] width 63 height 53
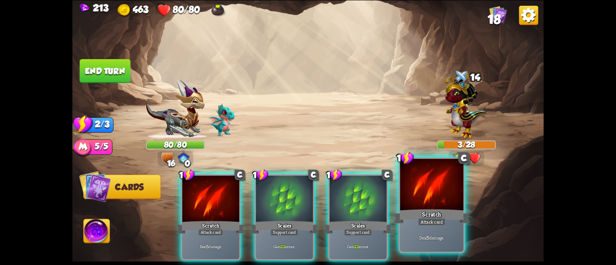
drag, startPoint x: 400, startPoint y: 212, endPoint x: 405, endPoint y: 211, distance: 5.4
click at [404, 211] on div "1 C Scratch Attack card Deal 5 damage. 1 C Scales Support card Gain 22 armor. 1…" at bounding box center [354, 206] width 377 height 118
click at [414, 212] on div "Scratch" at bounding box center [431, 216] width 76 height 17
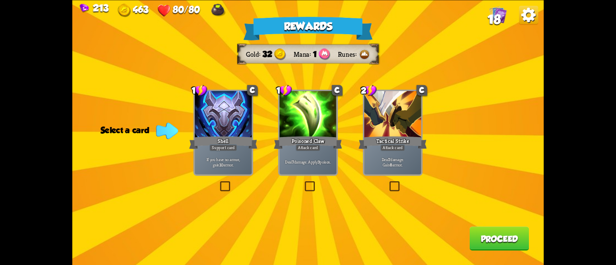
click at [297, 140] on div "Poisoned Claw" at bounding box center [308, 142] width 68 height 15
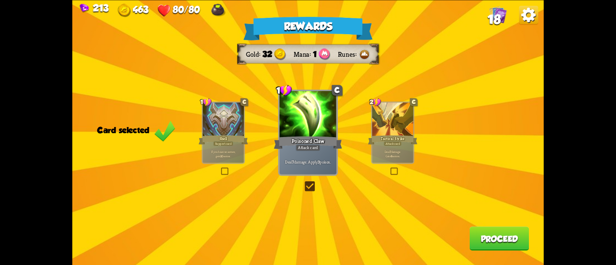
click at [475, 235] on button "Proceed" at bounding box center [499, 239] width 60 height 24
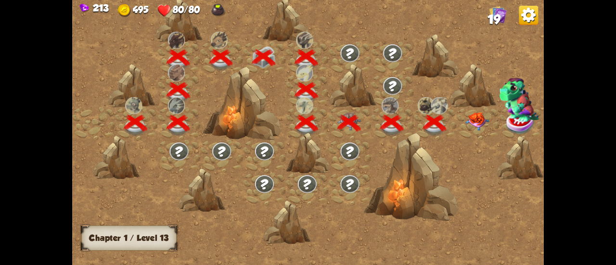
scroll to position [0, 146]
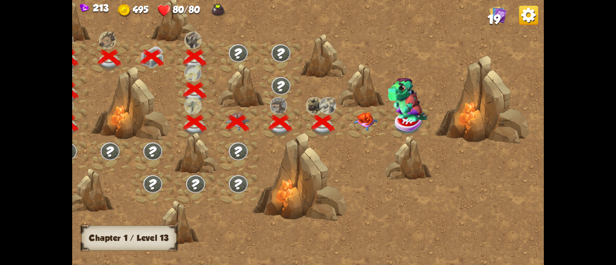
click at [363, 123] on img at bounding box center [366, 121] width 24 height 18
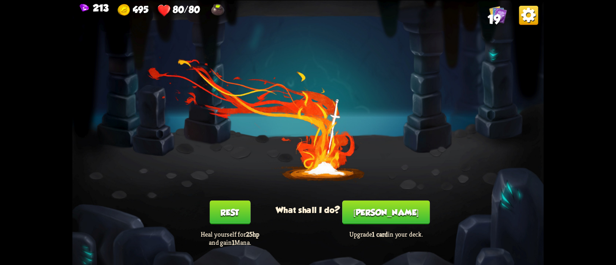
click at [390, 209] on button "[PERSON_NAME]" at bounding box center [386, 212] width 88 height 24
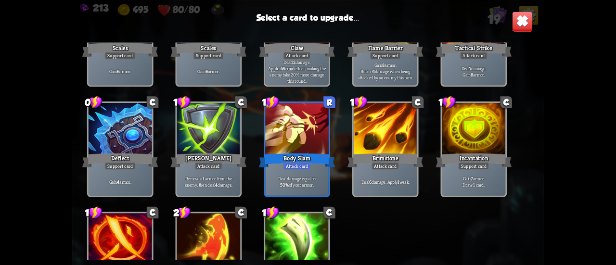
scroll to position [303, 0]
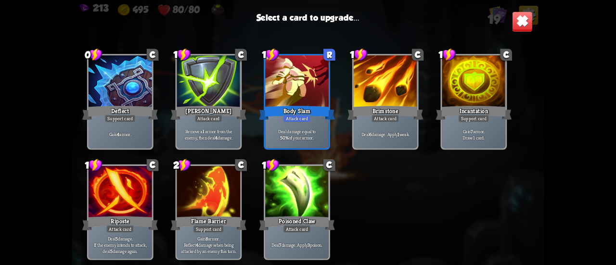
click at [279, 89] on div at bounding box center [296, 81] width 63 height 53
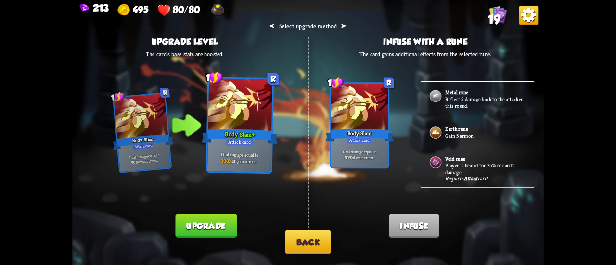
click at [224, 225] on button "Upgrade" at bounding box center [205, 226] width 61 height 24
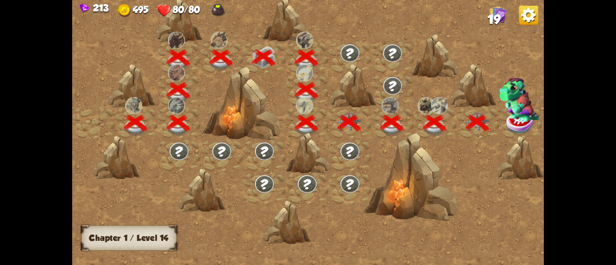
scroll to position [0, 146]
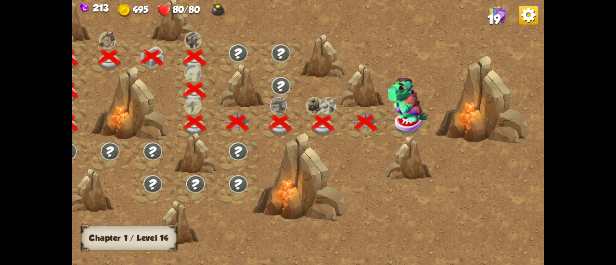
click at [400, 117] on img at bounding box center [407, 100] width 40 height 44
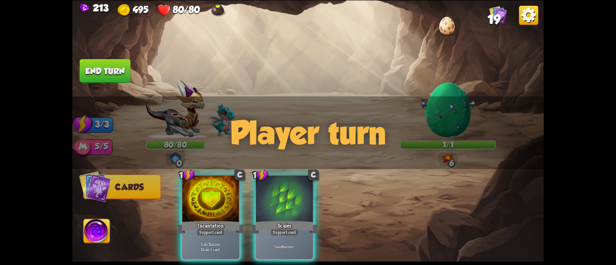
click at [98, 228] on img at bounding box center [97, 232] width 26 height 26
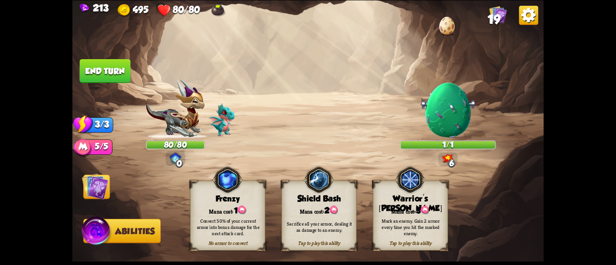
click at [406, 227] on div "Mark an enemy. Gain 2 armor every time you hit the marked enemy." at bounding box center [411, 226] width 68 height 19
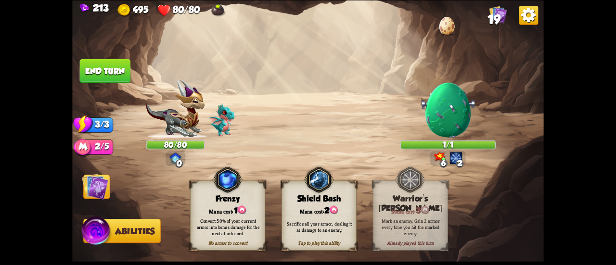
click at [99, 189] on img at bounding box center [95, 186] width 26 height 26
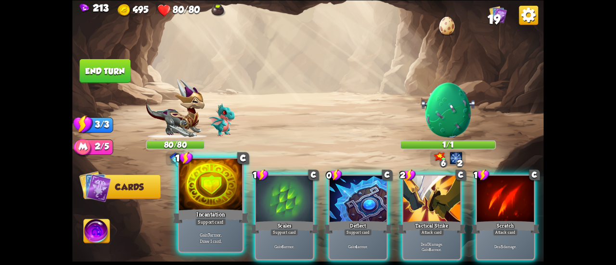
click at [220, 198] on div at bounding box center [210, 185] width 63 height 53
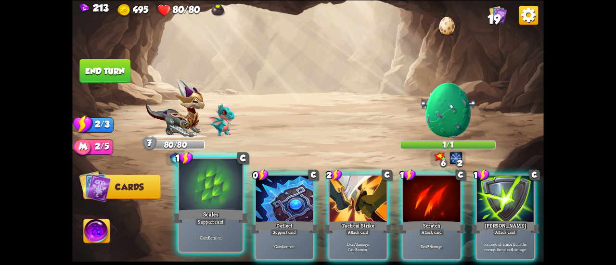
click at [211, 196] on div at bounding box center [210, 185] width 63 height 53
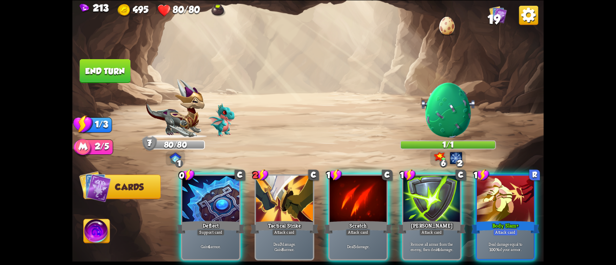
click at [211, 196] on div at bounding box center [210, 200] width 57 height 48
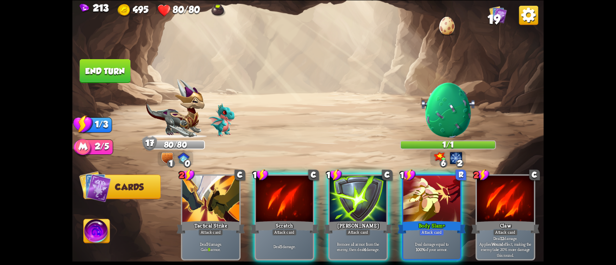
click at [106, 68] on button "End turn" at bounding box center [105, 71] width 51 height 24
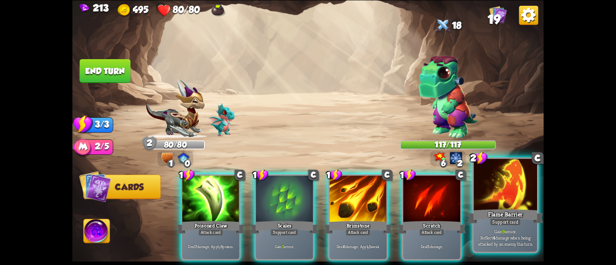
click at [504, 192] on div at bounding box center [504, 185] width 63 height 53
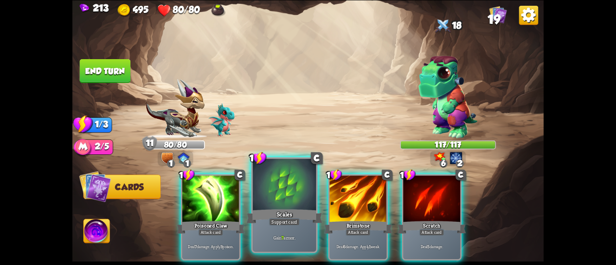
click at [264, 199] on div at bounding box center [284, 185] width 63 height 53
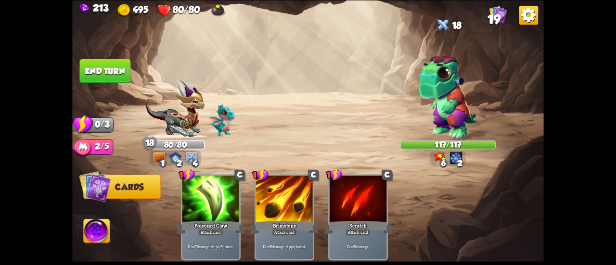
click at [98, 68] on button "End turn" at bounding box center [105, 71] width 51 height 24
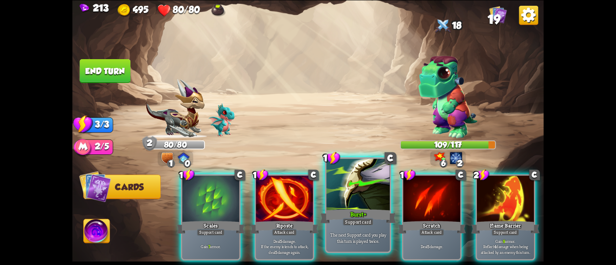
click at [371, 192] on div at bounding box center [357, 185] width 63 height 53
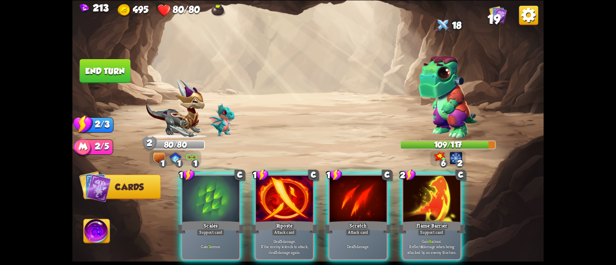
drag, startPoint x: 440, startPoint y: 202, endPoint x: 405, endPoint y: 189, distance: 37.3
click at [440, 202] on div at bounding box center [431, 200] width 57 height 48
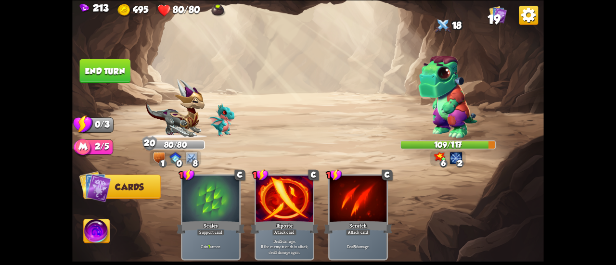
click at [100, 63] on button "End turn" at bounding box center [105, 71] width 51 height 24
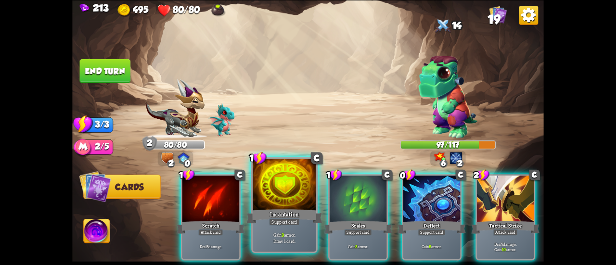
click at [302, 205] on div at bounding box center [284, 185] width 63 height 53
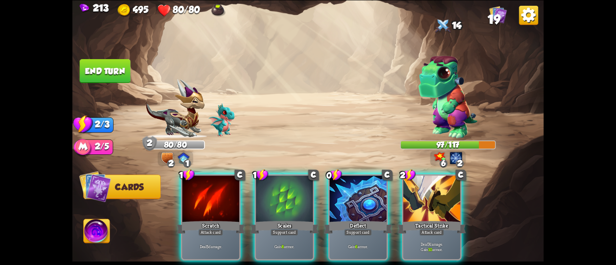
click at [302, 205] on div at bounding box center [284, 200] width 57 height 48
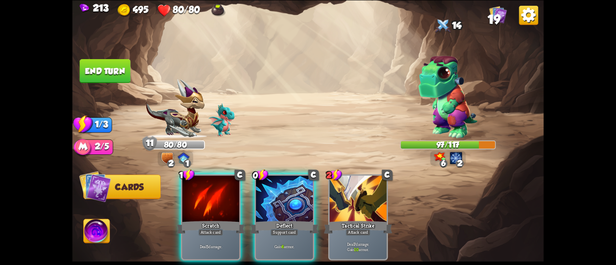
click at [302, 205] on div at bounding box center [284, 200] width 57 height 48
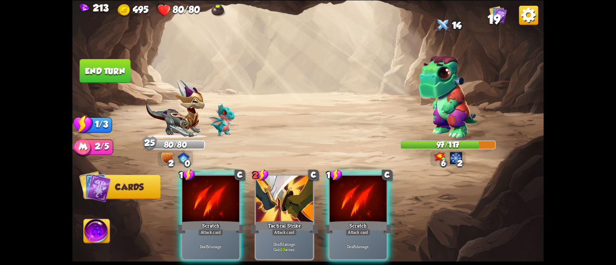
click at [114, 67] on button "End turn" at bounding box center [105, 71] width 51 height 24
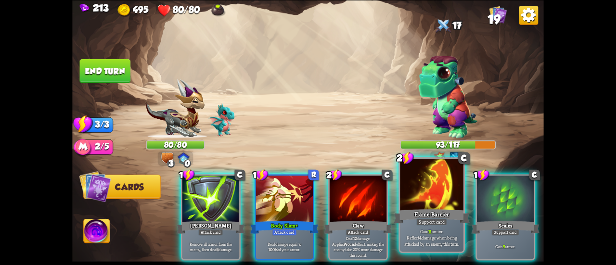
click at [420, 201] on div at bounding box center [431, 185] width 63 height 53
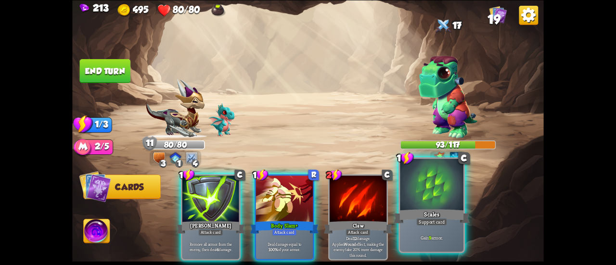
click at [413, 192] on div at bounding box center [431, 185] width 63 height 53
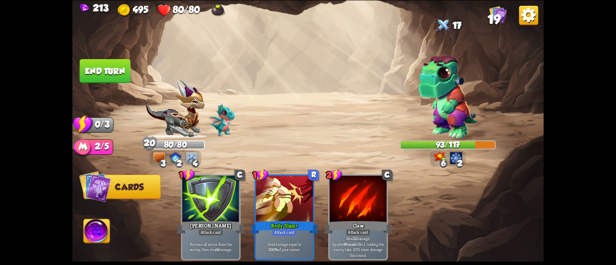
click at [104, 65] on button "End turn" at bounding box center [105, 71] width 51 height 24
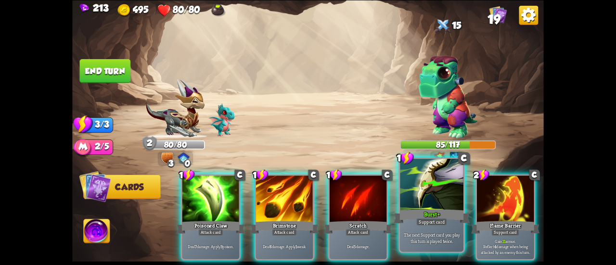
click at [422, 200] on div at bounding box center [431, 185] width 63 height 53
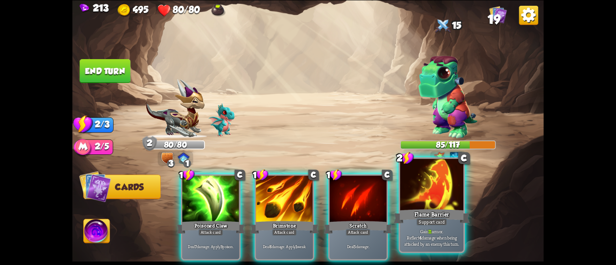
click at [432, 202] on div at bounding box center [431, 185] width 63 height 53
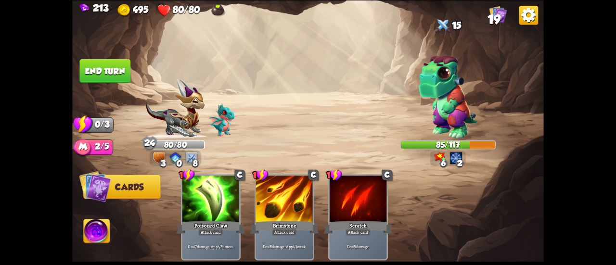
click at [114, 69] on button "End turn" at bounding box center [105, 71] width 51 height 24
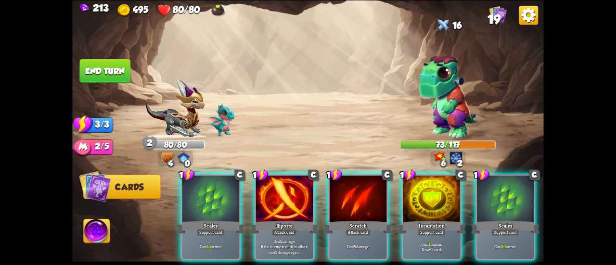
click at [440, 200] on div at bounding box center [431, 200] width 57 height 48
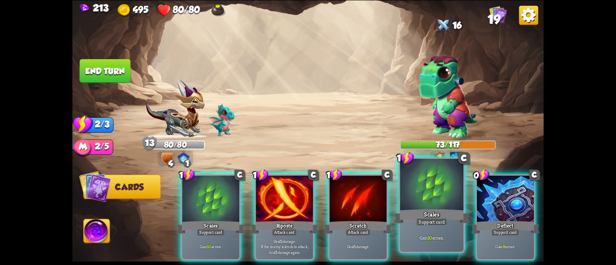
click at [419, 187] on div at bounding box center [431, 185] width 63 height 53
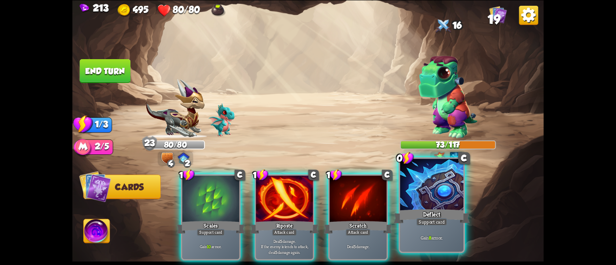
click at [419, 206] on div at bounding box center [431, 185] width 63 height 53
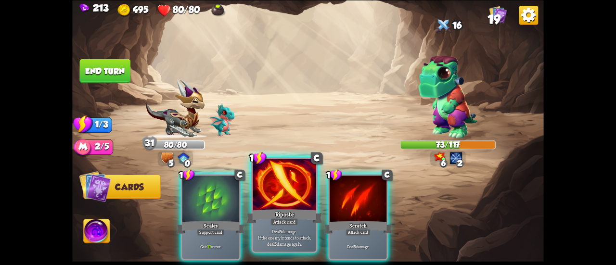
click at [282, 184] on div at bounding box center [284, 185] width 63 height 53
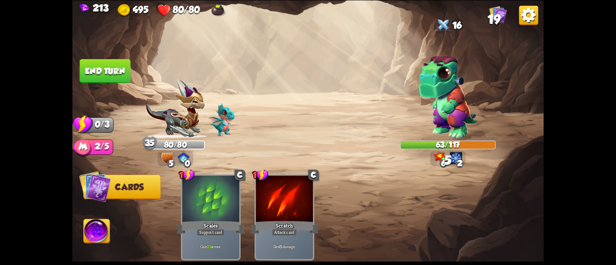
click at [112, 71] on button "End turn" at bounding box center [105, 71] width 51 height 24
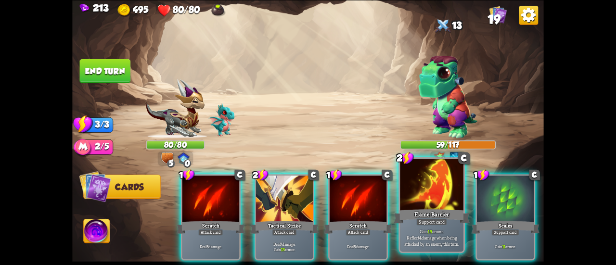
click at [426, 200] on div at bounding box center [431, 185] width 63 height 53
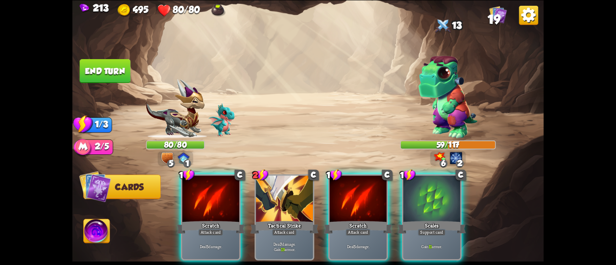
click at [426, 200] on div at bounding box center [431, 200] width 57 height 48
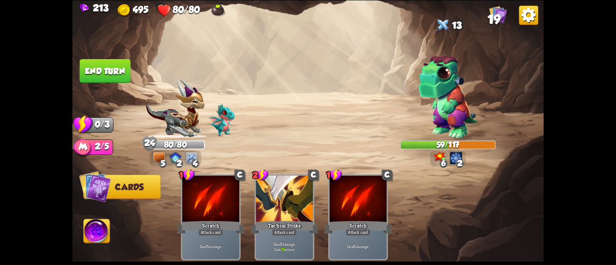
click at [106, 71] on button "End turn" at bounding box center [105, 71] width 51 height 24
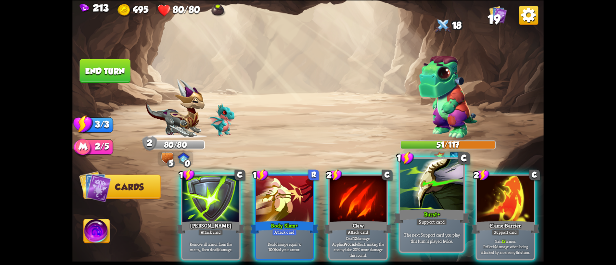
click at [442, 194] on div at bounding box center [431, 185] width 63 height 53
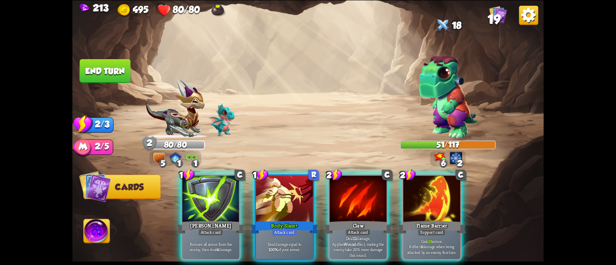
click at [442, 194] on div at bounding box center [431, 200] width 57 height 48
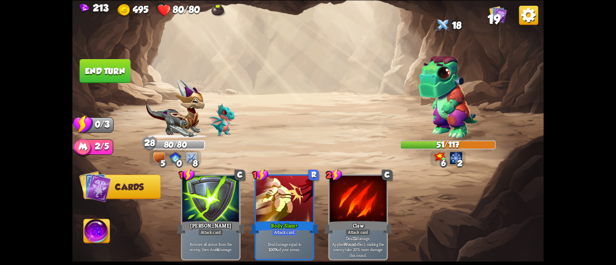
click at [101, 67] on button "End turn" at bounding box center [105, 71] width 51 height 24
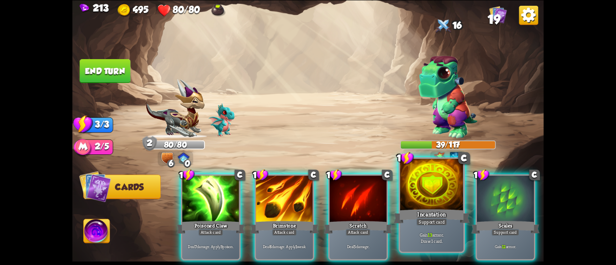
click at [430, 213] on div "Incantation" at bounding box center [431, 216] width 76 height 17
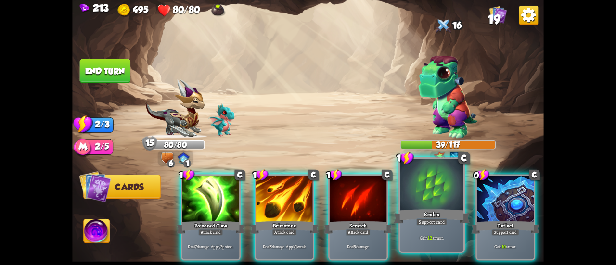
click at [418, 208] on div "Scales" at bounding box center [431, 216] width 76 height 17
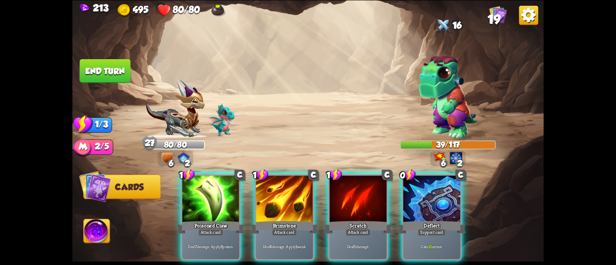
click at [418, 219] on div "Deflect" at bounding box center [431, 226] width 68 height 15
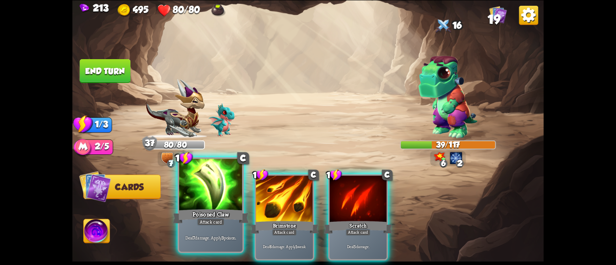
click at [203, 187] on div at bounding box center [210, 185] width 63 height 53
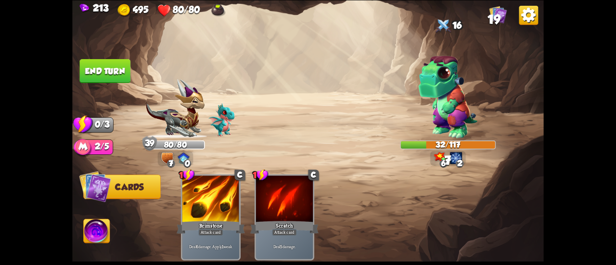
click at [105, 70] on button "End turn" at bounding box center [105, 71] width 51 height 24
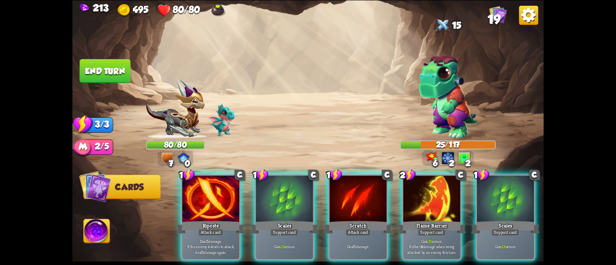
drag, startPoint x: 422, startPoint y: 192, endPoint x: 304, endPoint y: 140, distance: 129.4
click at [317, 126] on div "Select an enemy to attack... You don't have enough stamina to play that card...…" at bounding box center [307, 132] width 471 height 265
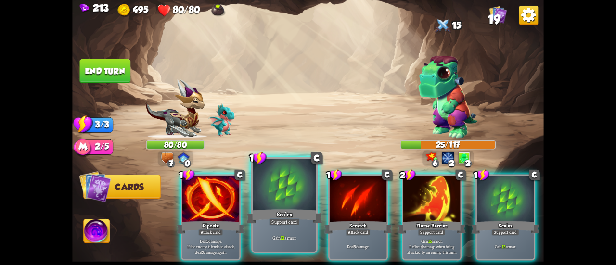
click at [291, 185] on div at bounding box center [284, 185] width 63 height 53
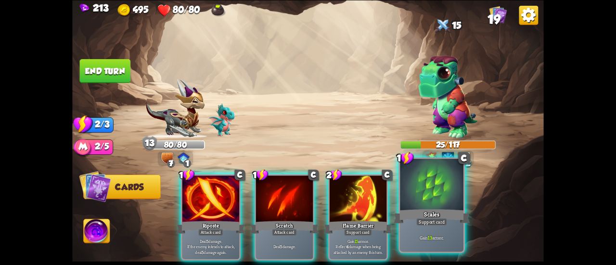
click at [427, 180] on div at bounding box center [431, 185] width 63 height 53
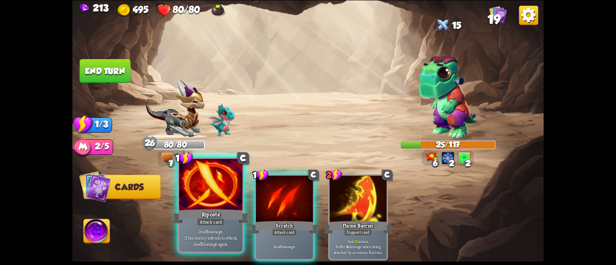
click at [188, 203] on div at bounding box center [210, 185] width 63 height 53
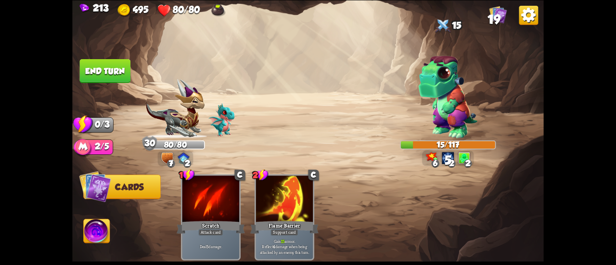
click at [117, 67] on button "End turn" at bounding box center [105, 71] width 51 height 24
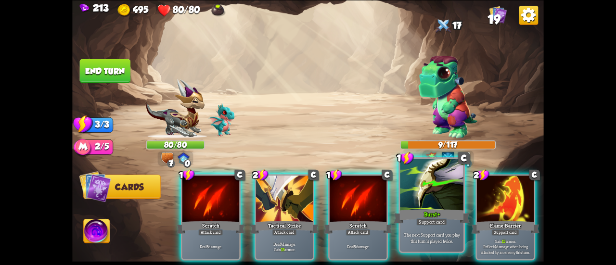
click at [438, 191] on div at bounding box center [431, 185] width 63 height 53
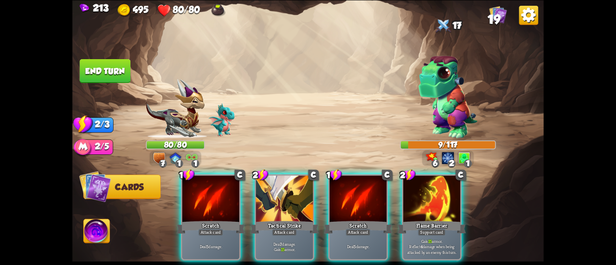
click at [438, 191] on div at bounding box center [431, 200] width 57 height 48
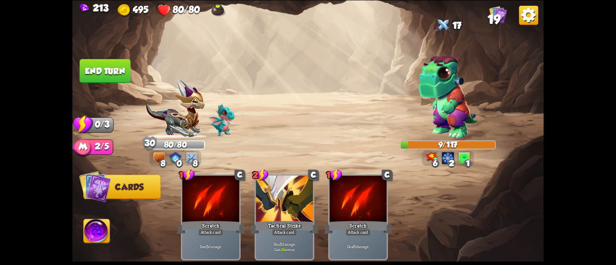
click at [106, 66] on button "End turn" at bounding box center [105, 71] width 51 height 24
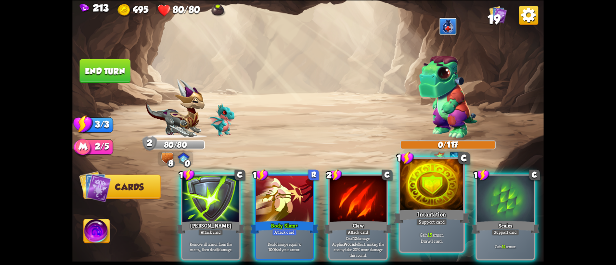
click at [425, 179] on div at bounding box center [431, 185] width 63 height 53
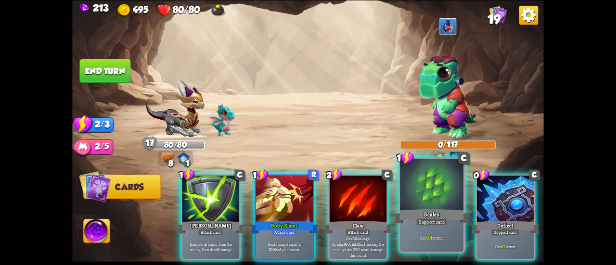
click at [427, 180] on div at bounding box center [431, 185] width 63 height 53
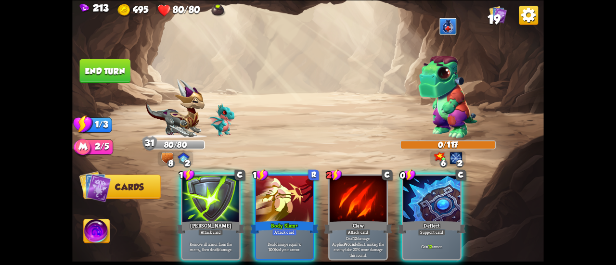
click at [427, 180] on div at bounding box center [431, 200] width 57 height 48
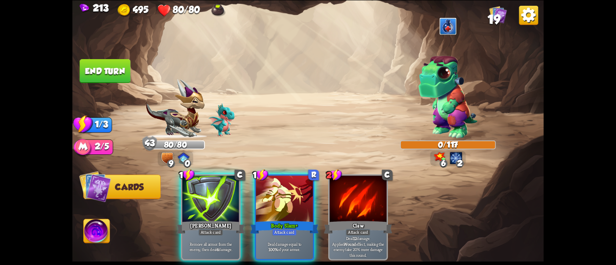
click at [105, 68] on button "End turn" at bounding box center [105, 71] width 51 height 24
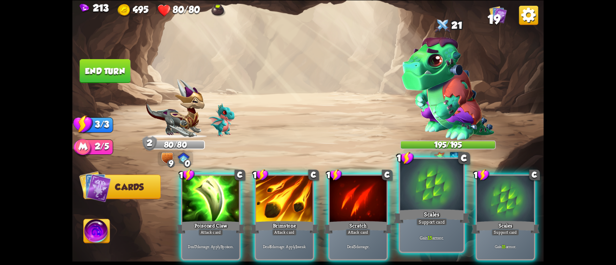
click at [409, 187] on div at bounding box center [431, 185] width 63 height 53
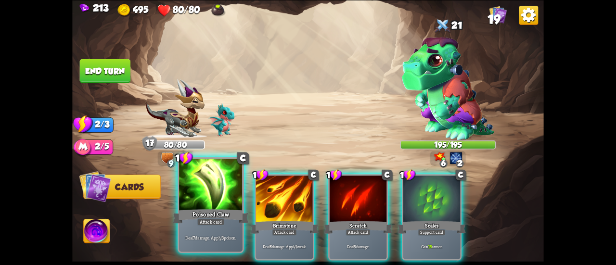
click at [189, 193] on div at bounding box center [210, 185] width 63 height 53
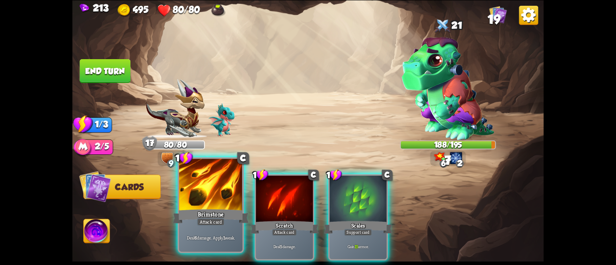
click at [188, 193] on div at bounding box center [210, 185] width 63 height 53
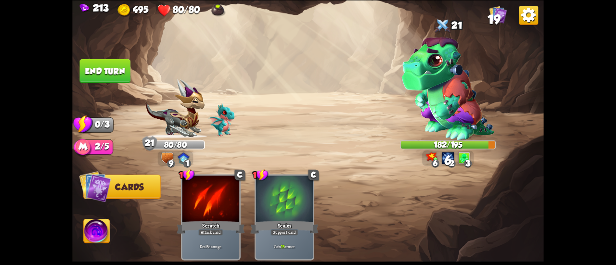
click at [112, 67] on button "End turn" at bounding box center [105, 71] width 51 height 24
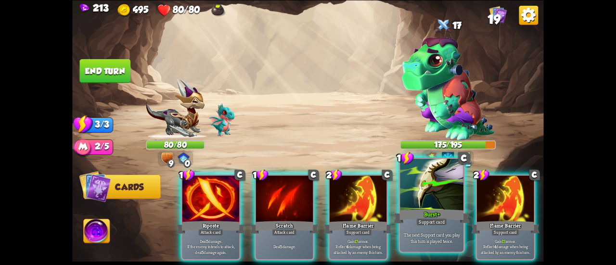
click at [430, 202] on div at bounding box center [431, 185] width 63 height 53
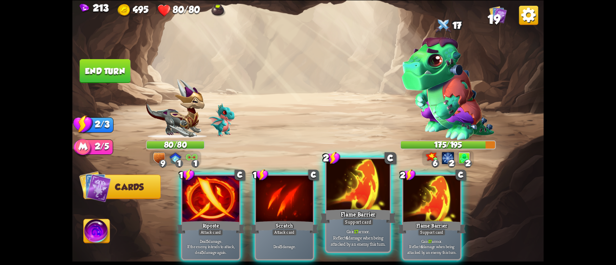
click at [361, 199] on div at bounding box center [357, 185] width 63 height 53
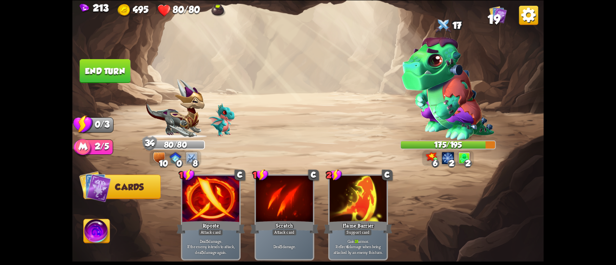
click at [116, 63] on button "End turn" at bounding box center [105, 71] width 51 height 24
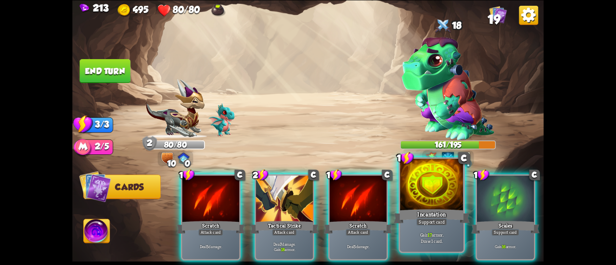
click at [436, 203] on div at bounding box center [431, 185] width 63 height 53
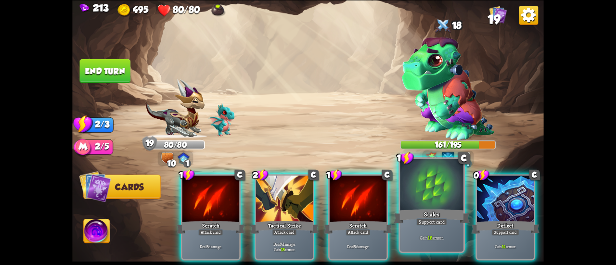
click at [430, 199] on div at bounding box center [431, 185] width 63 height 53
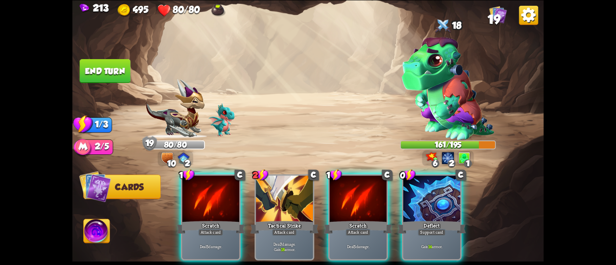
click at [430, 199] on div at bounding box center [431, 200] width 57 height 48
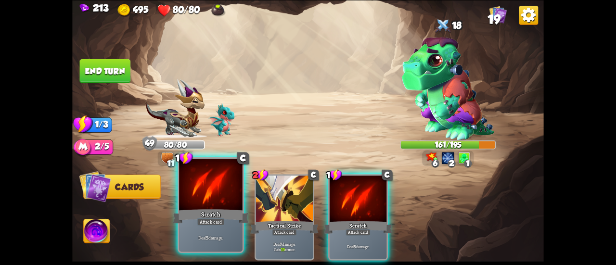
click at [196, 219] on div "Scratch" at bounding box center [211, 216] width 76 height 17
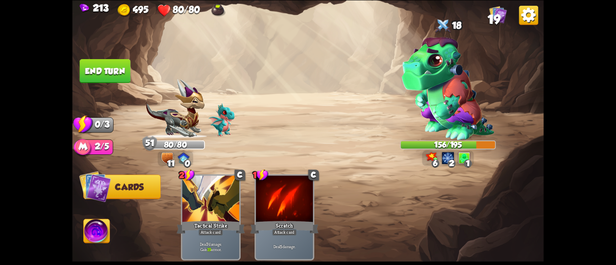
click at [102, 70] on button "End turn" at bounding box center [105, 71] width 51 height 24
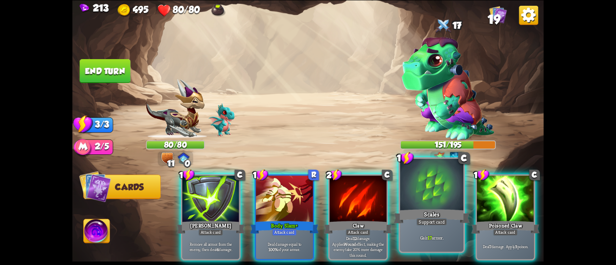
click at [413, 200] on div at bounding box center [431, 185] width 63 height 53
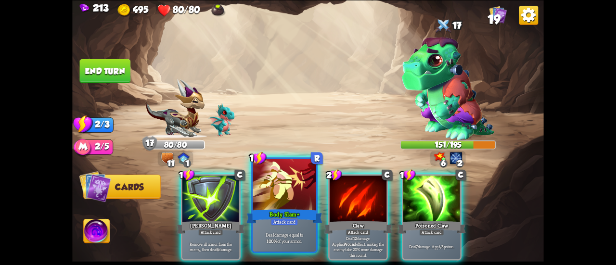
click at [296, 179] on div at bounding box center [284, 185] width 63 height 53
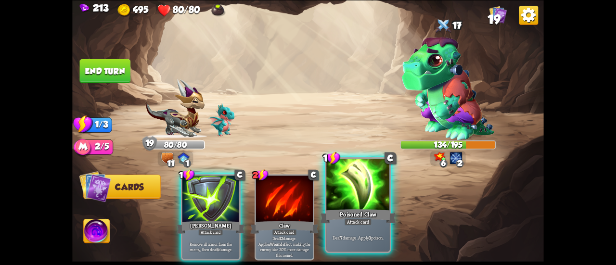
click at [342, 197] on div at bounding box center [357, 185] width 63 height 53
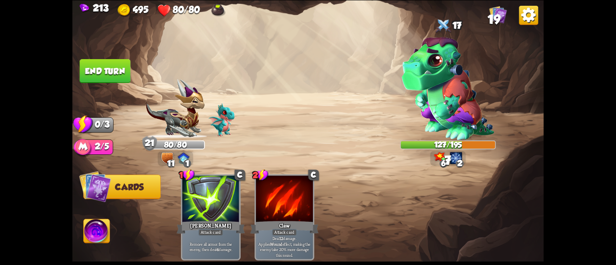
click at [118, 71] on button "End turn" at bounding box center [105, 71] width 51 height 24
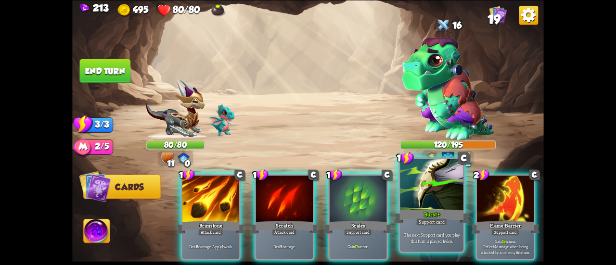
click at [418, 205] on div at bounding box center [431, 185] width 63 height 53
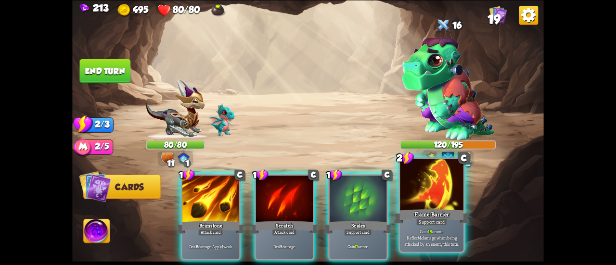
click at [448, 207] on div at bounding box center [431, 185] width 63 height 53
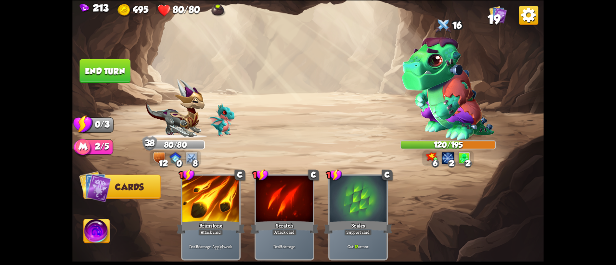
click at [111, 72] on button "End turn" at bounding box center [105, 71] width 51 height 24
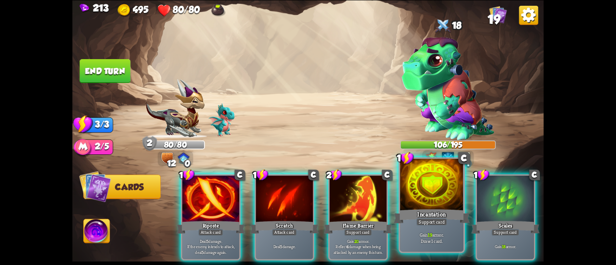
click at [410, 200] on div at bounding box center [431, 185] width 63 height 53
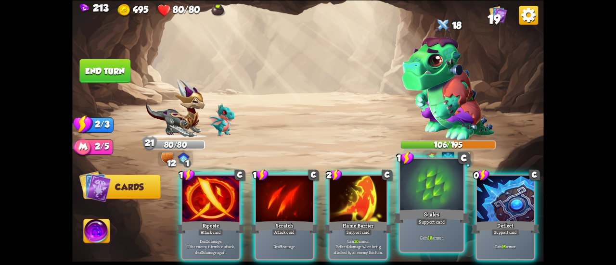
click at [413, 197] on div at bounding box center [431, 185] width 63 height 53
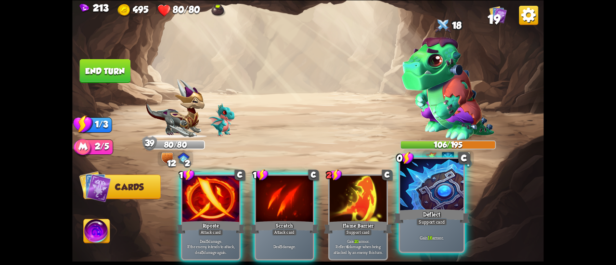
click at [416, 195] on div at bounding box center [431, 185] width 63 height 53
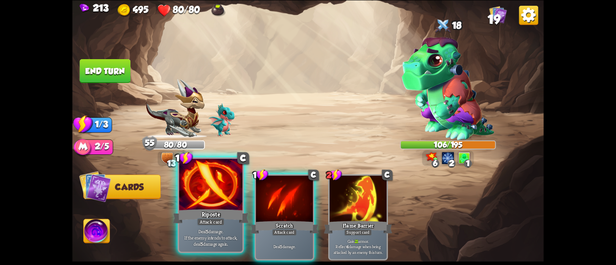
click at [186, 197] on div at bounding box center [210, 185] width 63 height 53
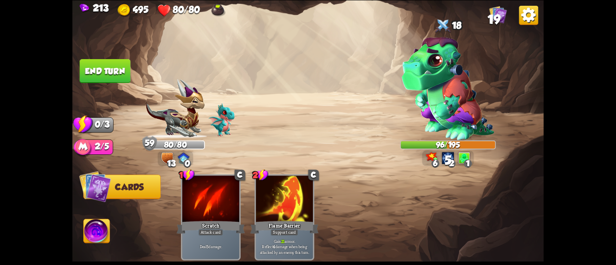
click at [105, 63] on button "End turn" at bounding box center [105, 71] width 51 height 24
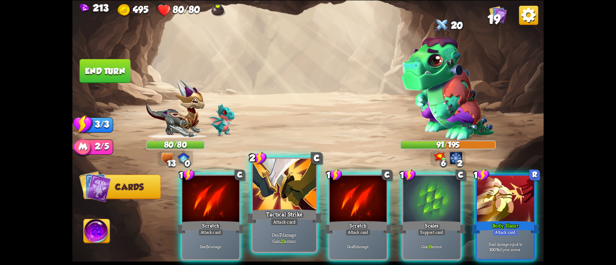
click at [288, 192] on div at bounding box center [284, 185] width 63 height 53
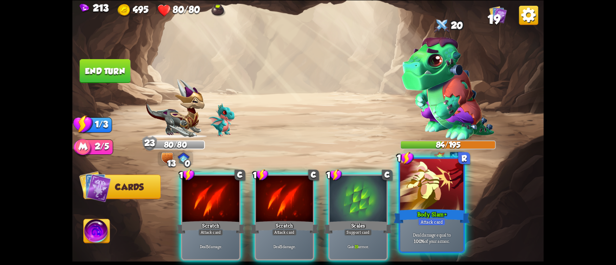
click at [431, 201] on div at bounding box center [431, 185] width 63 height 53
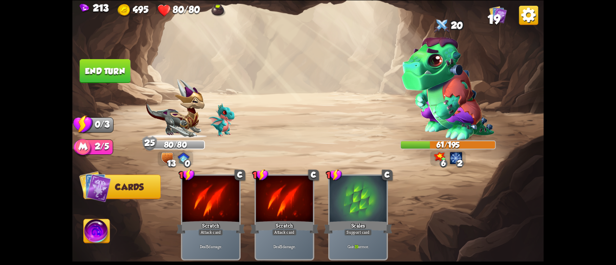
click at [116, 76] on button "End turn" at bounding box center [105, 71] width 51 height 24
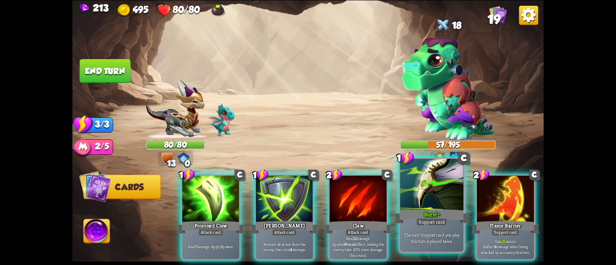
click at [450, 212] on div "Burst+" at bounding box center [431, 216] width 76 height 17
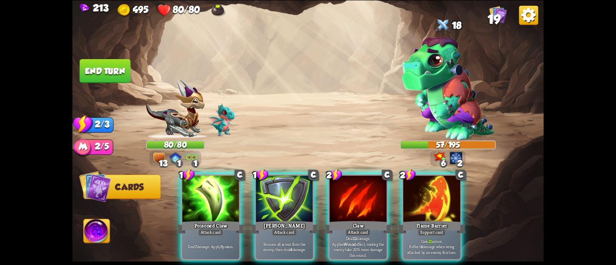
click at [450, 219] on div "Flame Barrier" at bounding box center [431, 226] width 68 height 15
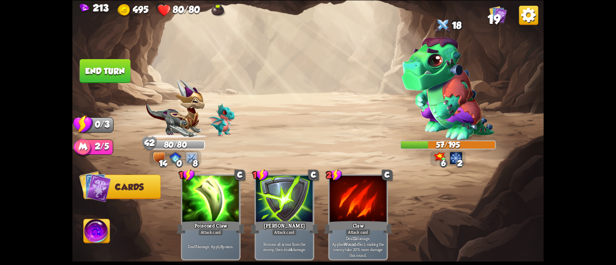
click at [108, 76] on button "End turn" at bounding box center [105, 71] width 51 height 24
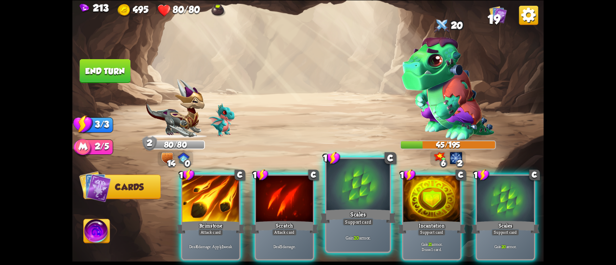
click at [348, 202] on div at bounding box center [357, 185] width 63 height 53
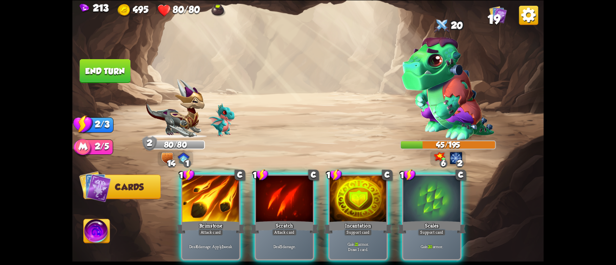
click at [348, 202] on div at bounding box center [357, 200] width 57 height 48
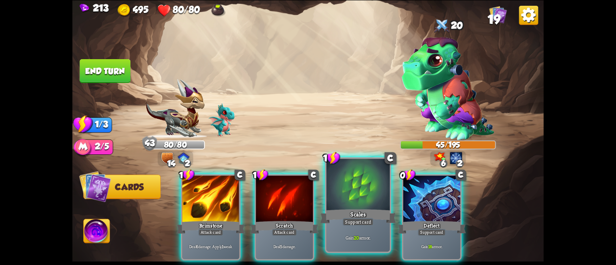
click at [347, 199] on div at bounding box center [357, 185] width 63 height 53
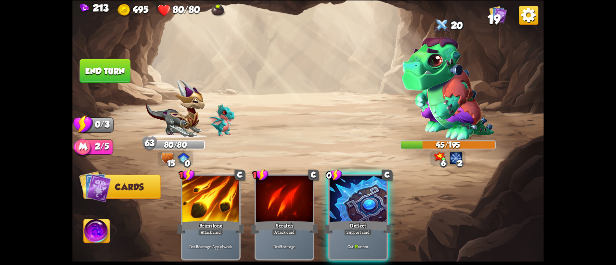
click at [111, 69] on button "End turn" at bounding box center [105, 71] width 51 height 24
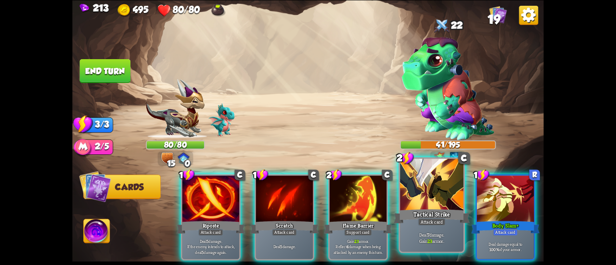
click at [424, 214] on div "Tactical Strike" at bounding box center [431, 216] width 76 height 17
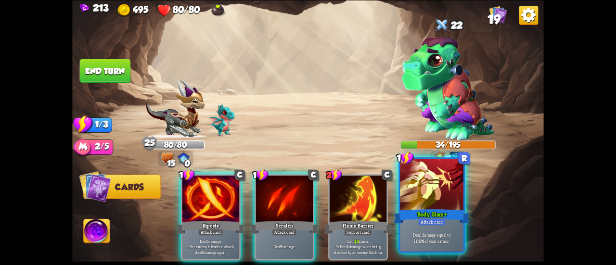
click at [412, 205] on div at bounding box center [431, 185] width 63 height 53
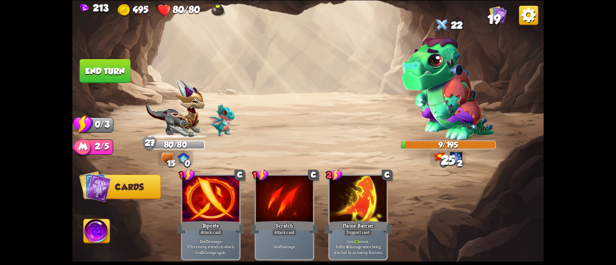
click at [121, 63] on button "End turn" at bounding box center [105, 71] width 51 height 24
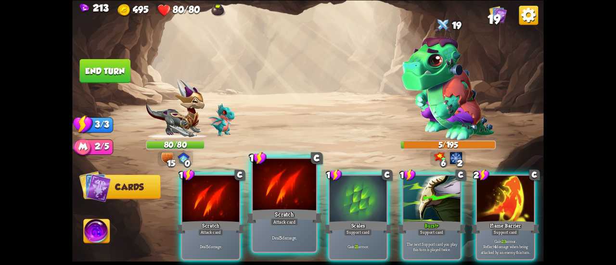
click at [296, 187] on div at bounding box center [284, 185] width 63 height 53
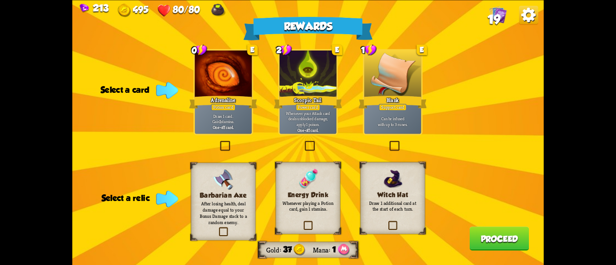
click at [295, 207] on p "Whenever playing a Potion card, gain 1 stamina." at bounding box center [308, 206] width 52 height 13
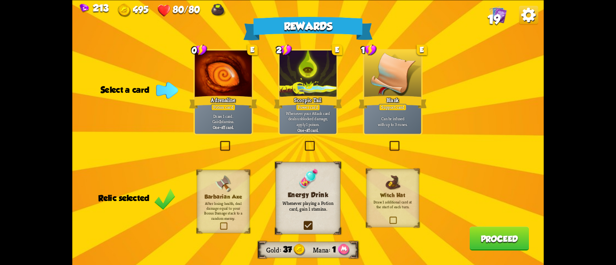
click at [236, 107] on div "Adrenaline" at bounding box center [223, 101] width 68 height 15
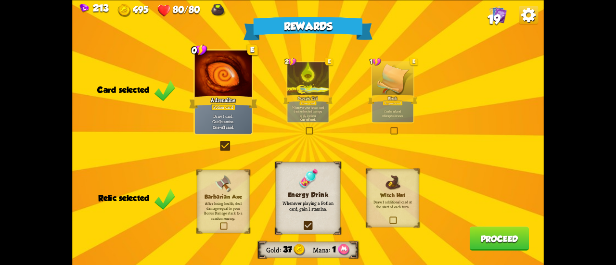
click at [491, 235] on button "Proceed" at bounding box center [499, 239] width 60 height 24
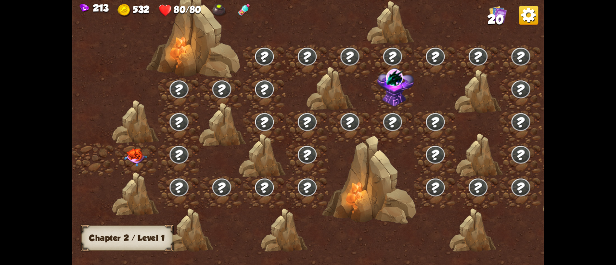
click at [136, 162] on img at bounding box center [136, 157] width 24 height 18
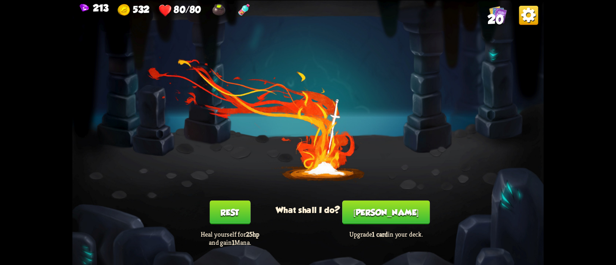
click at [382, 211] on button "[PERSON_NAME]" at bounding box center [386, 212] width 88 height 24
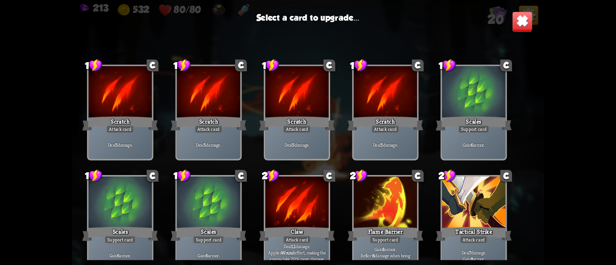
scroll to position [303, 0]
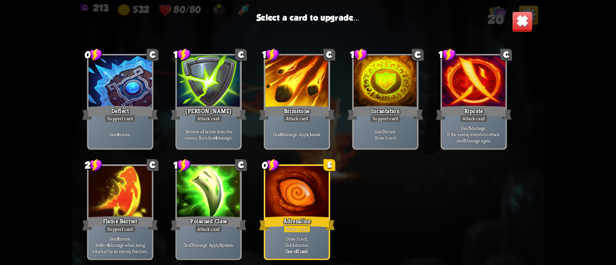
click at [281, 182] on div at bounding box center [296, 192] width 63 height 53
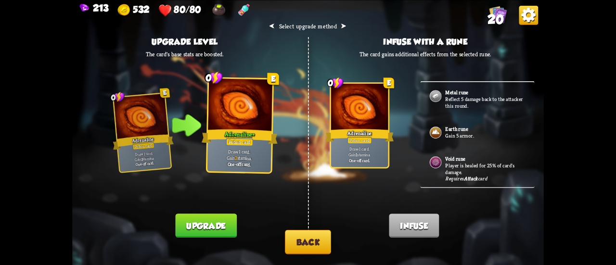
click at [299, 244] on button "Back" at bounding box center [308, 242] width 46 height 25
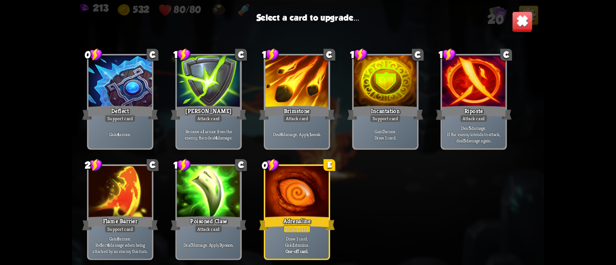
click at [318, 201] on div at bounding box center [296, 192] width 63 height 53
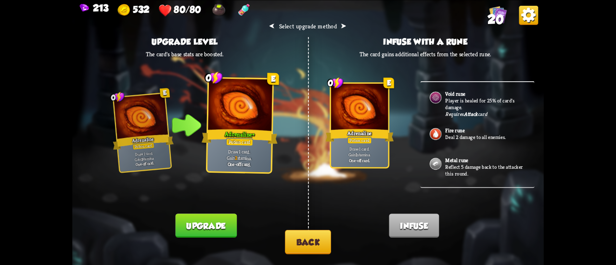
scroll to position [117, 0]
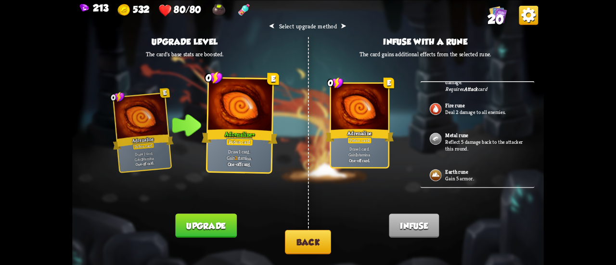
click at [453, 169] on b "Earth rune" at bounding box center [456, 171] width 23 height 7
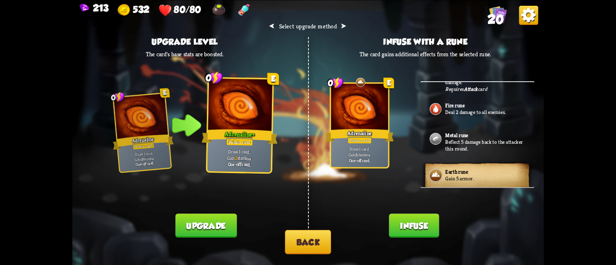
click at [409, 225] on button "Infuse" at bounding box center [414, 226] width 50 height 24
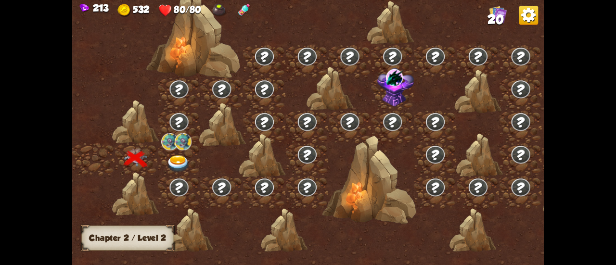
click at [185, 150] on img at bounding box center [183, 141] width 17 height 17
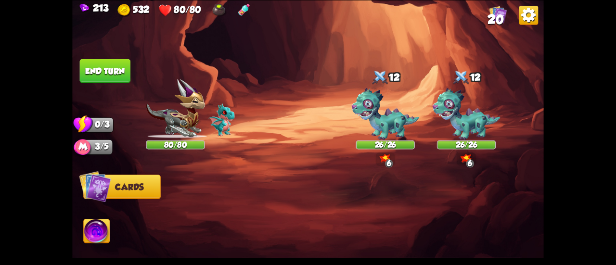
click at [244, 13] on img at bounding box center [243, 9] width 13 height 13
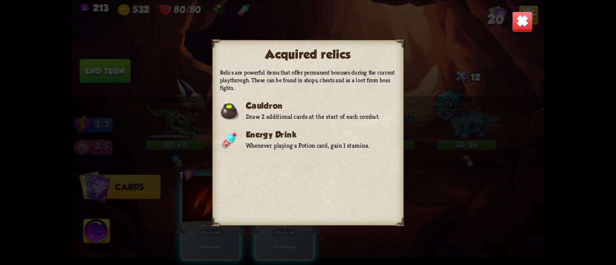
click at [529, 22] on img at bounding box center [522, 21] width 21 height 21
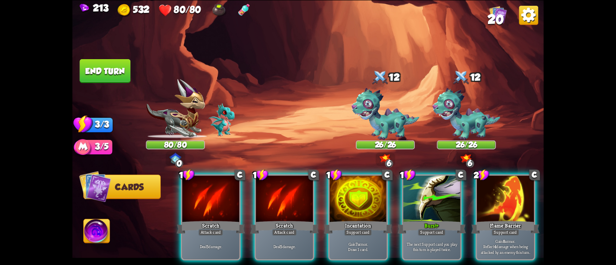
scroll to position [0, 187]
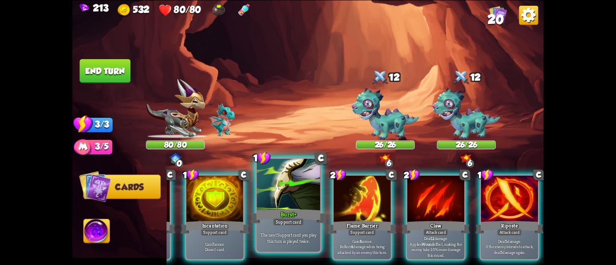
click at [310, 228] on div "The next Support card you play this turn is played twice." at bounding box center [288, 237] width 63 height 27
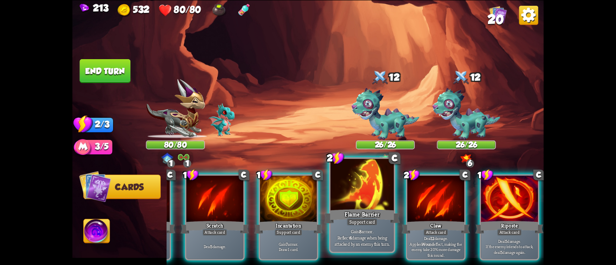
click at [353, 208] on div "Flame Barrier" at bounding box center [362, 216] width 76 height 17
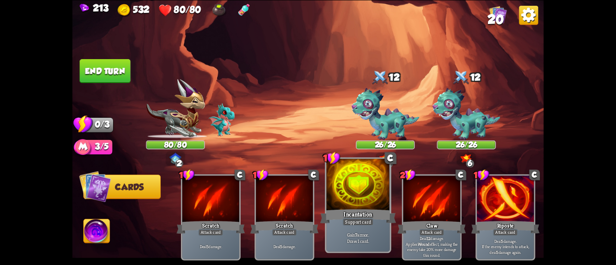
scroll to position [0, 0]
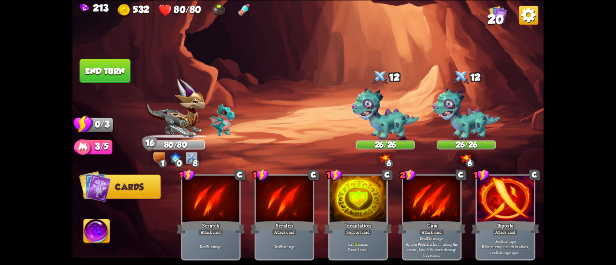
click at [126, 68] on button "End turn" at bounding box center [105, 71] width 51 height 24
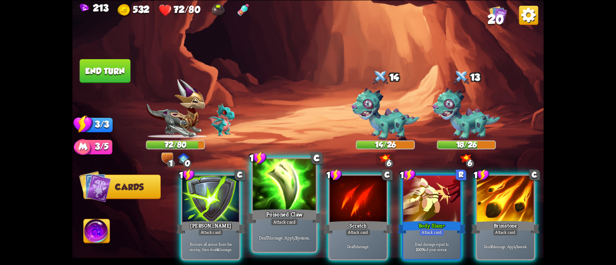
click at [303, 205] on div at bounding box center [284, 185] width 63 height 53
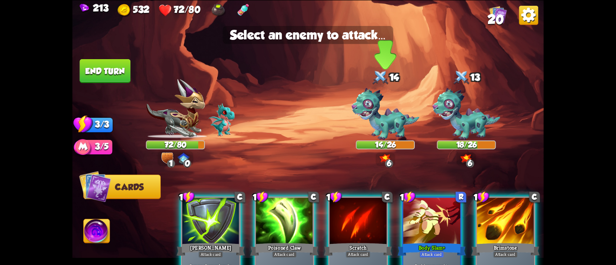
click at [370, 105] on img at bounding box center [385, 114] width 68 height 52
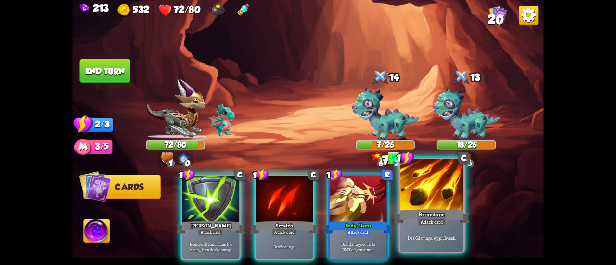
click at [424, 206] on div at bounding box center [431, 185] width 63 height 53
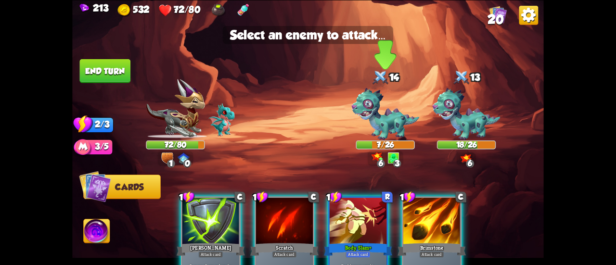
click at [388, 119] on img at bounding box center [385, 114] width 68 height 52
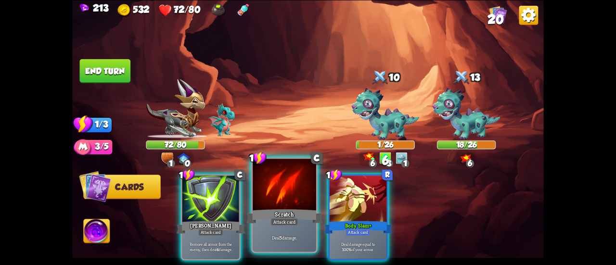
click at [278, 211] on div "Scratch" at bounding box center [284, 216] width 76 height 17
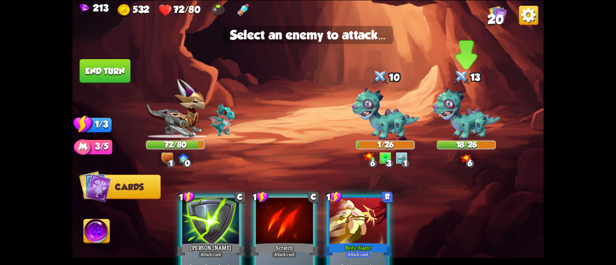
click at [466, 119] on img at bounding box center [466, 114] width 68 height 52
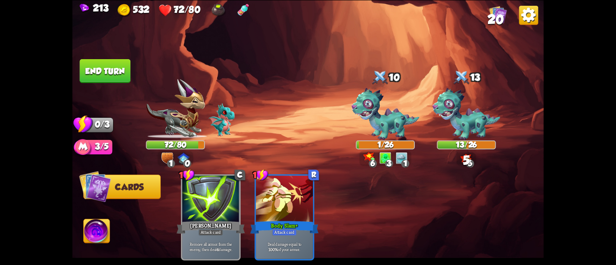
click at [104, 74] on button "End turn" at bounding box center [105, 71] width 51 height 24
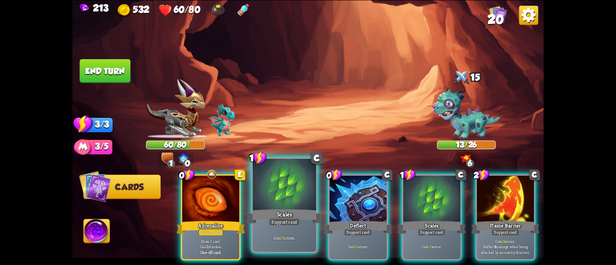
click at [294, 199] on div at bounding box center [284, 185] width 63 height 53
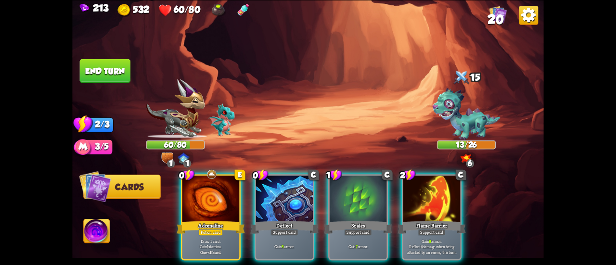
click at [294, 199] on div at bounding box center [284, 200] width 57 height 48
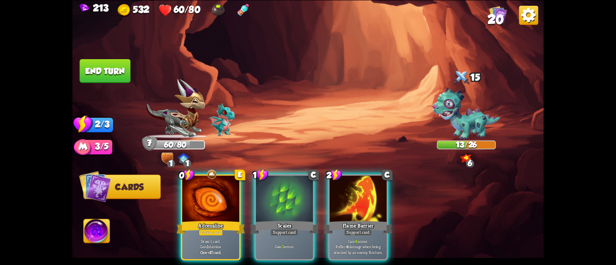
click at [294, 199] on div at bounding box center [284, 200] width 57 height 48
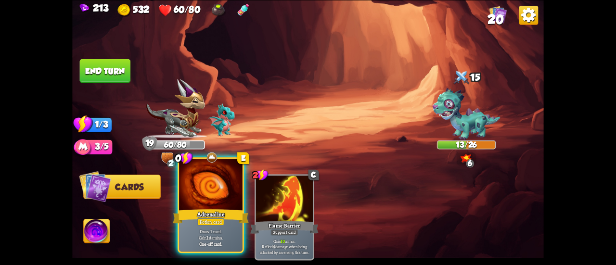
click at [217, 190] on div at bounding box center [210, 185] width 63 height 53
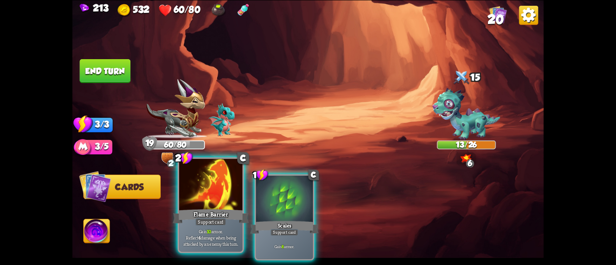
click at [221, 206] on div at bounding box center [210, 185] width 63 height 53
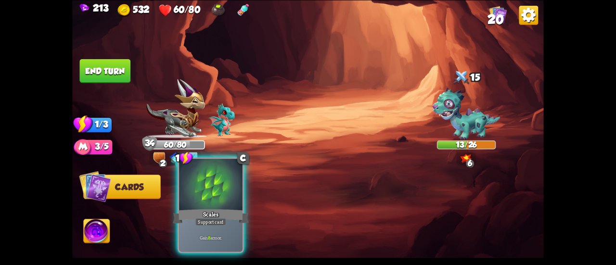
click at [198, 207] on div at bounding box center [210, 185] width 63 height 53
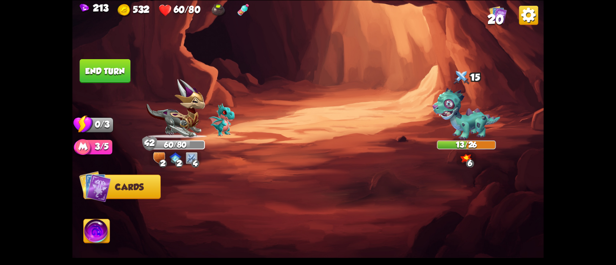
click at [103, 67] on button "End turn" at bounding box center [105, 71] width 51 height 24
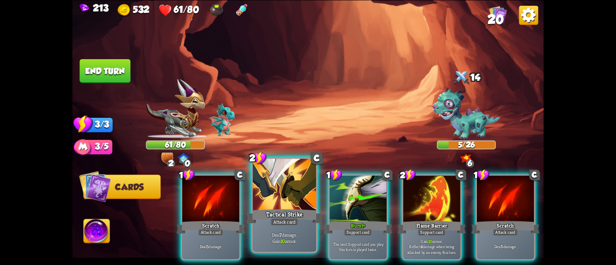
click at [284, 204] on div at bounding box center [284, 185] width 63 height 53
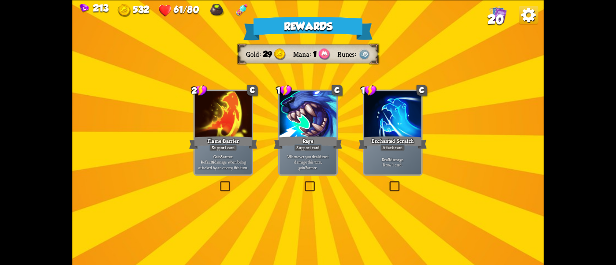
click at [219, 156] on p "Gain 8 armor. Reflect 4 damage when being attacked by an enemy this turn." at bounding box center [223, 161] width 54 height 17
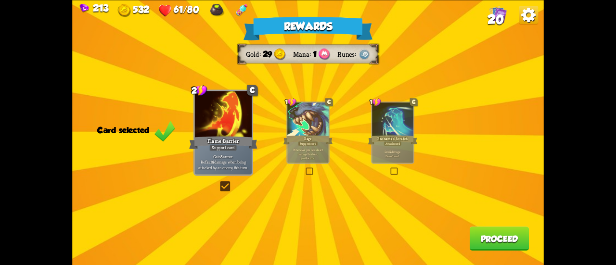
click at [493, 237] on button "Proceed" at bounding box center [499, 239] width 60 height 24
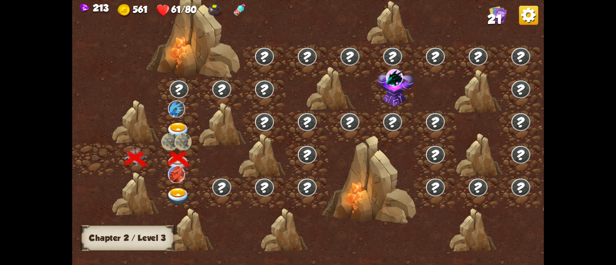
click at [175, 125] on img at bounding box center [178, 131] width 24 height 17
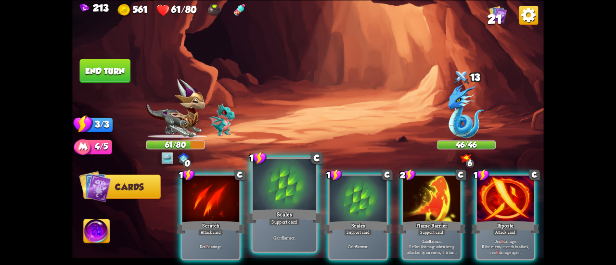
click at [283, 209] on div "Scales" at bounding box center [284, 216] width 76 height 17
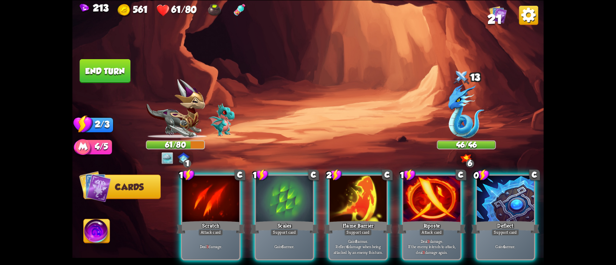
click at [283, 219] on div "Scales" at bounding box center [284, 226] width 68 height 15
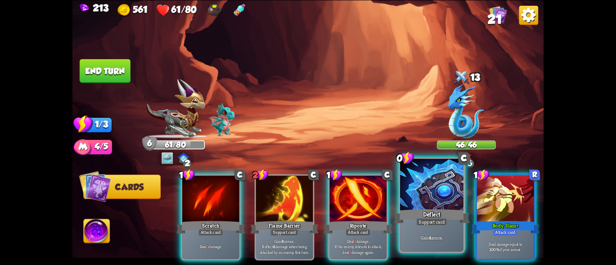
click at [439, 216] on div "Deflect" at bounding box center [431, 216] width 76 height 17
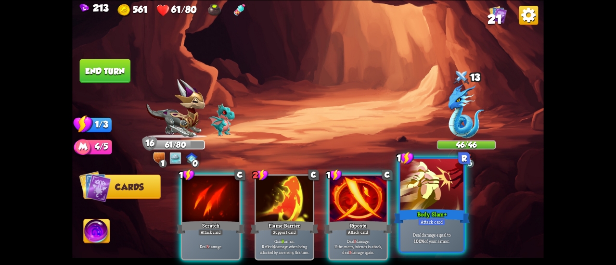
click at [417, 198] on div at bounding box center [431, 185] width 63 height 53
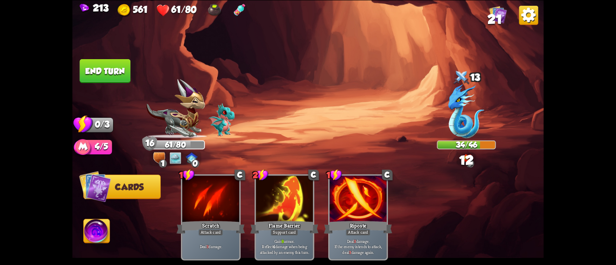
click at [103, 69] on button "End turn" at bounding box center [105, 71] width 51 height 24
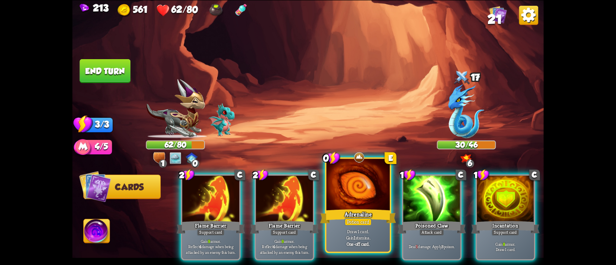
click at [365, 193] on div at bounding box center [357, 185] width 63 height 53
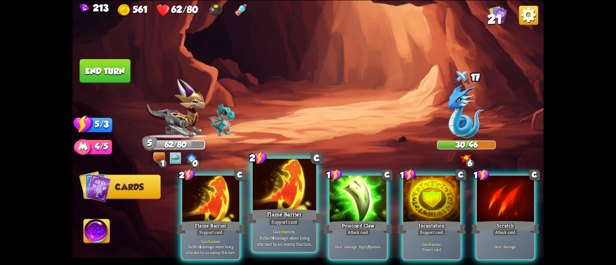
click at [263, 191] on div at bounding box center [284, 185] width 63 height 53
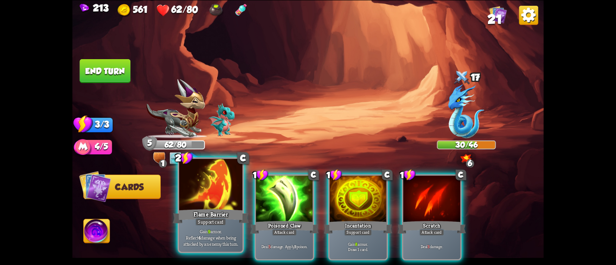
click at [225, 198] on div at bounding box center [210, 185] width 63 height 53
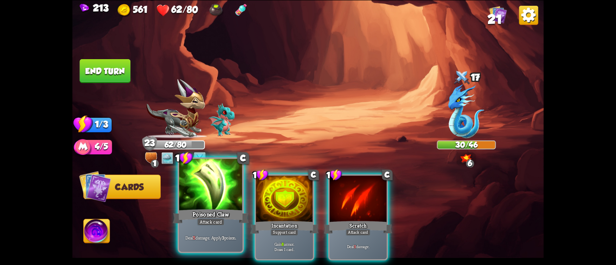
click at [198, 197] on div at bounding box center [210, 185] width 63 height 53
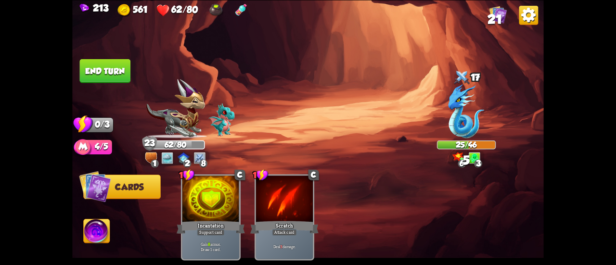
click at [104, 67] on button "End turn" at bounding box center [105, 71] width 51 height 24
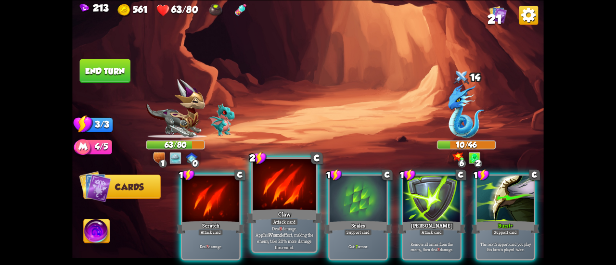
click at [256, 183] on div at bounding box center [284, 185] width 63 height 53
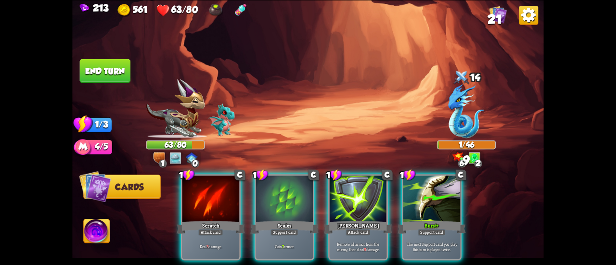
click at [121, 76] on button "End turn" at bounding box center [105, 71] width 51 height 24
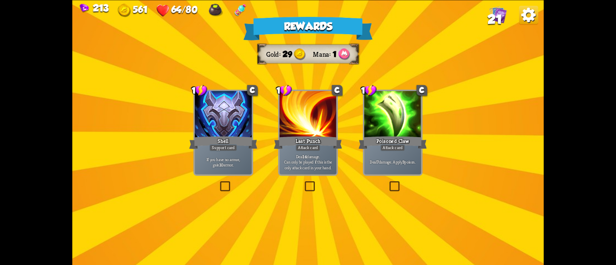
click at [409, 162] on p "Deal 7 damage. Apply 3 poison." at bounding box center [393, 162] width 54 height 6
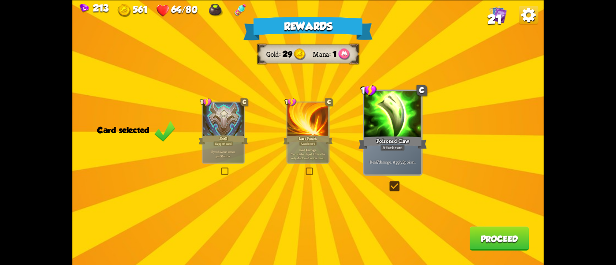
click at [488, 245] on button "Proceed" at bounding box center [499, 239] width 60 height 24
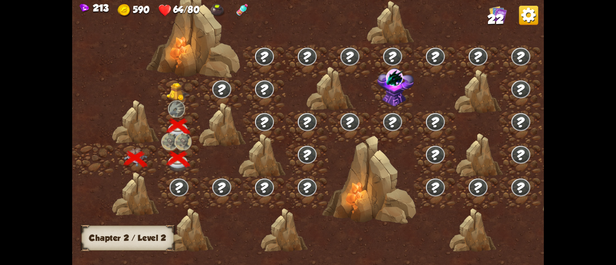
click at [181, 87] on img at bounding box center [178, 92] width 24 height 18
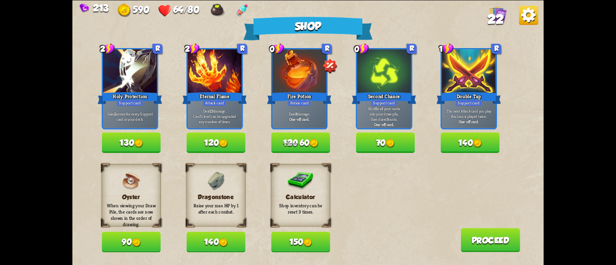
click at [233, 241] on button "140" at bounding box center [215, 242] width 59 height 21
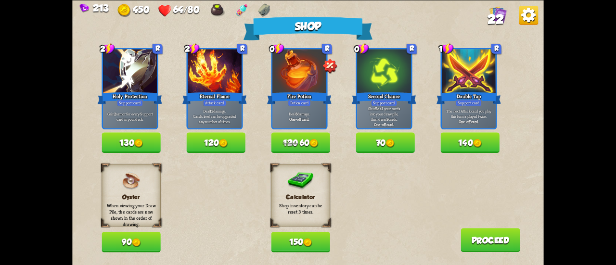
click at [135, 140] on button "130" at bounding box center [130, 142] width 59 height 21
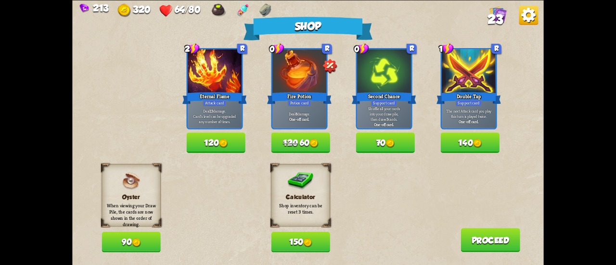
click at [300, 148] on button "120 60" at bounding box center [300, 142] width 59 height 21
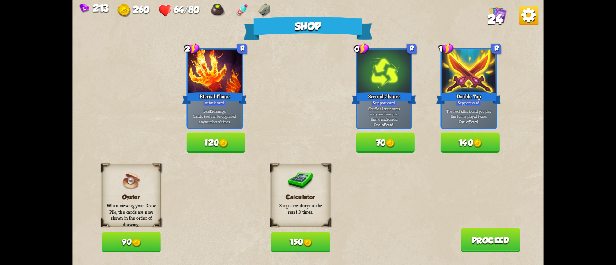
click at [488, 240] on button "Proceed" at bounding box center [490, 240] width 60 height 24
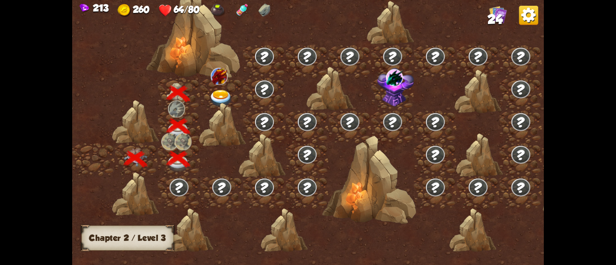
click at [206, 99] on div at bounding box center [222, 94] width 43 height 33
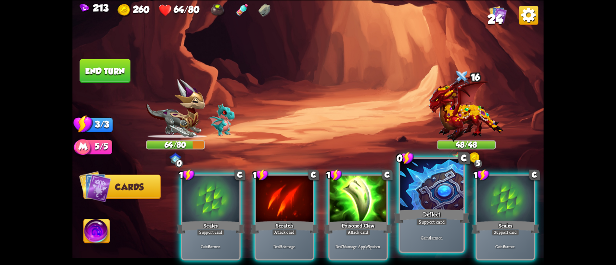
click at [450, 236] on p "Gain 4 armor." at bounding box center [432, 237] width 60 height 6
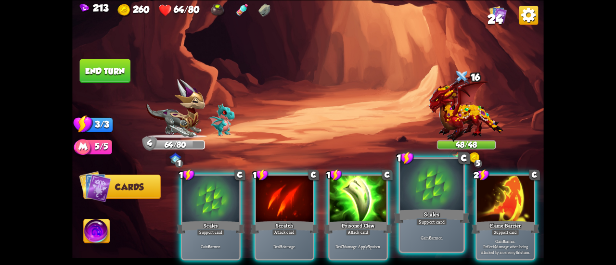
click at [432, 221] on div "Support card" at bounding box center [431, 222] width 31 height 8
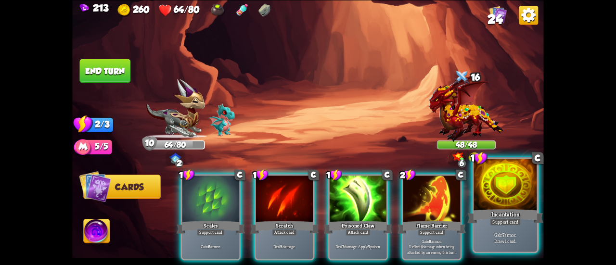
click at [488, 219] on div "Incantation" at bounding box center [505, 216] width 76 height 17
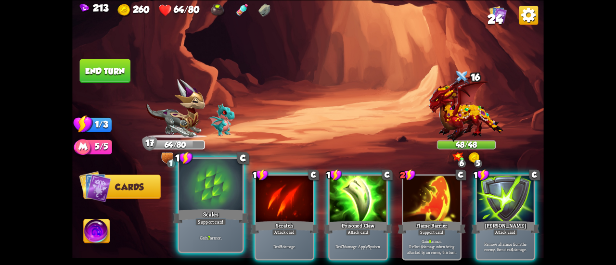
click at [208, 198] on div at bounding box center [210, 185] width 63 height 53
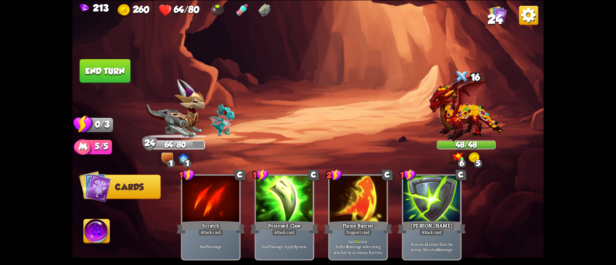
click at [95, 59] on button "End turn" at bounding box center [105, 71] width 51 height 24
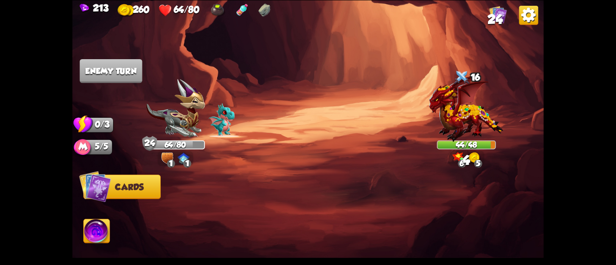
click at [497, 18] on span "24" at bounding box center [494, 19] width 15 height 14
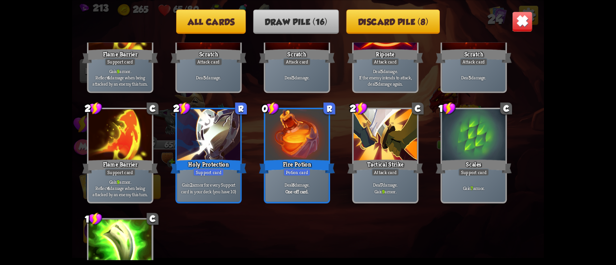
scroll to position [303, 0]
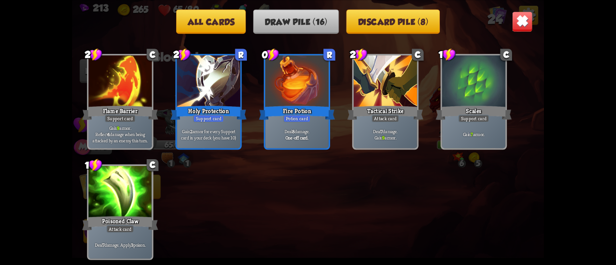
click at [520, 25] on img at bounding box center [522, 21] width 21 height 21
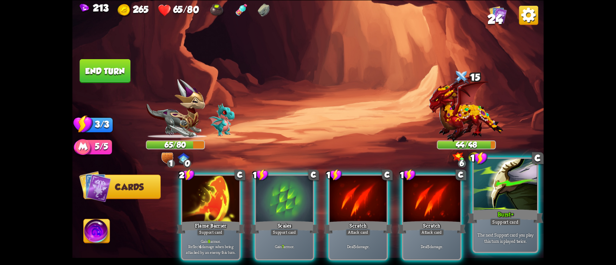
click at [505, 193] on div at bounding box center [504, 185] width 63 height 53
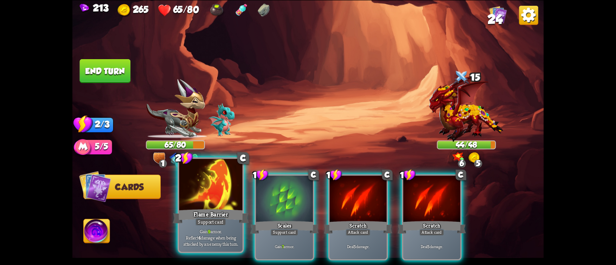
click at [219, 216] on div "Flame Barrier" at bounding box center [211, 216] width 76 height 17
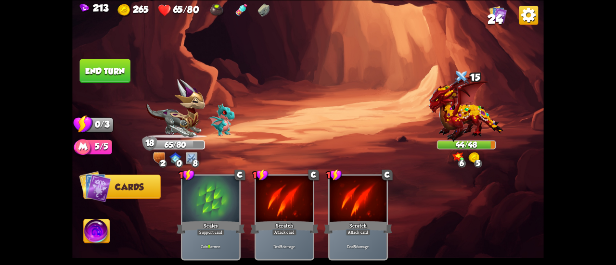
click at [102, 66] on button "End turn" at bounding box center [105, 71] width 51 height 24
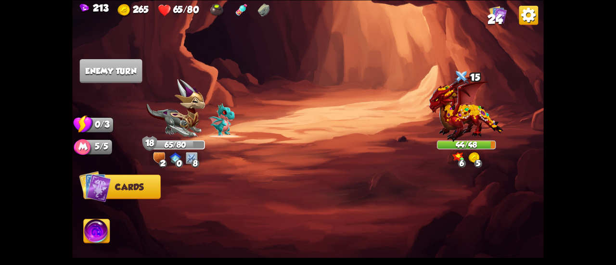
click at [503, 18] on img at bounding box center [498, 14] width 18 height 18
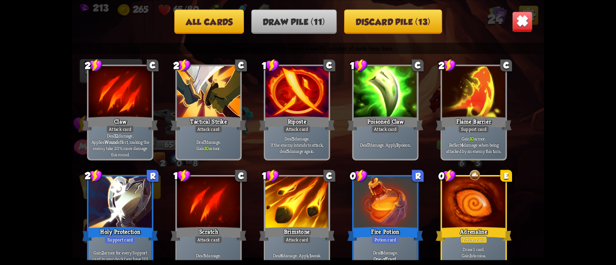
scroll to position [158, 0]
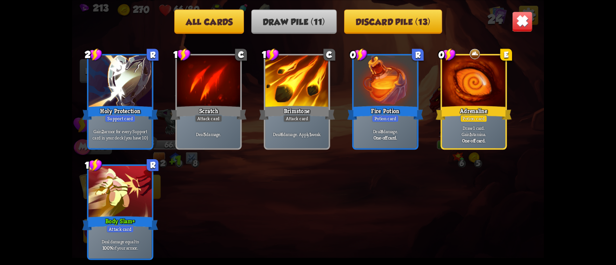
click at [525, 29] on img at bounding box center [522, 21] width 21 height 21
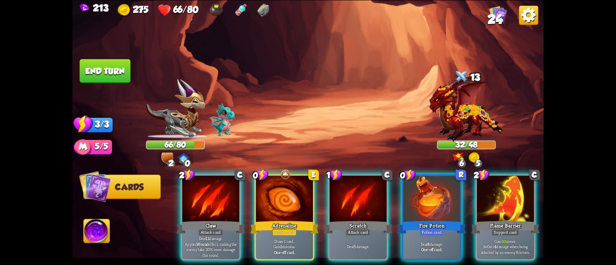
click at [219, 9] on img at bounding box center [216, 9] width 14 height 13
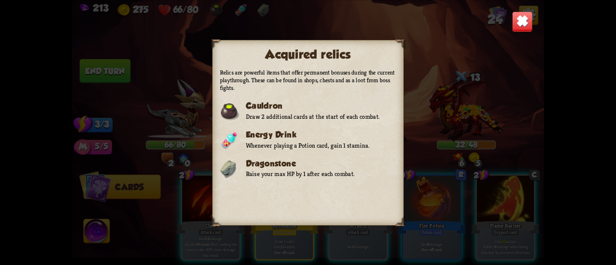
click at [525, 17] on img at bounding box center [522, 21] width 21 height 21
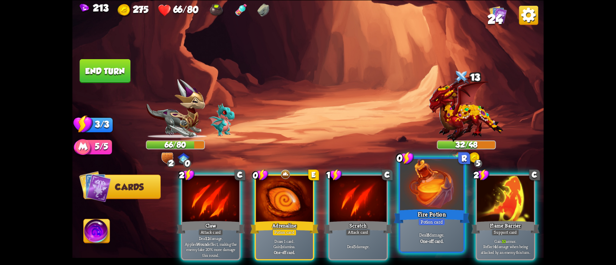
click at [443, 206] on div at bounding box center [431, 185] width 63 height 53
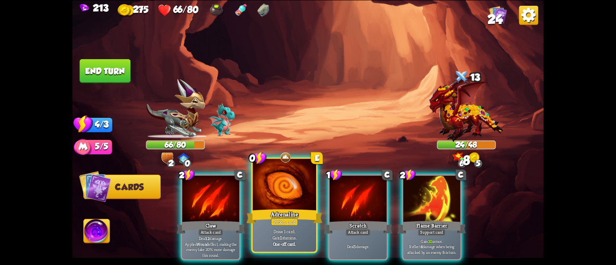
click at [286, 218] on div "Adrenaline" at bounding box center [284, 216] width 76 height 17
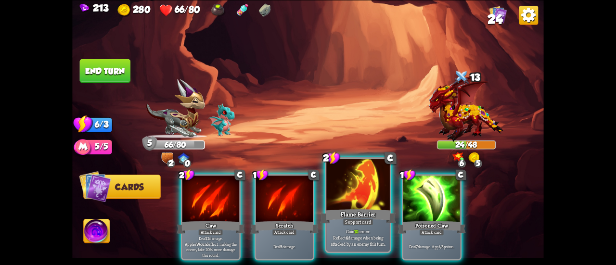
click at [345, 185] on div at bounding box center [357, 185] width 63 height 53
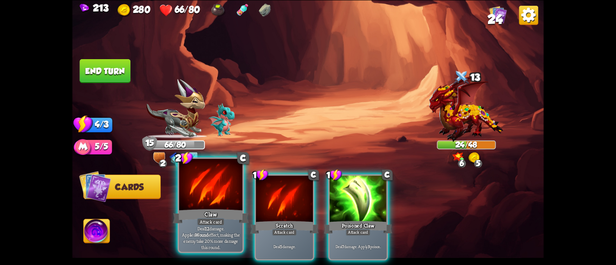
click at [207, 210] on div "Claw" at bounding box center [211, 216] width 76 height 17
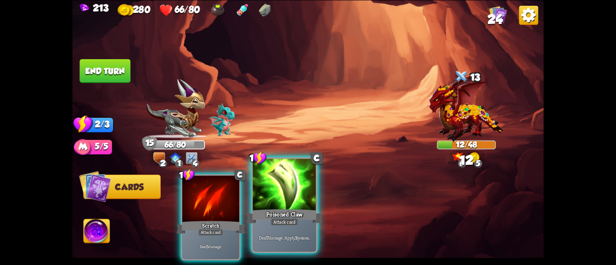
click at [279, 208] on div "Poisoned Claw" at bounding box center [284, 216] width 76 height 17
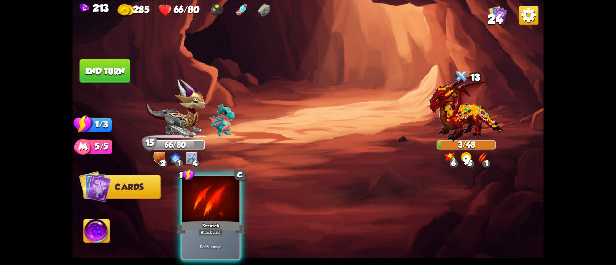
click at [120, 68] on button "End turn" at bounding box center [105, 71] width 51 height 24
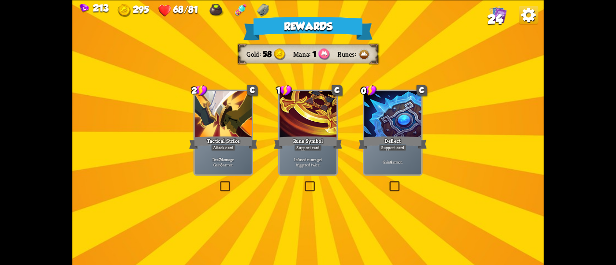
click at [398, 152] on div "Gain 4 armor." at bounding box center [392, 162] width 57 height 25
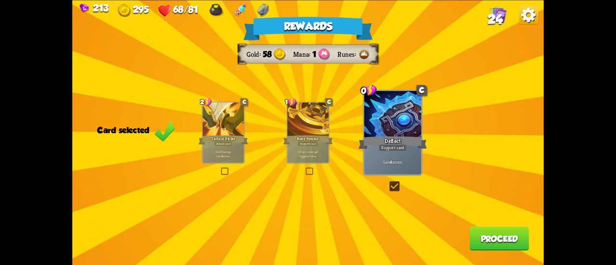
click at [500, 236] on button "Proceed" at bounding box center [499, 239] width 60 height 24
